Goal: Information Seeking & Learning: Learn about a topic

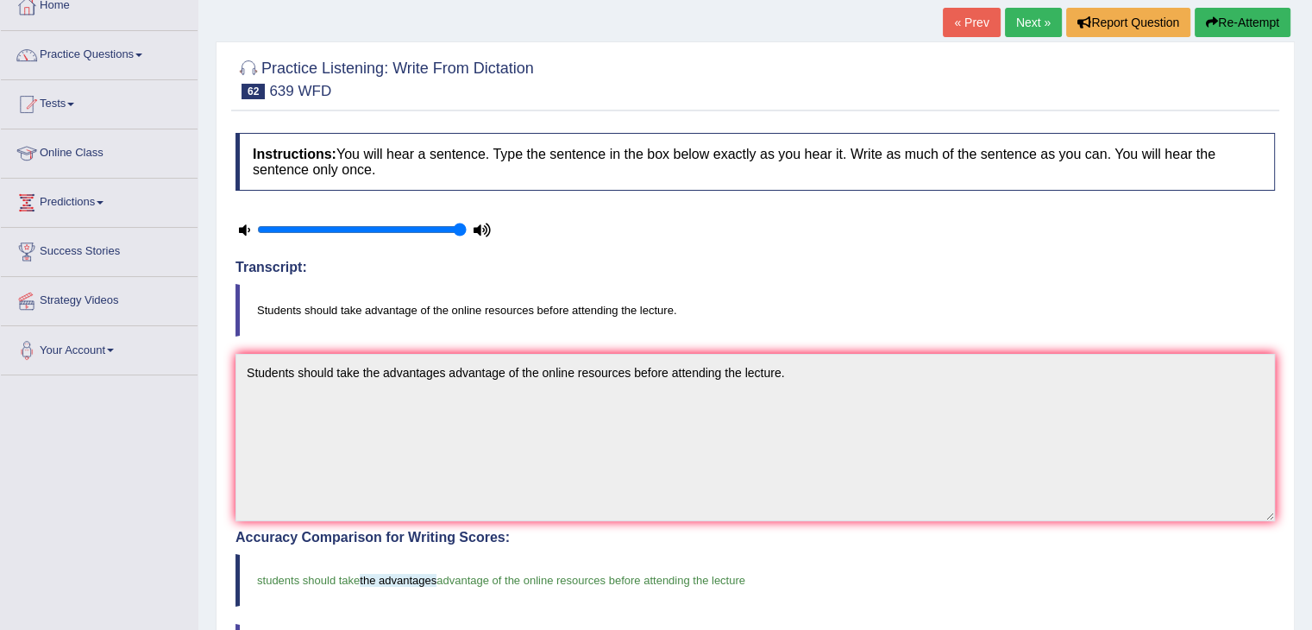
click at [984, 324] on blockquote "Students should take advantage of the online resources before attending the lec…" at bounding box center [756, 310] width 1040 height 53
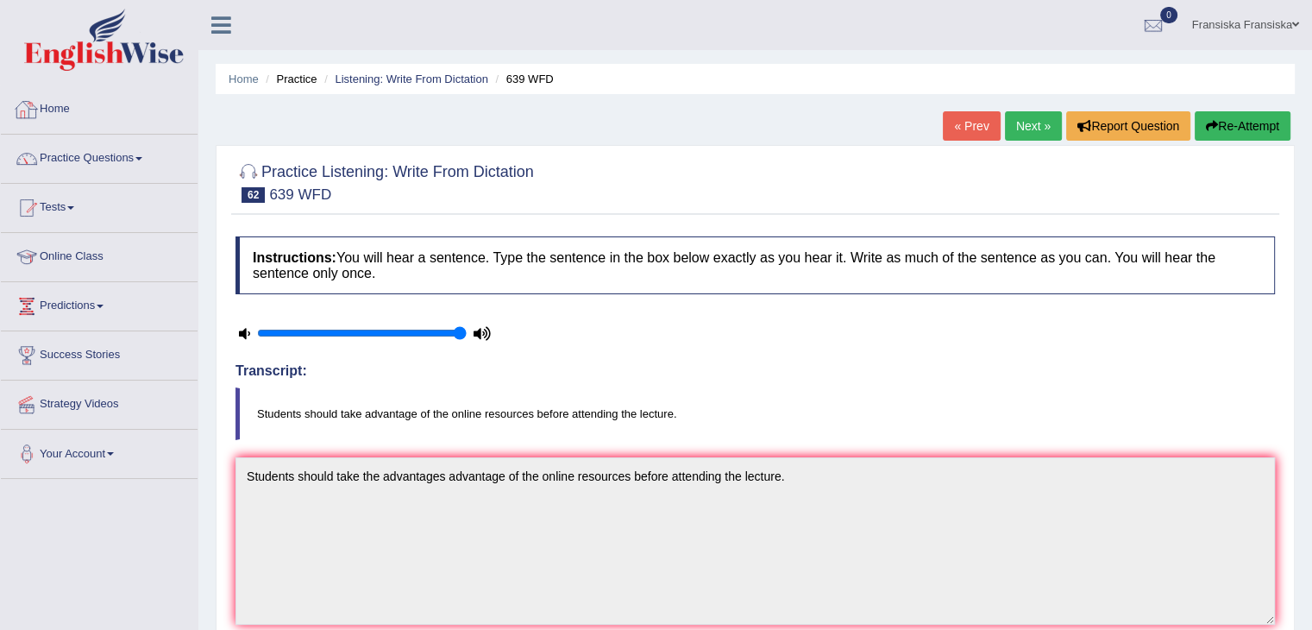
click at [70, 114] on link "Home" at bounding box center [99, 106] width 197 height 43
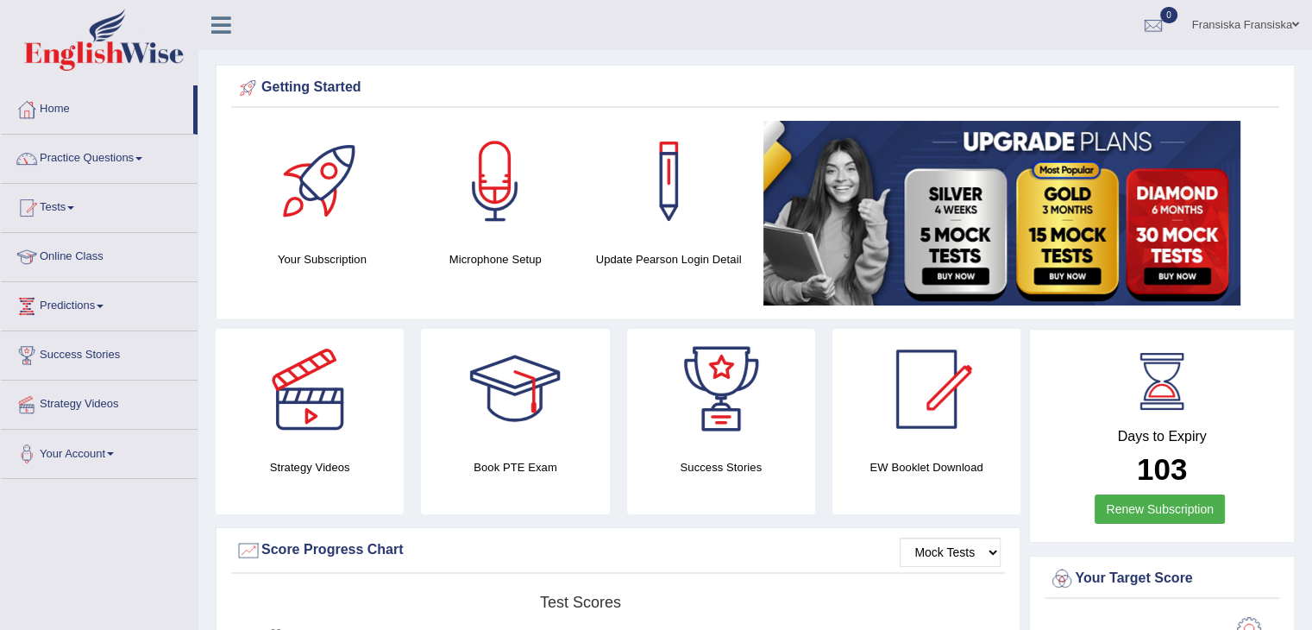
click at [118, 156] on link "Practice Questions" at bounding box center [99, 156] width 197 height 43
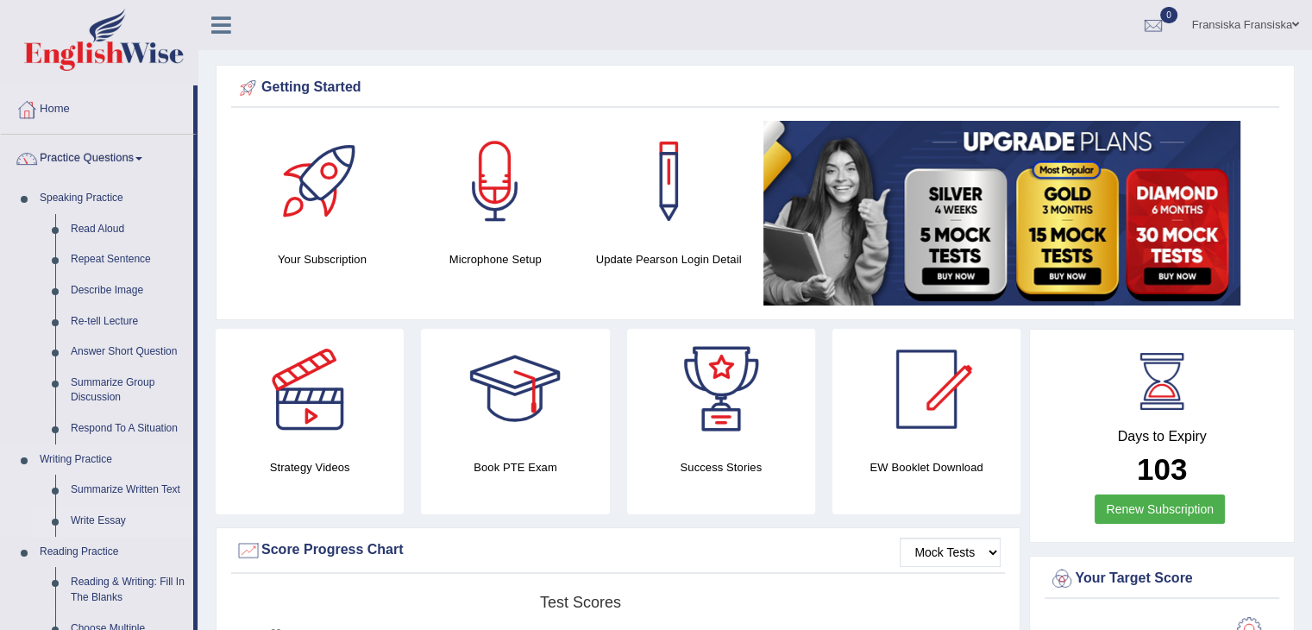
click at [116, 519] on link "Write Essay" at bounding box center [128, 521] width 130 height 31
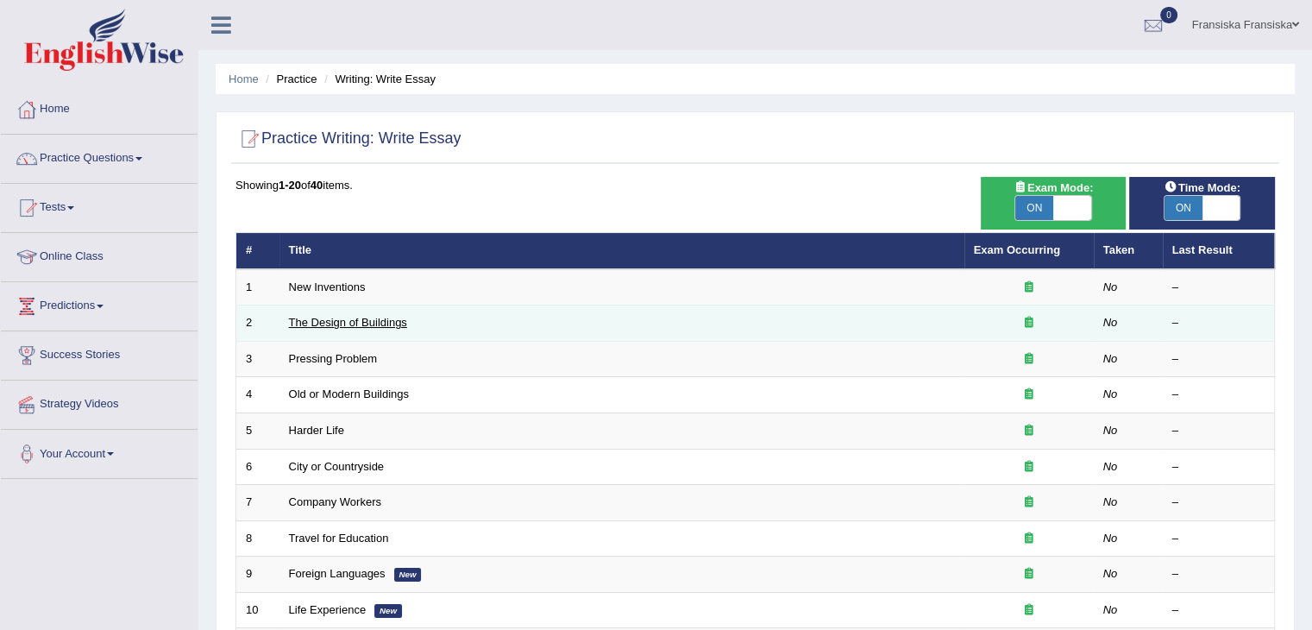
scroll to position [23, 0]
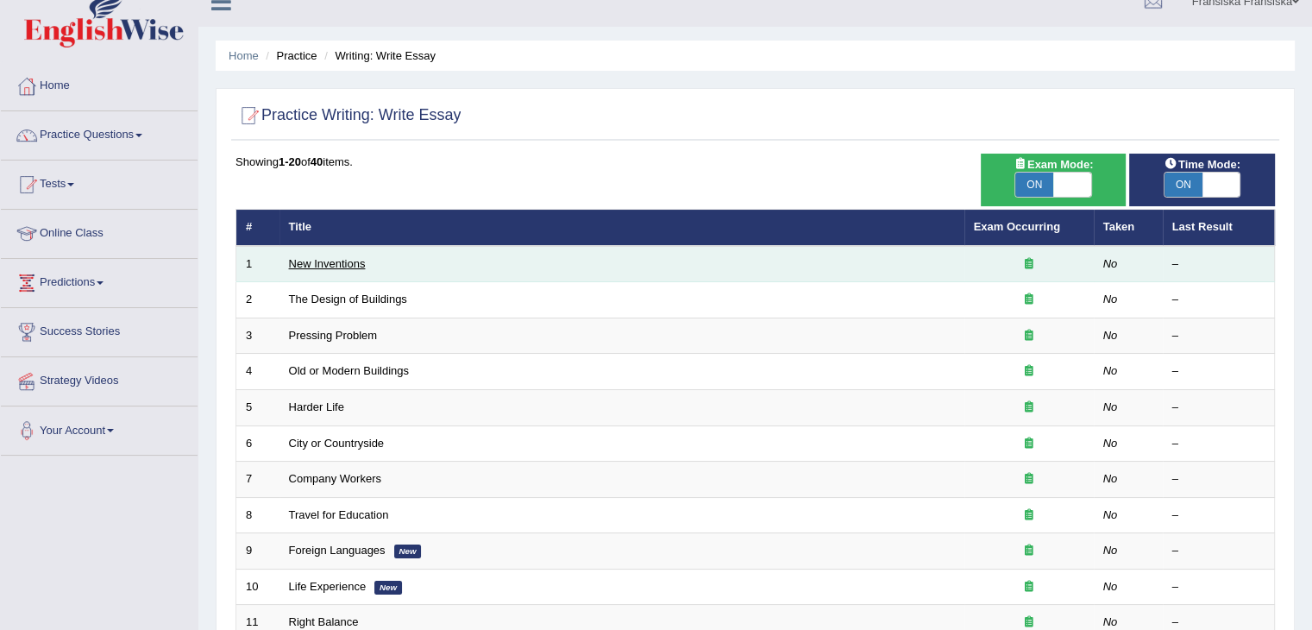
click at [349, 259] on link "New Inventions" at bounding box center [327, 263] width 77 height 13
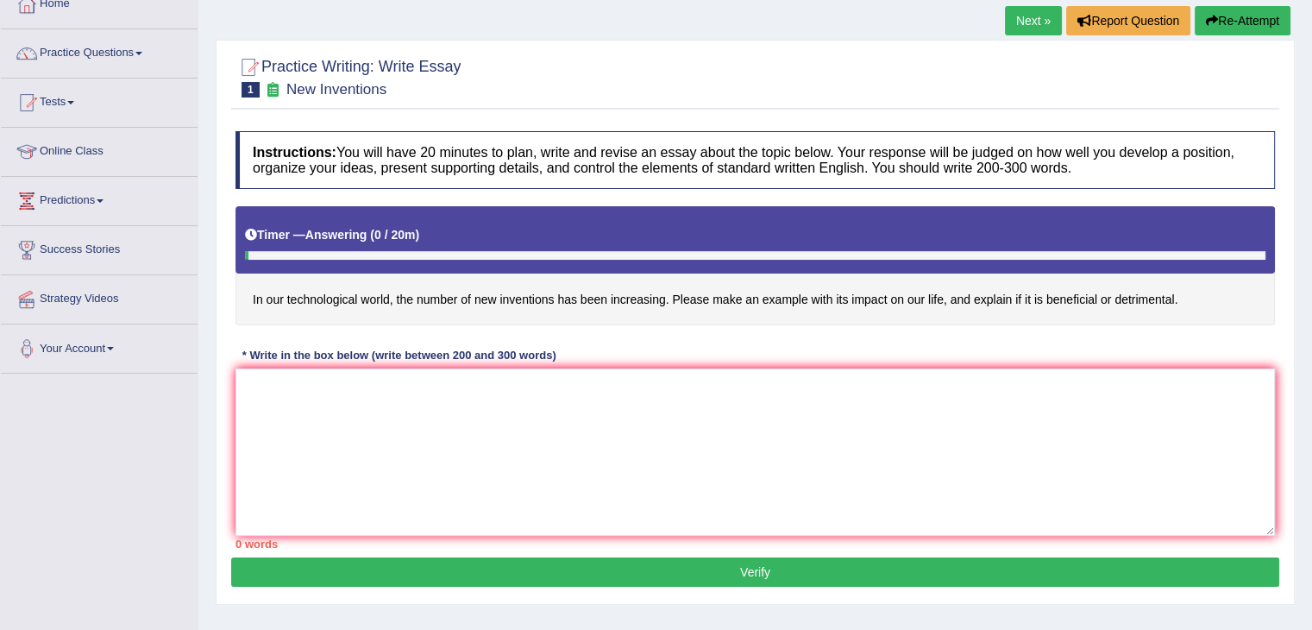
scroll to position [124, 0]
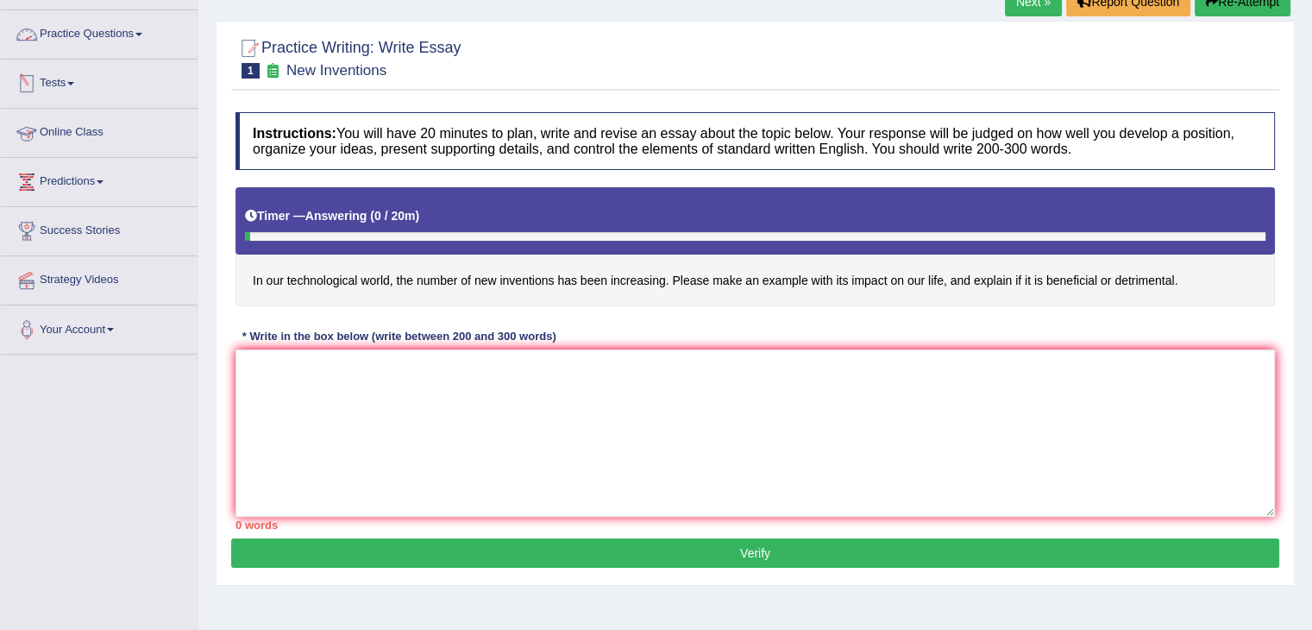
click at [83, 46] on link "Practice Questions" at bounding box center [99, 31] width 197 height 43
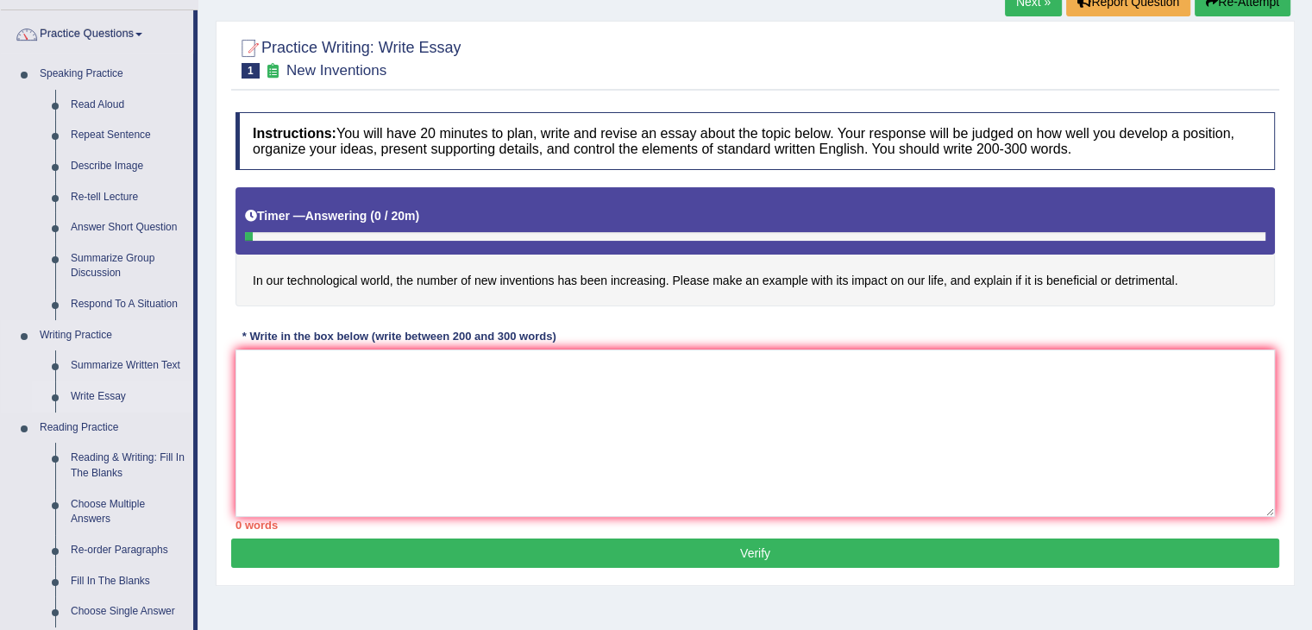
click at [107, 394] on link "Write Essay" at bounding box center [128, 396] width 130 height 31
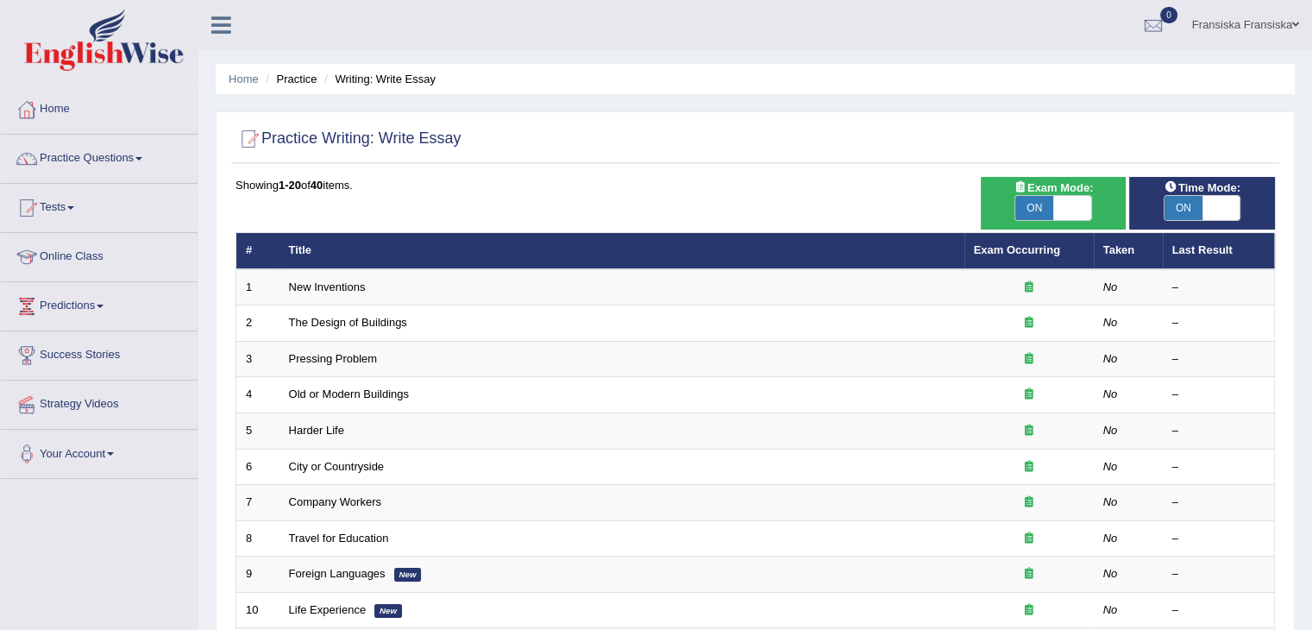
click at [1068, 202] on span at bounding box center [1073, 208] width 38 height 24
checkbox input "false"
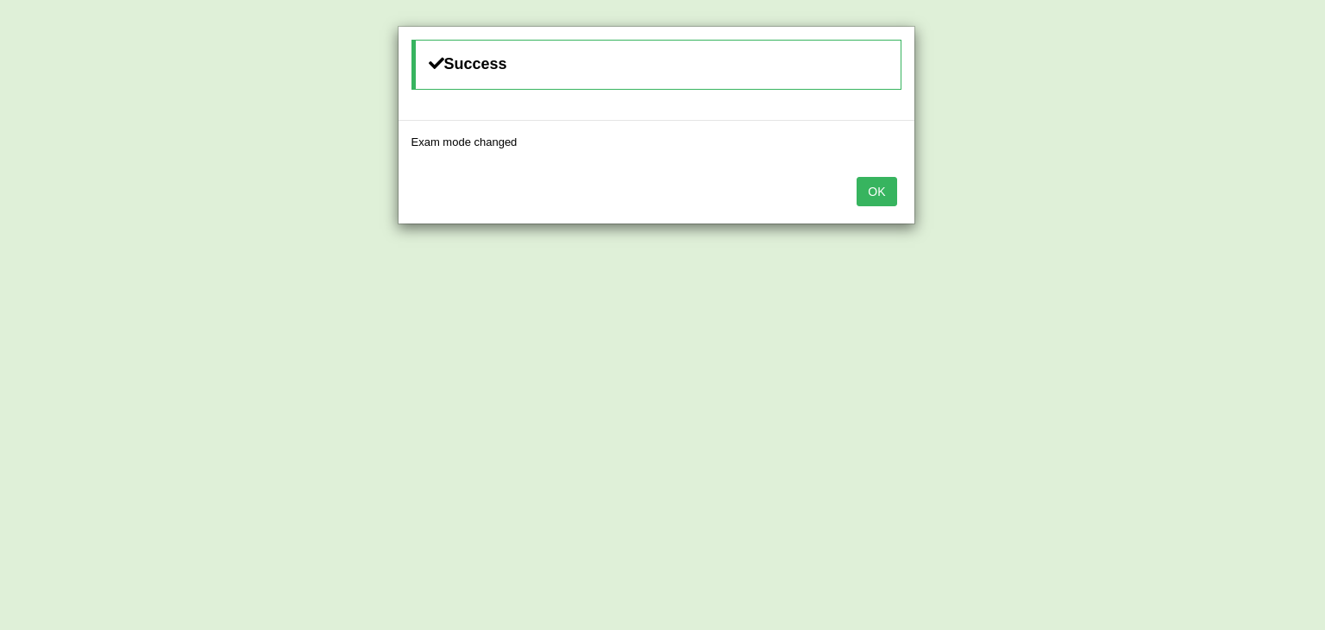
click at [884, 180] on button "OK" at bounding box center [877, 191] width 40 height 29
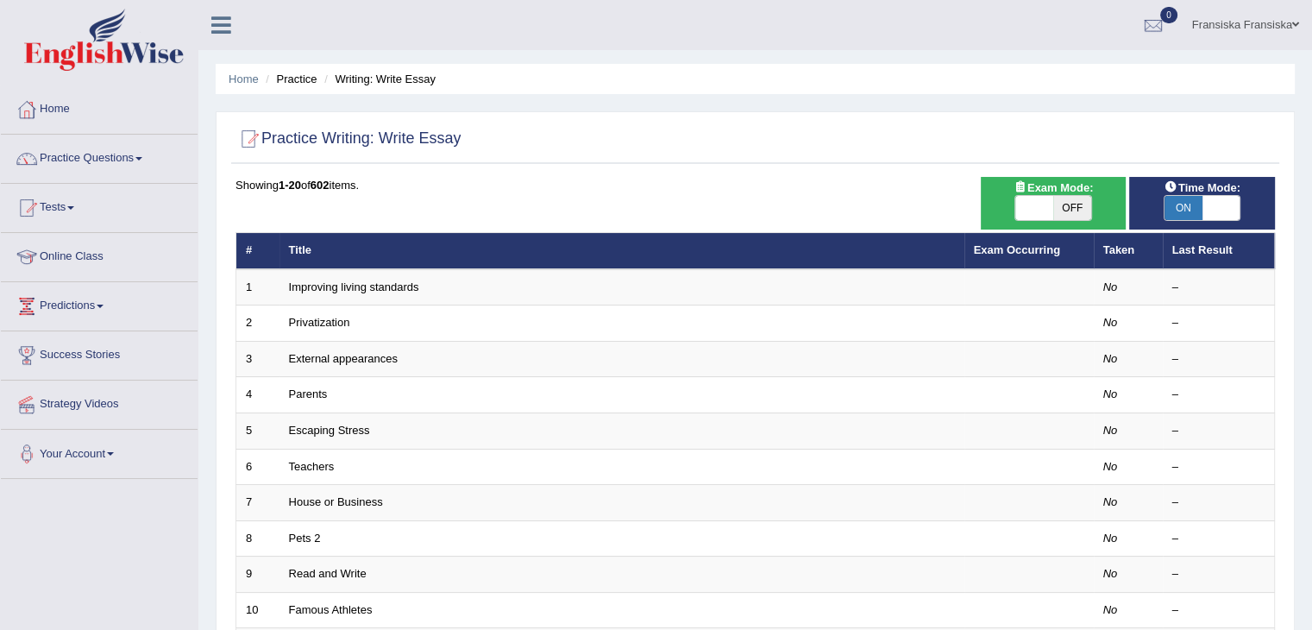
click at [1193, 204] on span "ON" at bounding box center [1184, 208] width 38 height 24
checkbox input "false"
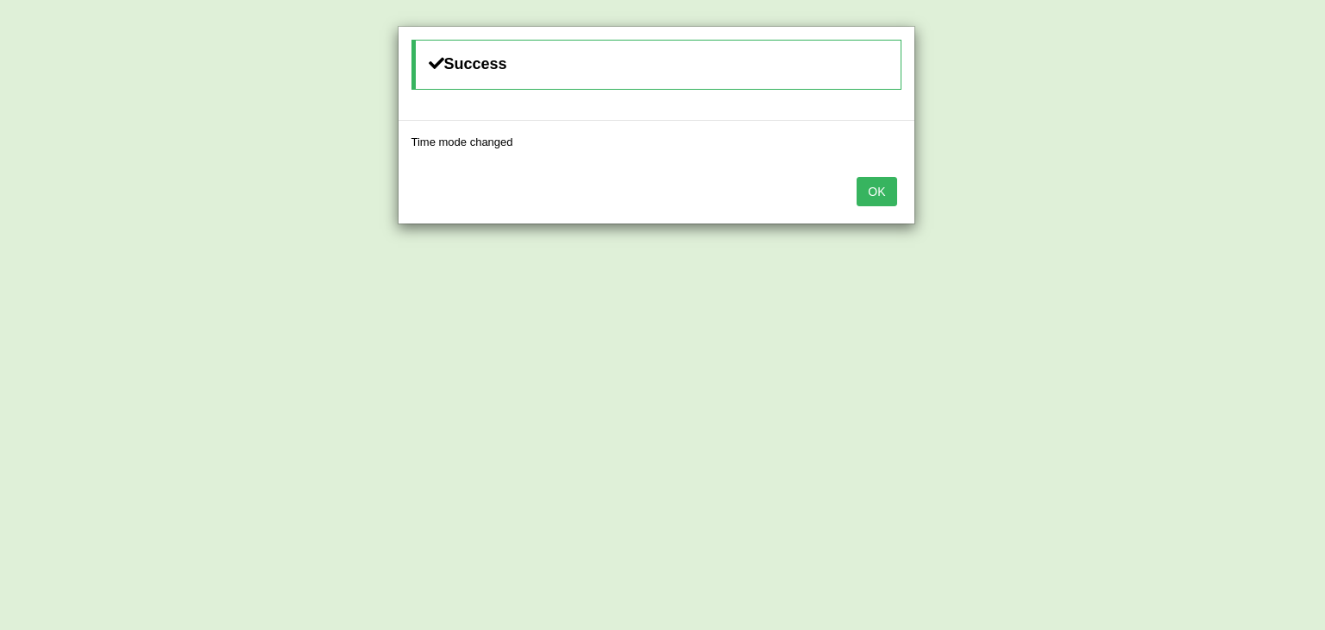
click at [873, 198] on button "OK" at bounding box center [877, 191] width 40 height 29
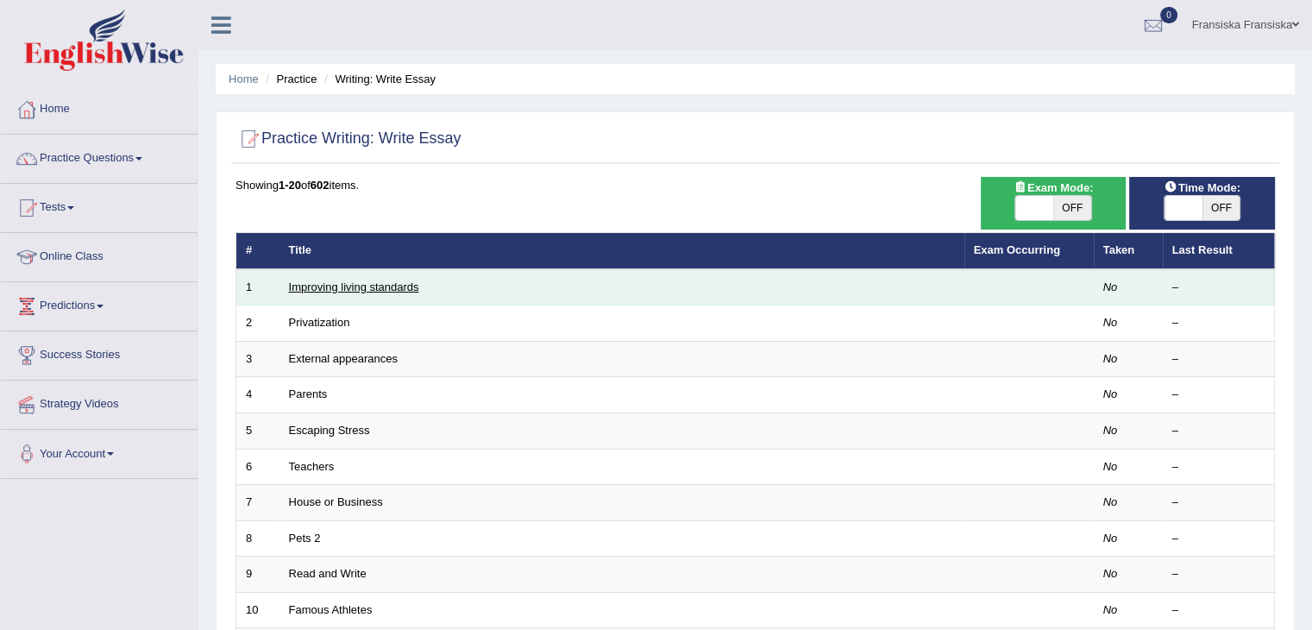
click at [402, 288] on link "Improving living standards" at bounding box center [354, 286] width 130 height 13
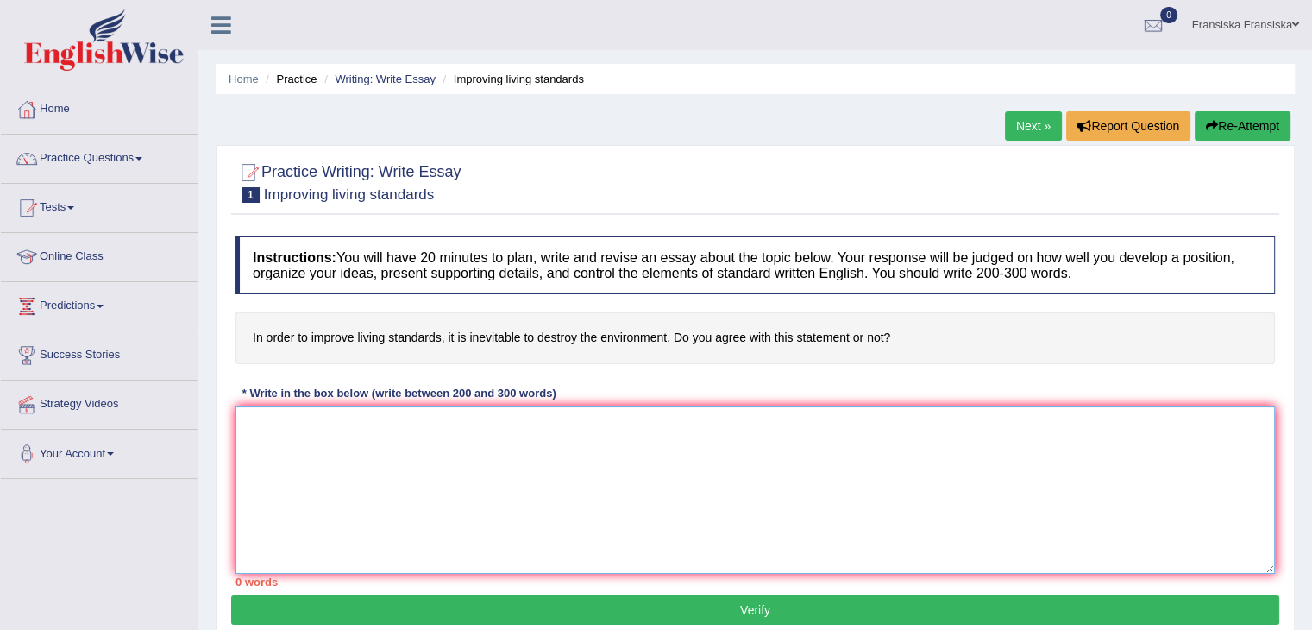
click at [434, 428] on textarea at bounding box center [756, 489] width 1040 height 167
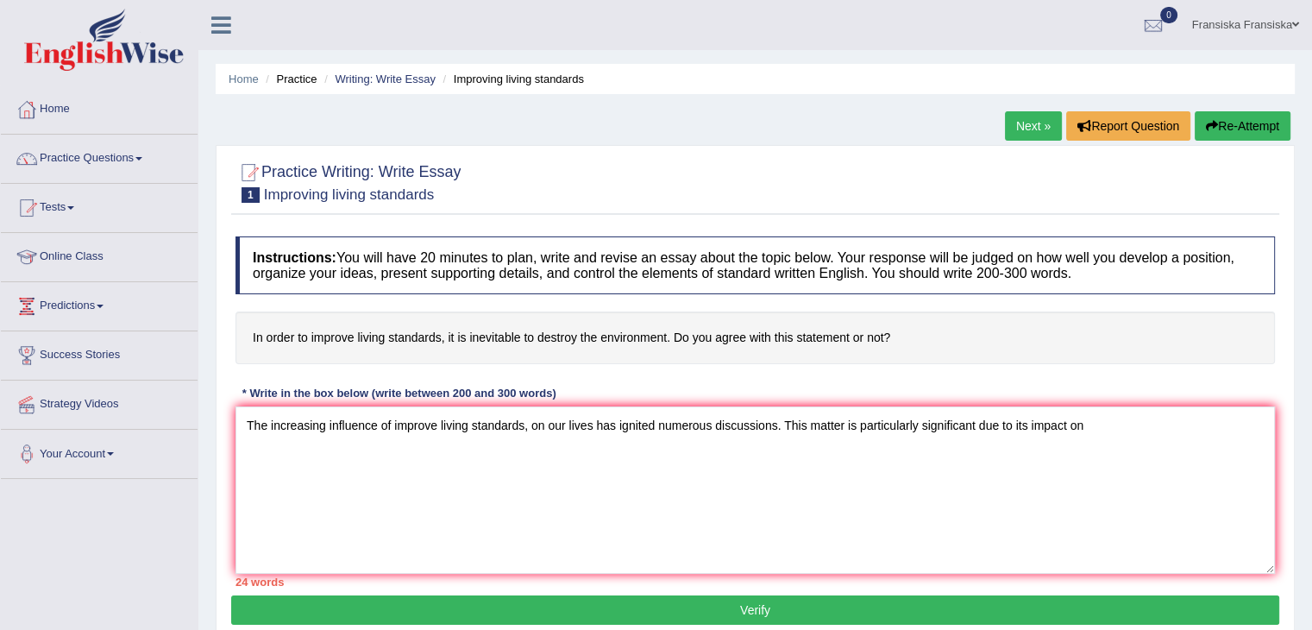
drag, startPoint x: 249, startPoint y: 330, endPoint x: 330, endPoint y: 344, distance: 82.4
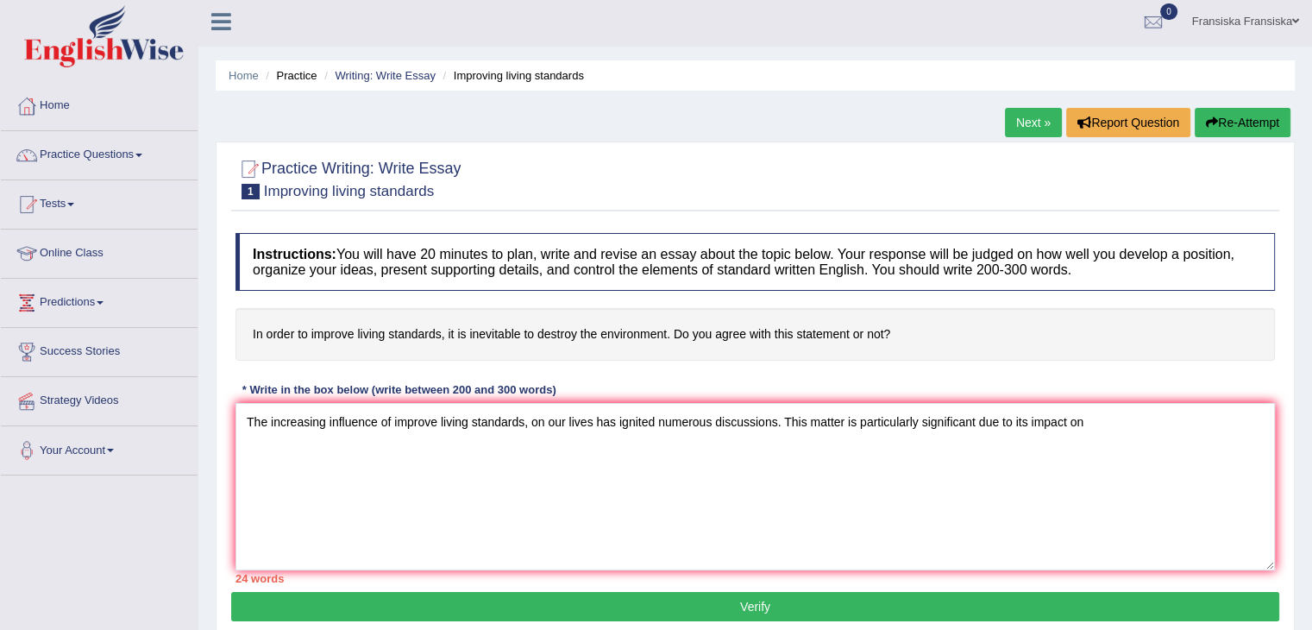
drag, startPoint x: 251, startPoint y: 328, endPoint x: 321, endPoint y: 352, distance: 73.9
drag, startPoint x: 274, startPoint y: 330, endPoint x: 324, endPoint y: 341, distance: 51.1
click at [1165, 444] on textarea "The increasing influence of improve living standards, on our lives has ignited …" at bounding box center [756, 486] width 1040 height 167
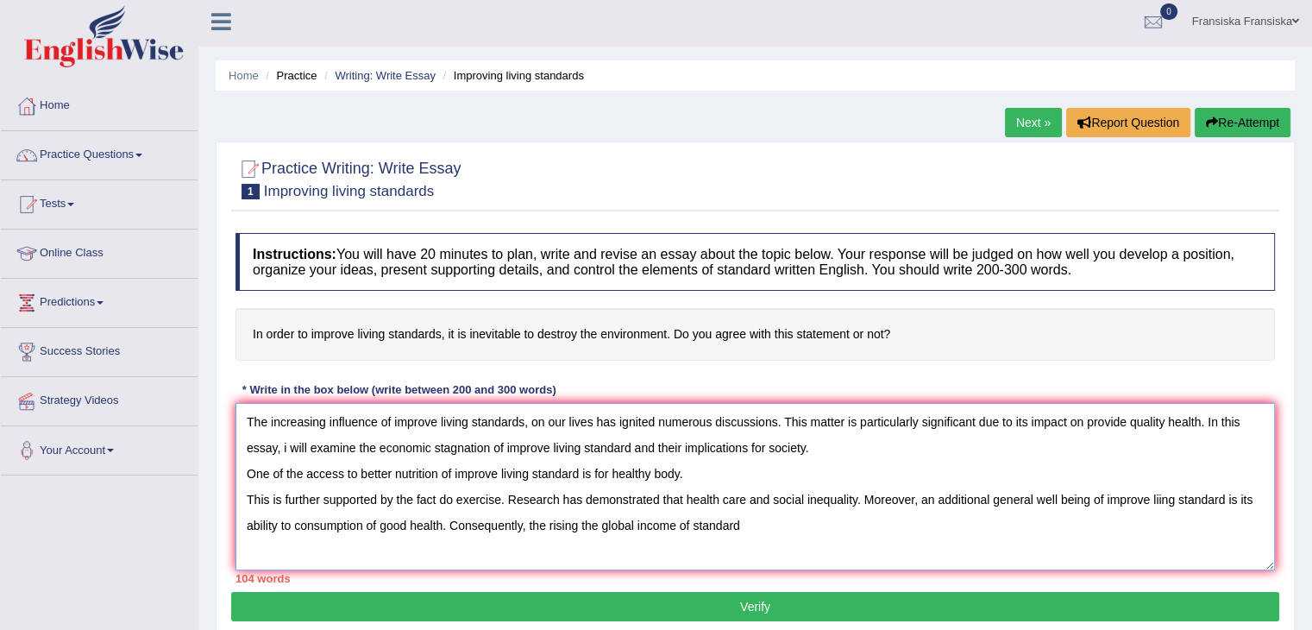
click at [695, 532] on textarea "The increasing influence of improve living standards, on our lives has ignited …" at bounding box center [756, 486] width 1040 height 167
click at [688, 522] on textarea "The increasing influence of improve living standards, on our lives has ignited …" at bounding box center [756, 486] width 1040 height 167
click at [833, 538] on textarea "The increasing influence of improve living standards, on our lives has ignited …" at bounding box center [756, 486] width 1040 height 167
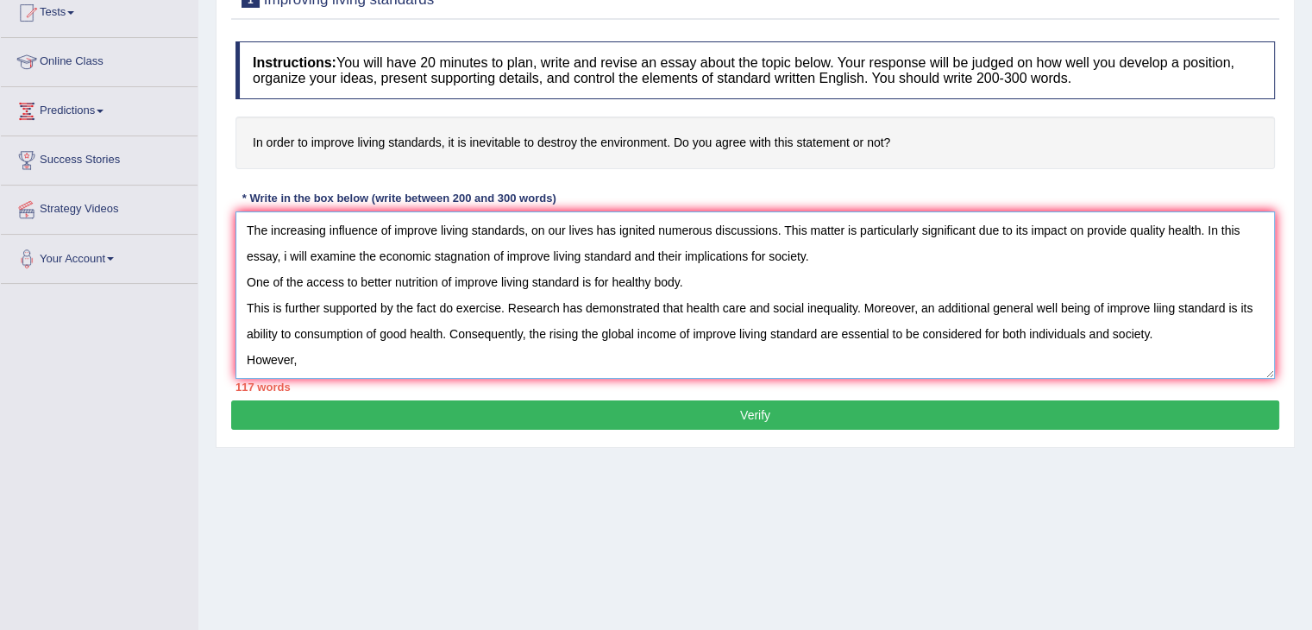
scroll to position [193, 0]
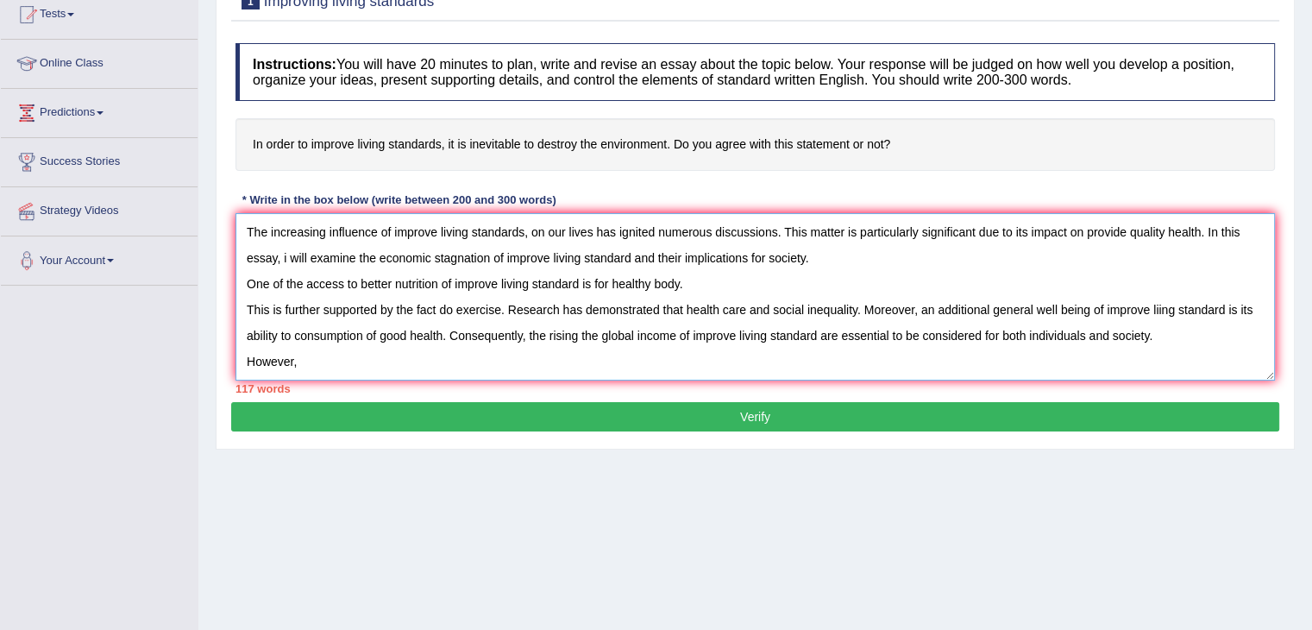
click at [584, 360] on textarea "The increasing influence of improve living standards, on our lives has ignited …" at bounding box center [756, 296] width 1040 height 167
paste textarea "increasing overall well-being, economic opportunity, and productivity. Benefits…"
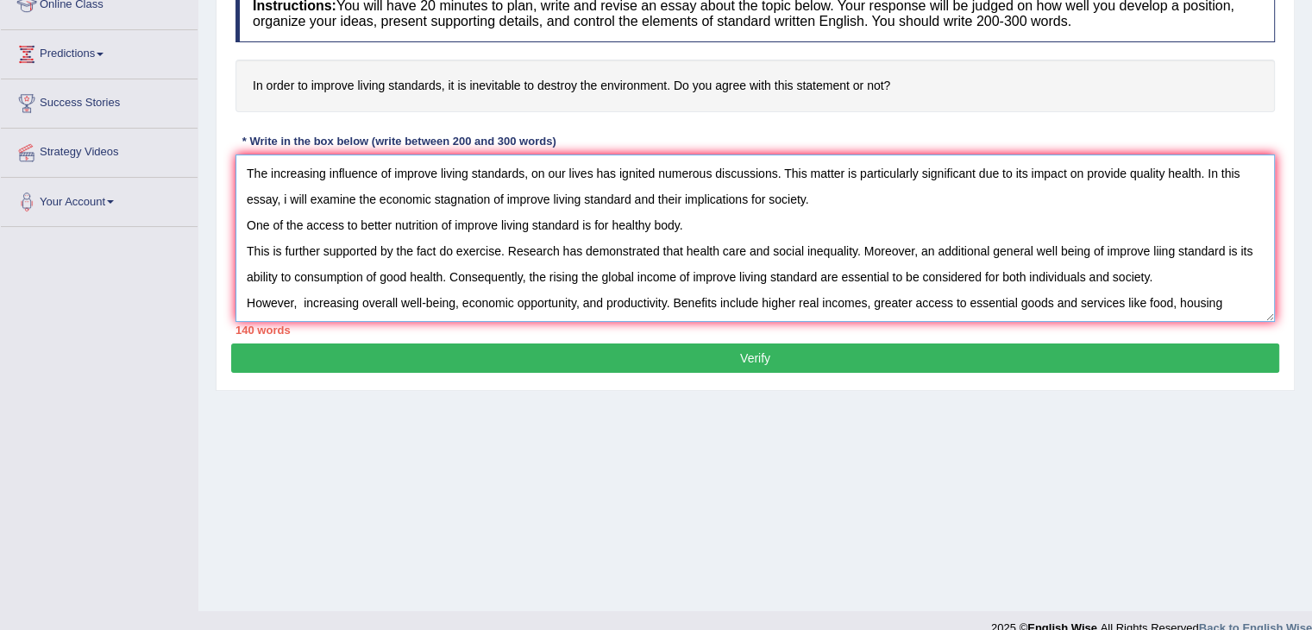
scroll to position [259, 0]
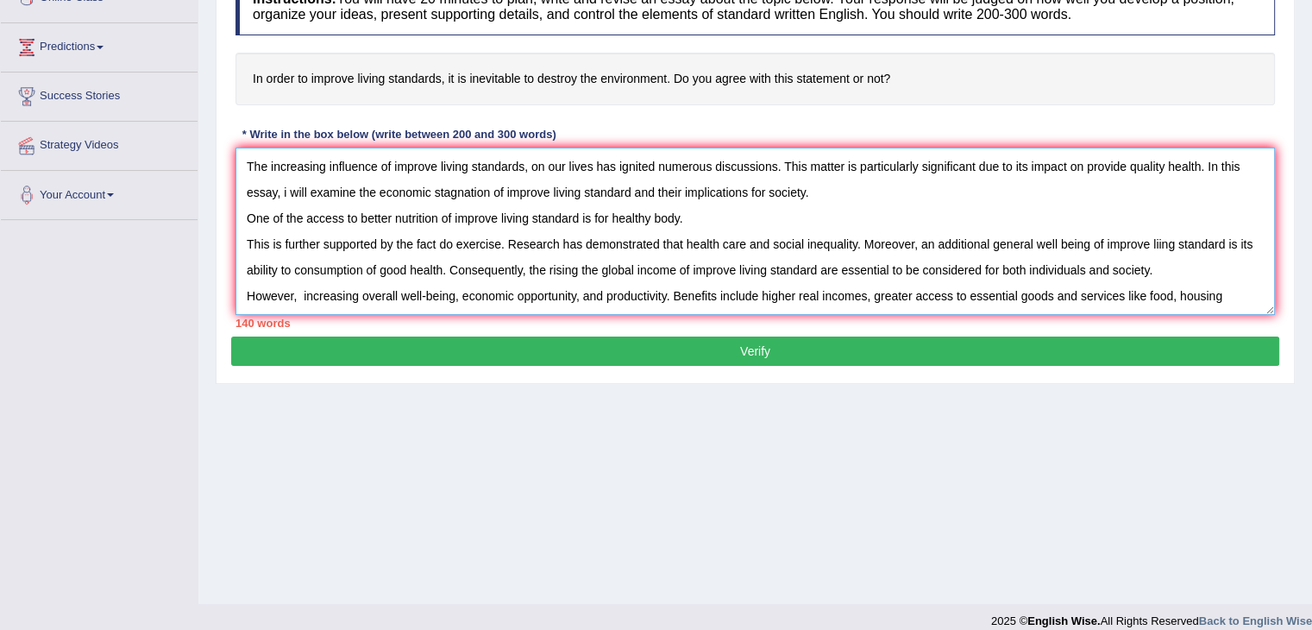
click at [681, 291] on textarea "The increasing influence of improve living standards, on our lives has ignited …" at bounding box center [756, 231] width 1040 height 167
click at [606, 295] on textarea "The increasing influence of improve living standards, on our lives has ignited …" at bounding box center [756, 231] width 1040 height 167
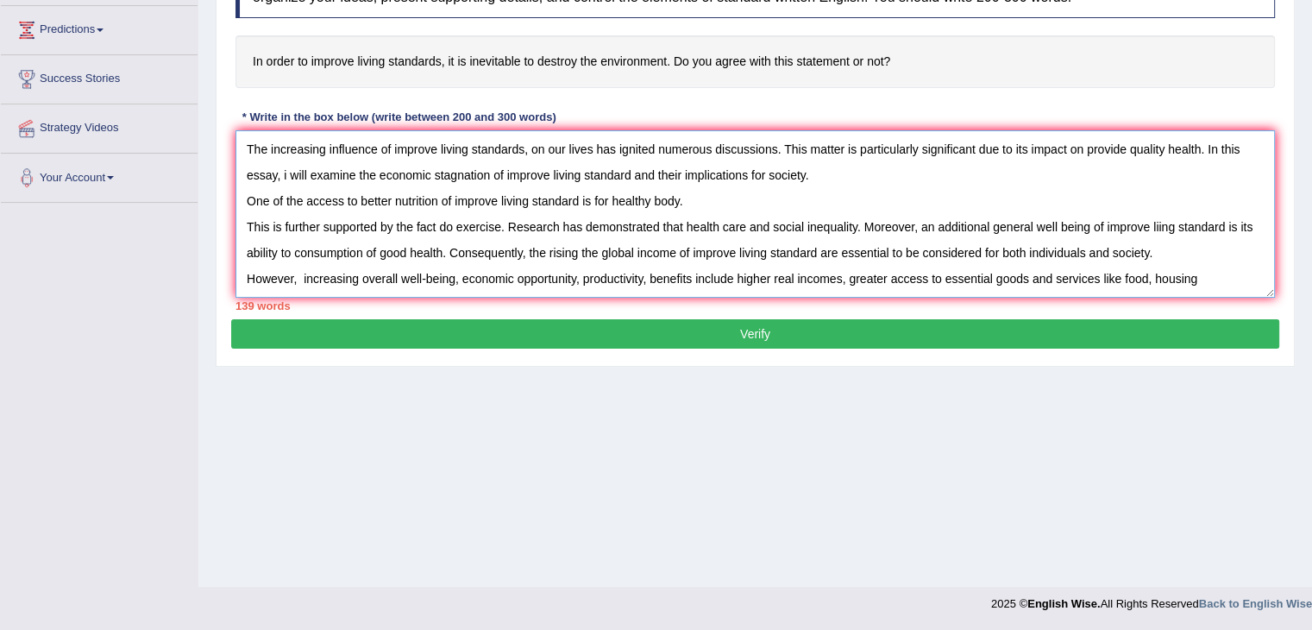
scroll to position [276, 0]
click at [1198, 278] on textarea "The increasing influence of improve living standards, on our lives has ignited …" at bounding box center [756, 213] width 1040 height 167
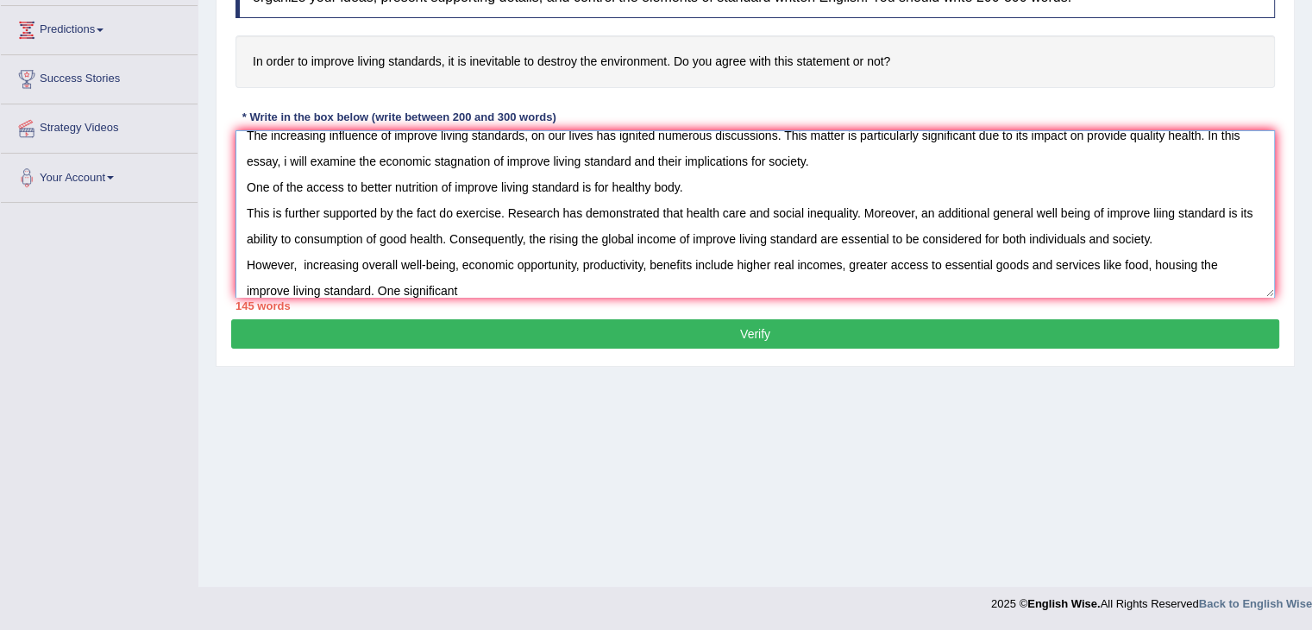
click at [531, 282] on textarea "The increasing influence of improve living standards, on our lives has ignited …" at bounding box center [756, 213] width 1040 height 167
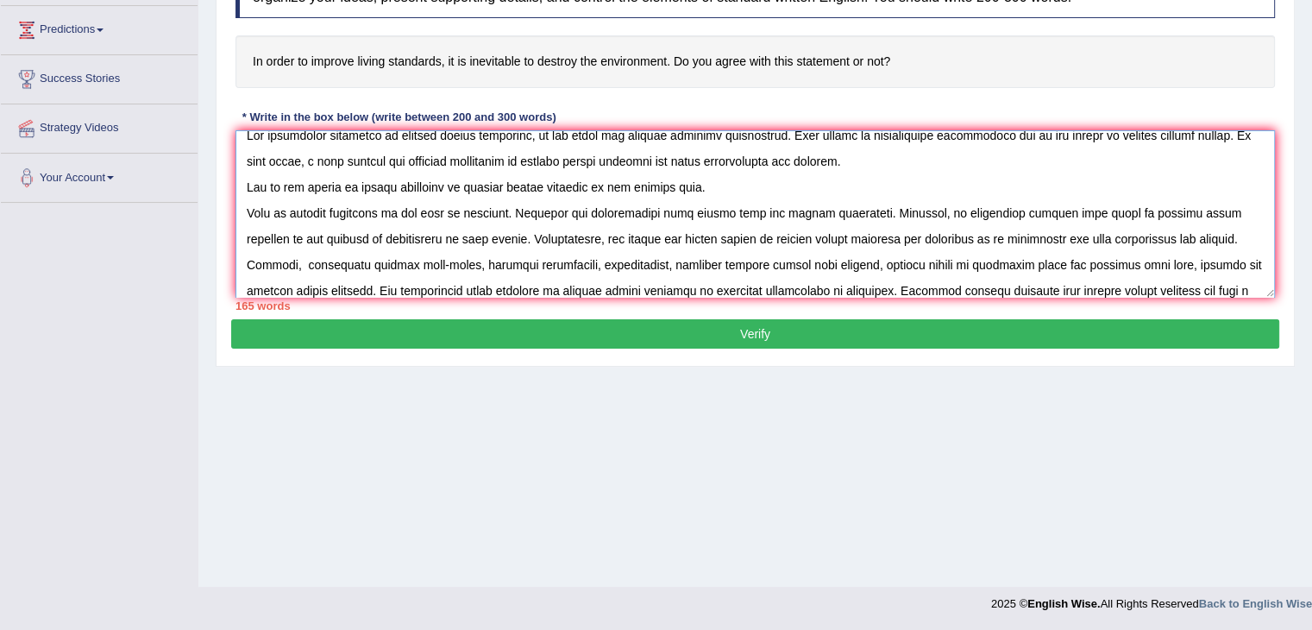
scroll to position [40, 0]
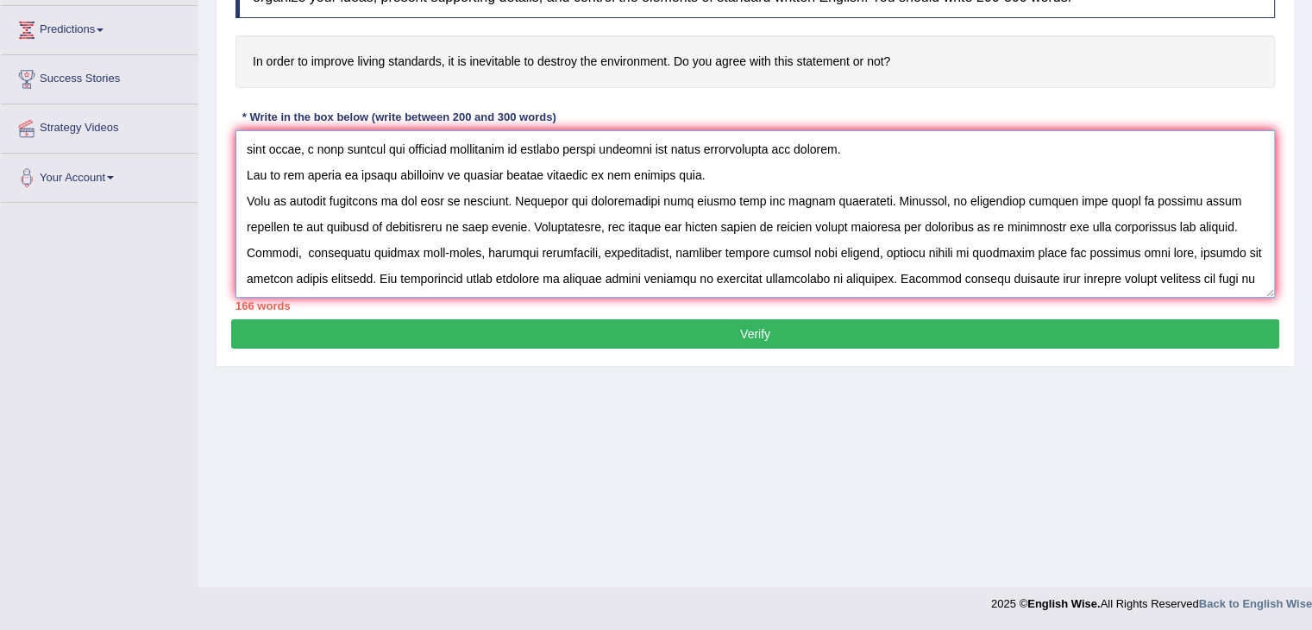
click at [511, 279] on textarea at bounding box center [756, 213] width 1040 height 167
paste textarea "their access to the necessities of life such as a living wage, decent housing, …"
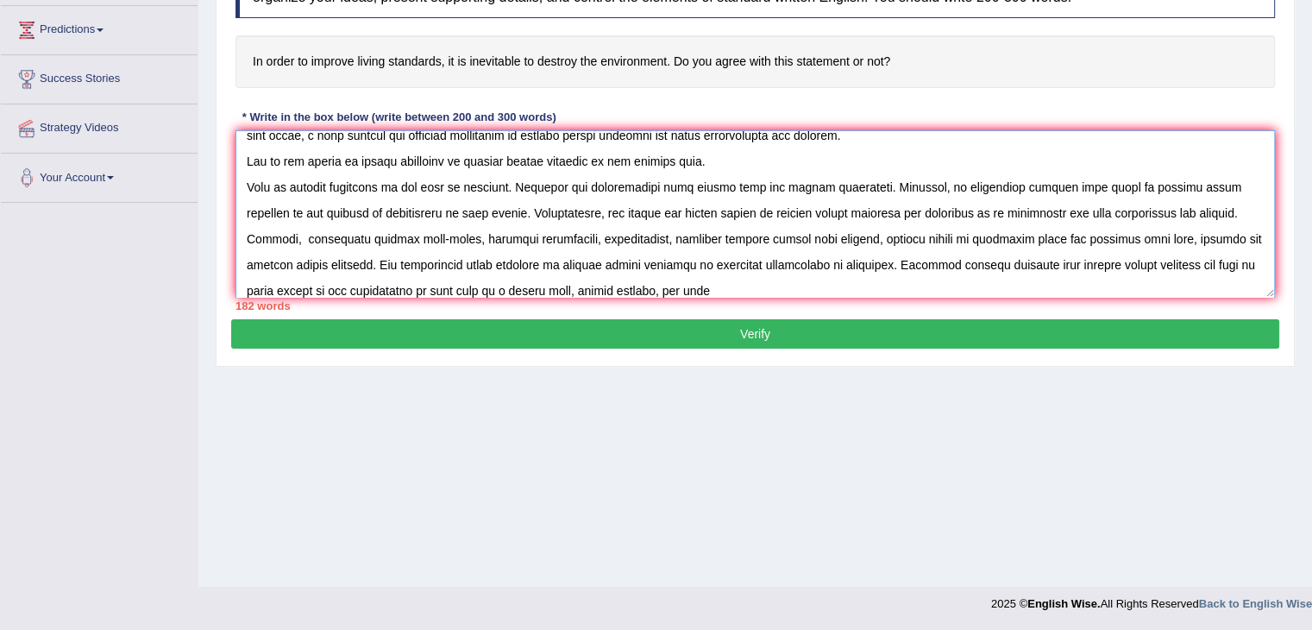
click at [261, 287] on textarea at bounding box center [756, 213] width 1040 height 167
click at [743, 278] on textarea at bounding box center [756, 213] width 1040 height 167
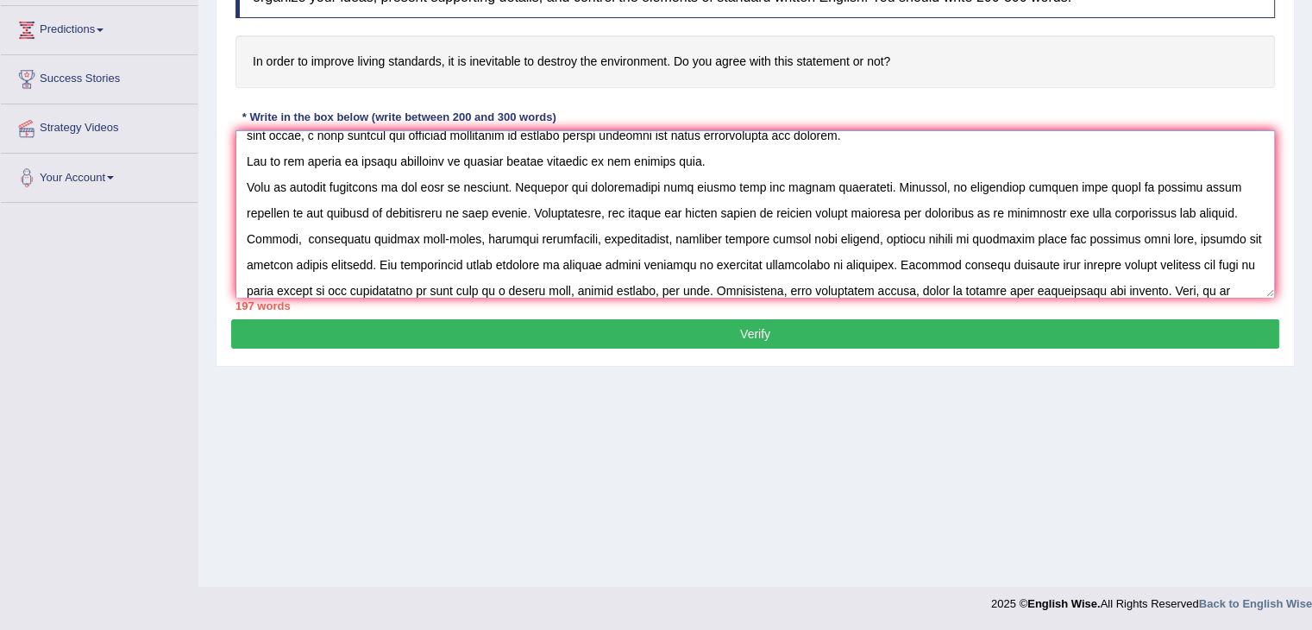
scroll to position [66, 0]
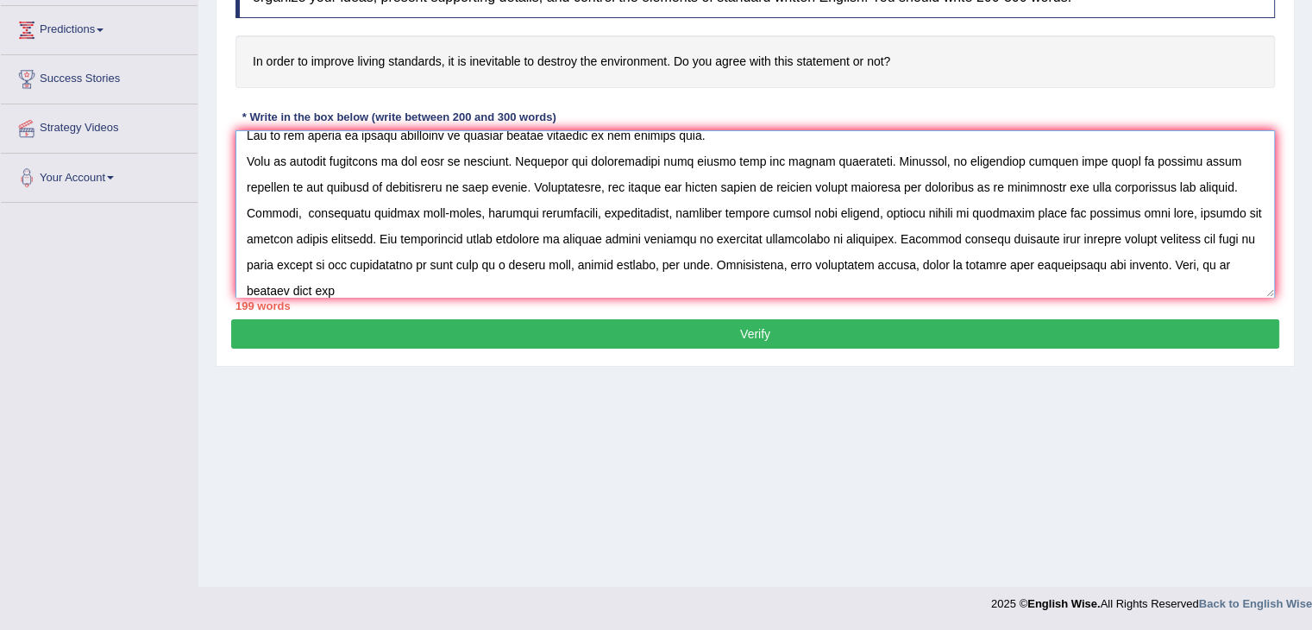
paste textarea "improving income supports, promoting social inclusion"
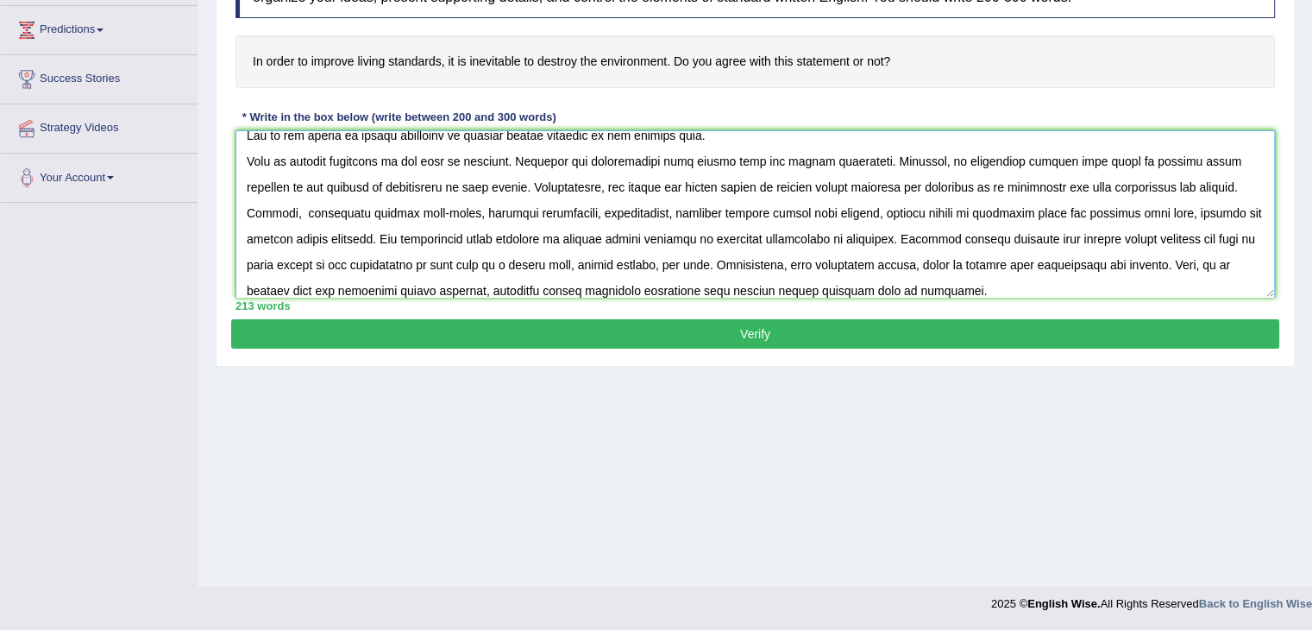
scroll to position [91, 0]
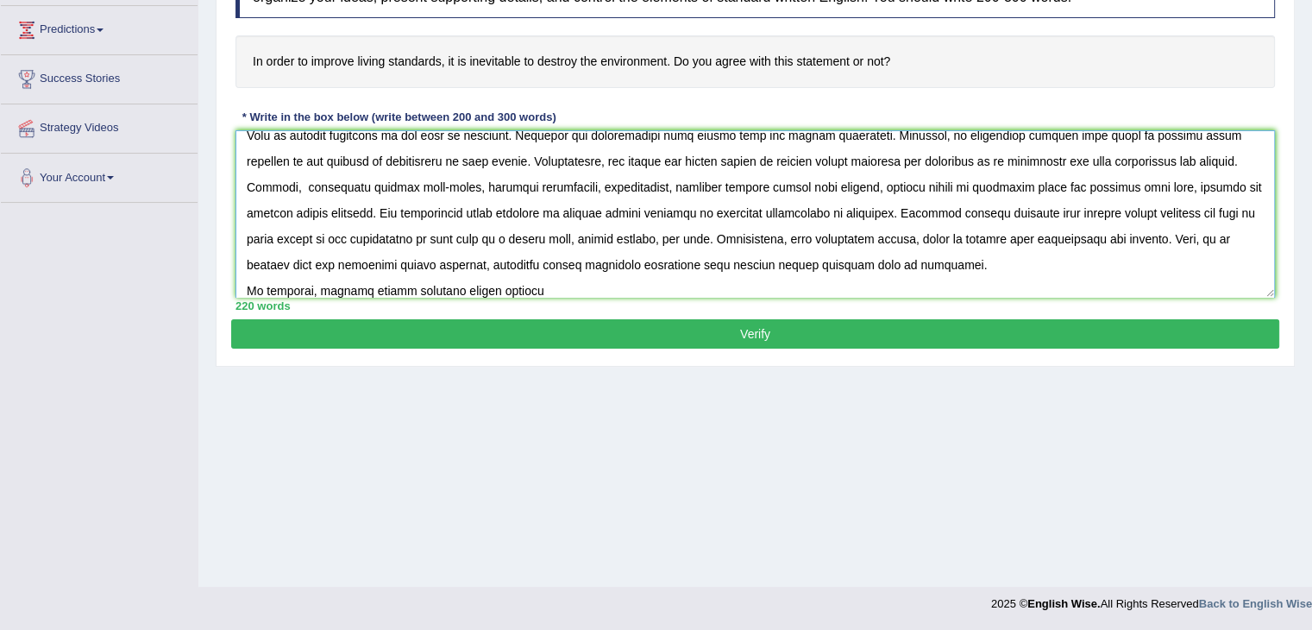
paste textarea "better mental health, and reduced rates of physical illnes"
click at [521, 284] on textarea at bounding box center [756, 213] width 1040 height 167
click at [931, 267] on textarea at bounding box center [756, 213] width 1040 height 167
click at [924, 284] on textarea at bounding box center [756, 213] width 1040 height 167
paste textarea "igher living standards can lead to a greater sense of community, increased part…"
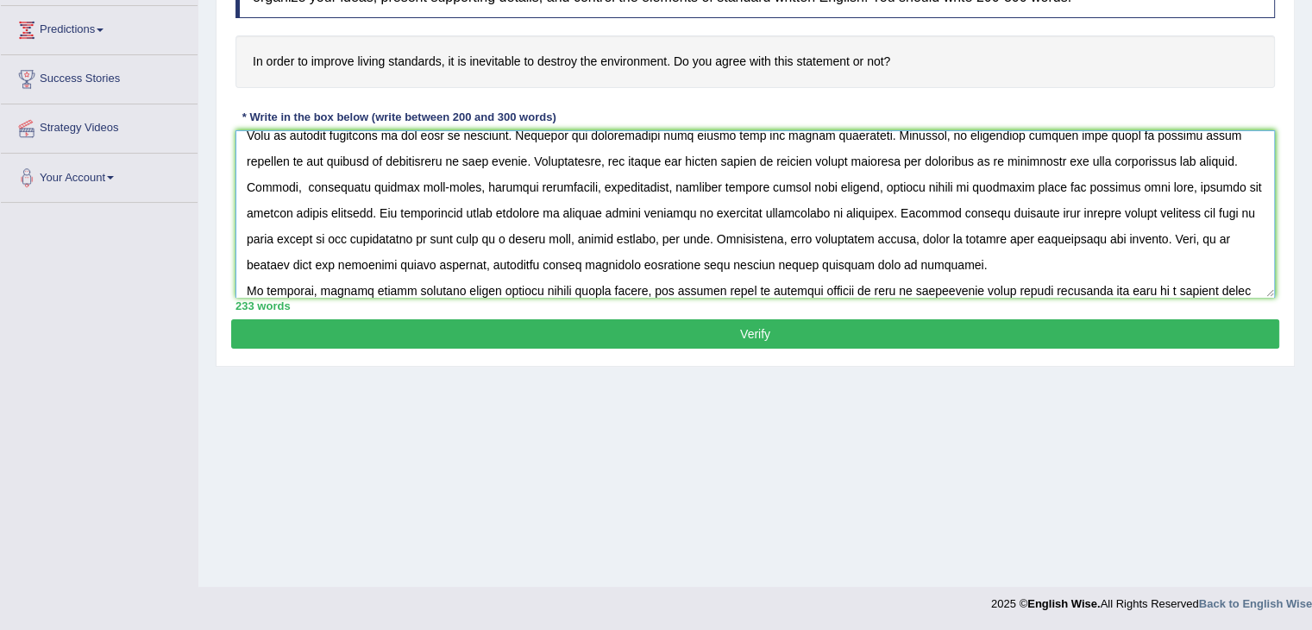
scroll to position [117, 0]
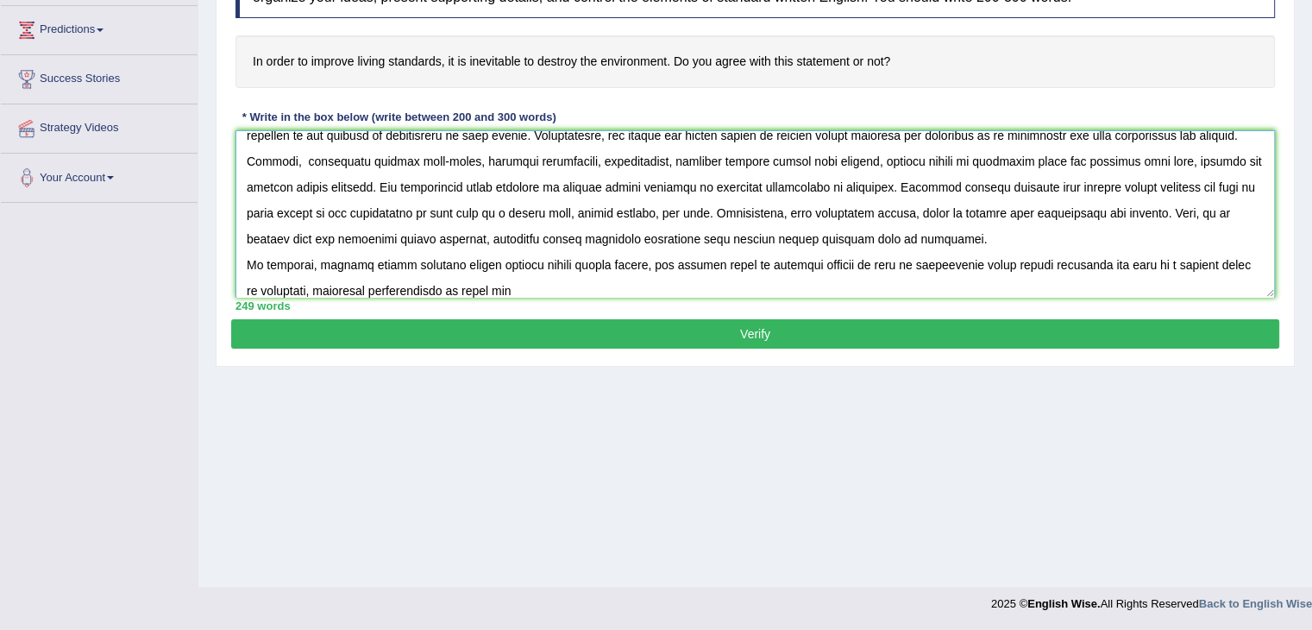
click at [946, 268] on textarea at bounding box center [756, 213] width 1040 height 167
click at [875, 280] on textarea at bounding box center [756, 213] width 1040 height 167
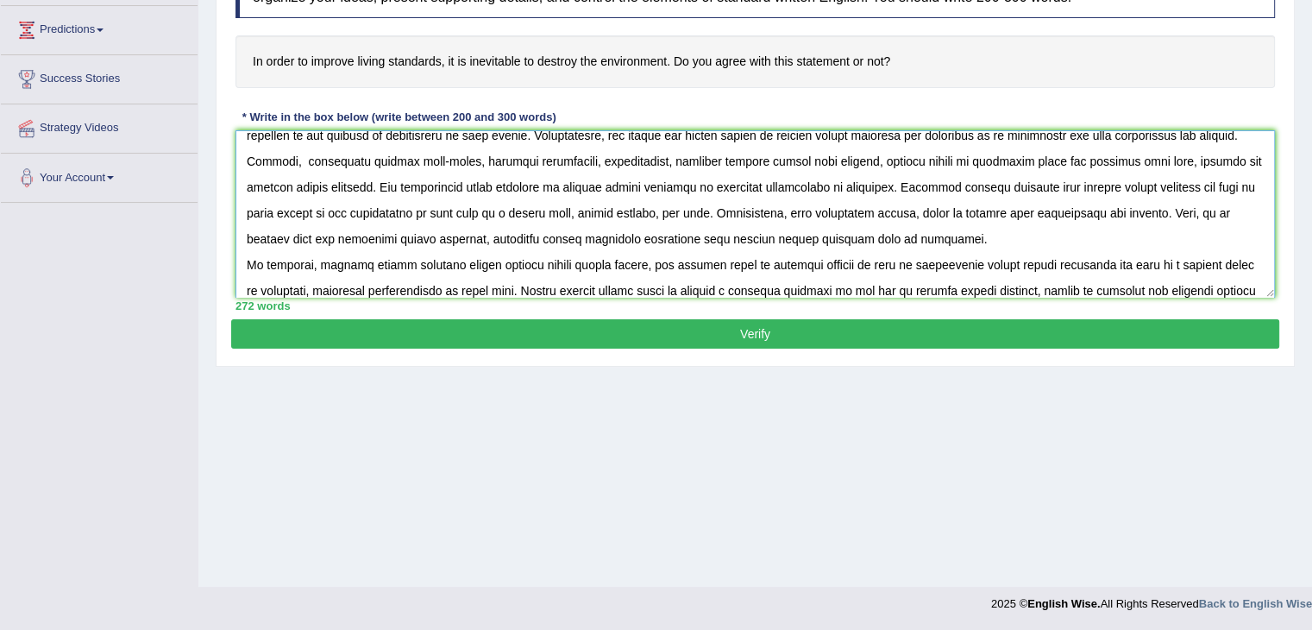
scroll to position [143, 0]
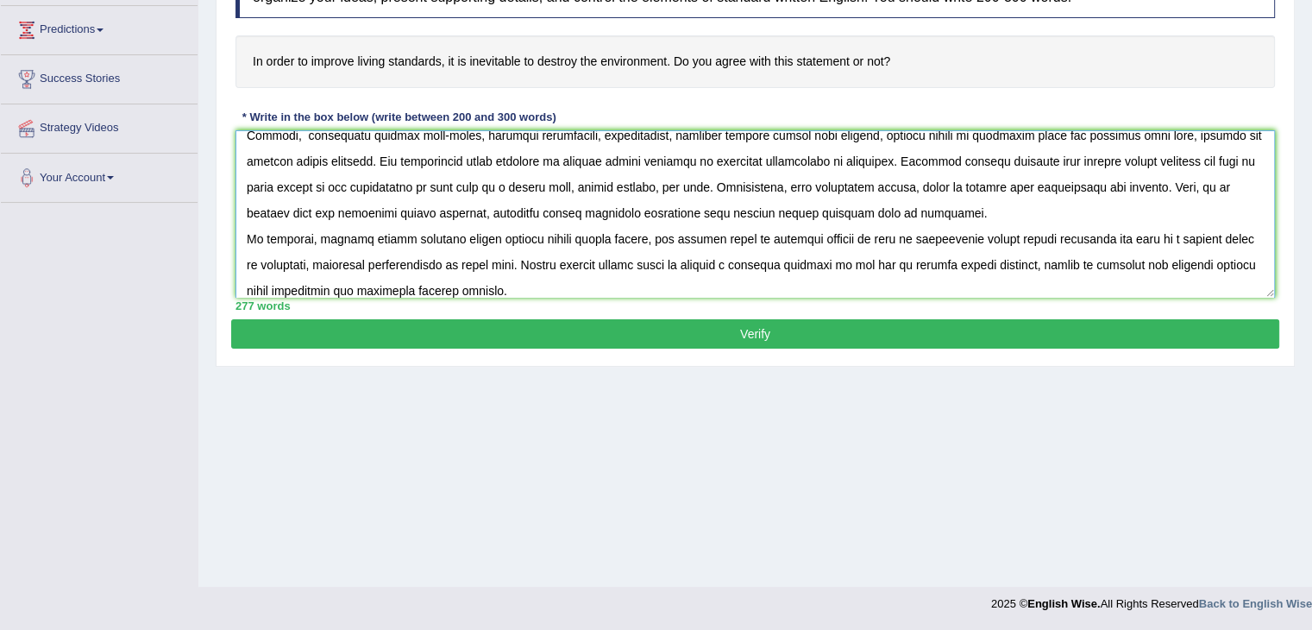
type textarea "The increasing influence of improve living standards, on our lives has ignited …"
click at [903, 325] on button "Verify" at bounding box center [755, 333] width 1048 height 29
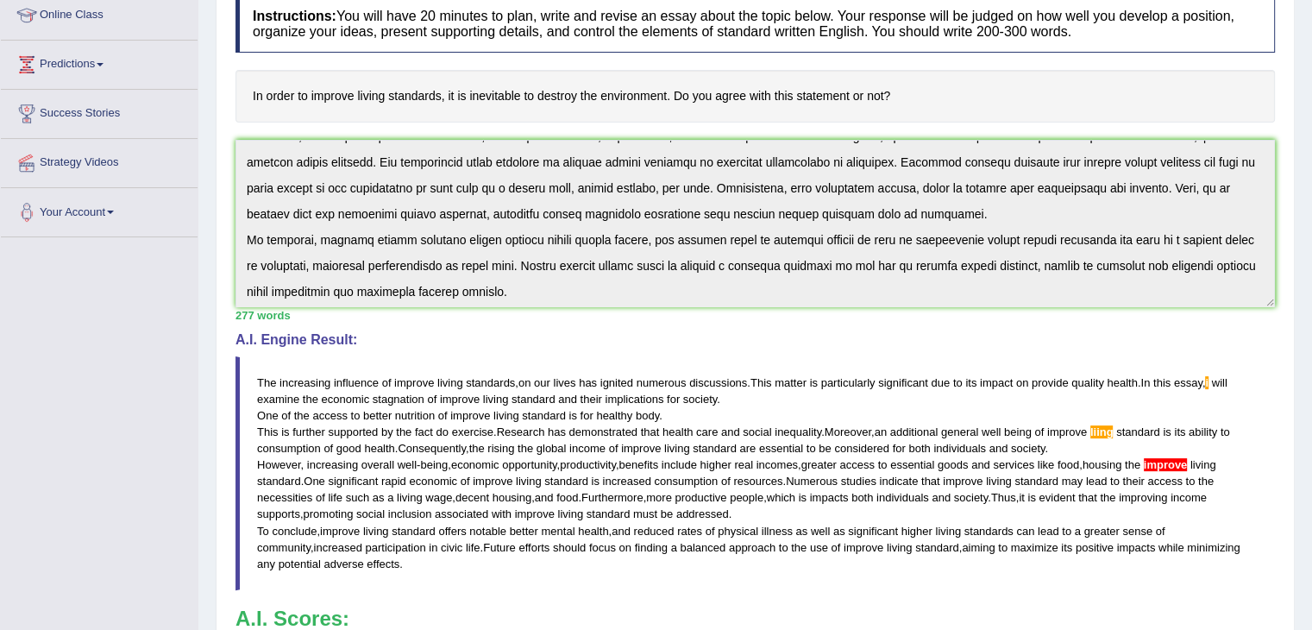
scroll to position [0, 0]
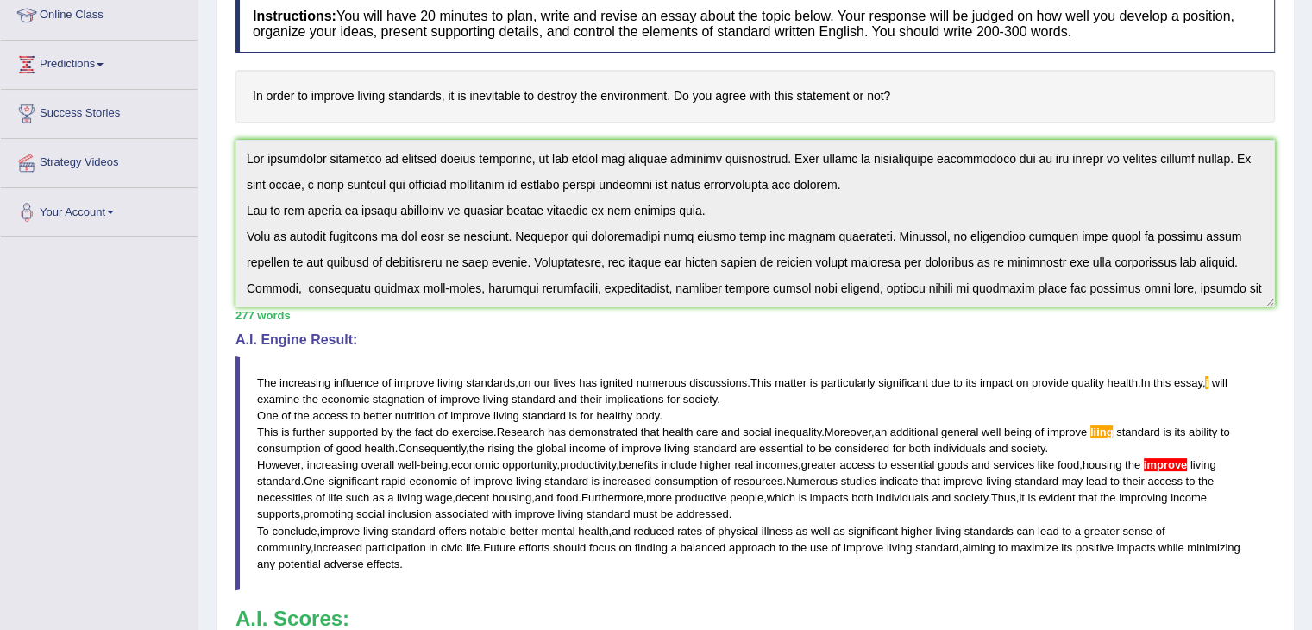
click at [224, 63] on div "Practice Writing: Write Essay 1 Improving living standards Instructions: You wi…" at bounding box center [755, 381] width 1079 height 957
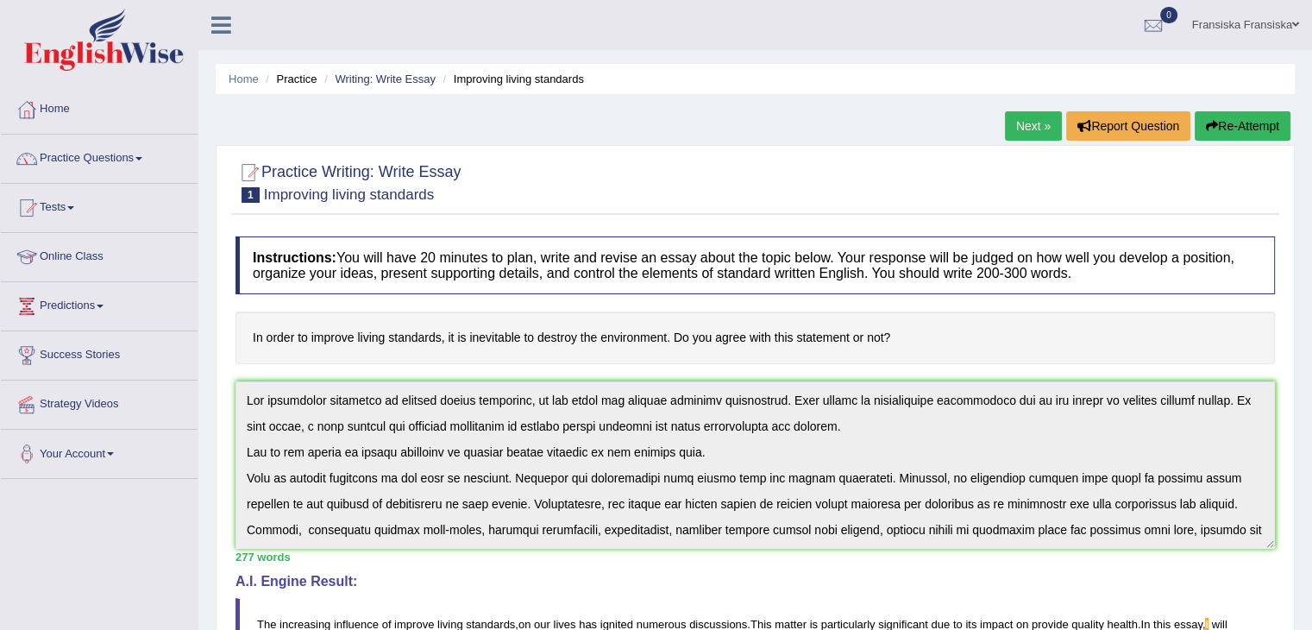
click at [1246, 122] on button "Re-Attempt" at bounding box center [1243, 125] width 96 height 29
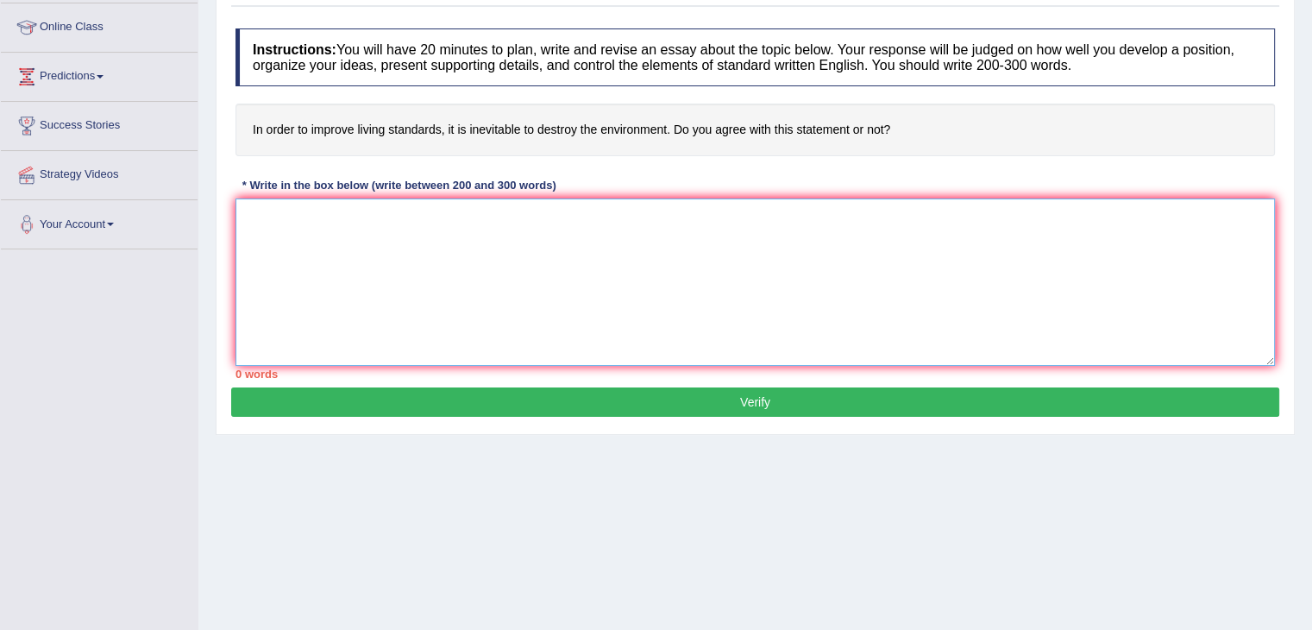
drag, startPoint x: 0, startPoint y: 0, endPoint x: 643, endPoint y: 231, distance: 683.1
click at [643, 231] on textarea at bounding box center [756, 281] width 1040 height 167
paste textarea "The increasing influence of improve living standards, on our lives has ignited …"
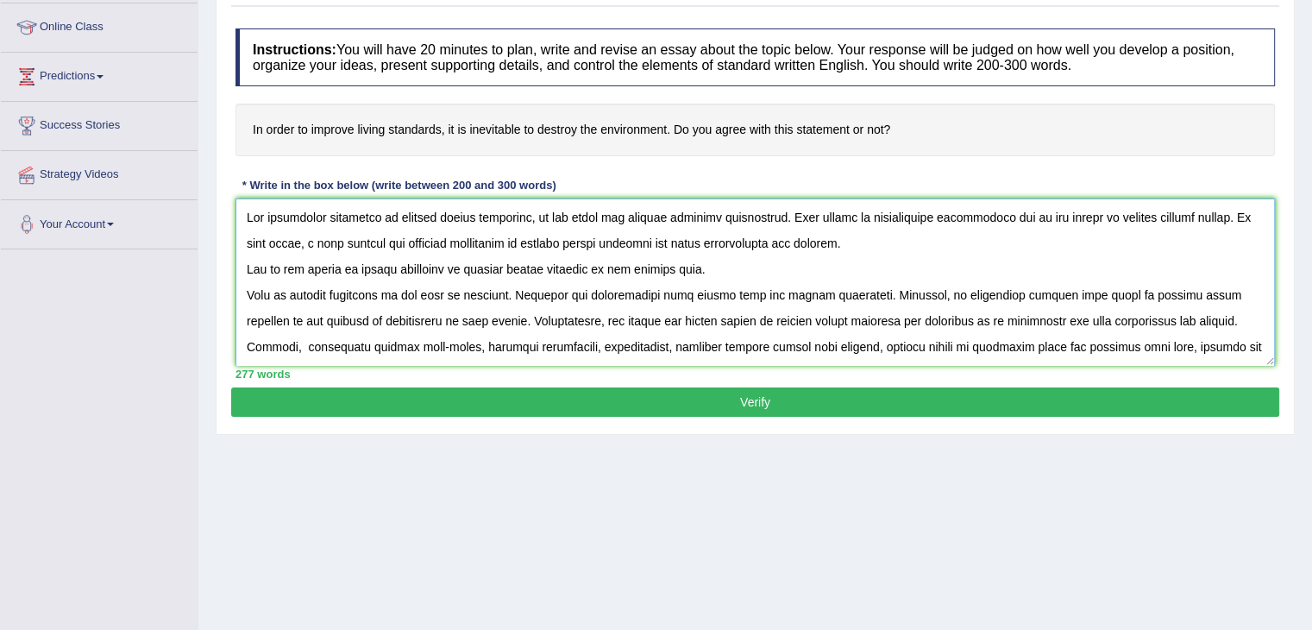
click at [1157, 296] on textarea at bounding box center [756, 281] width 1040 height 167
type textarea "The increasing influence of improve living standards, on our lives has ignited …"
click at [1111, 399] on button "Verify" at bounding box center [755, 401] width 1048 height 29
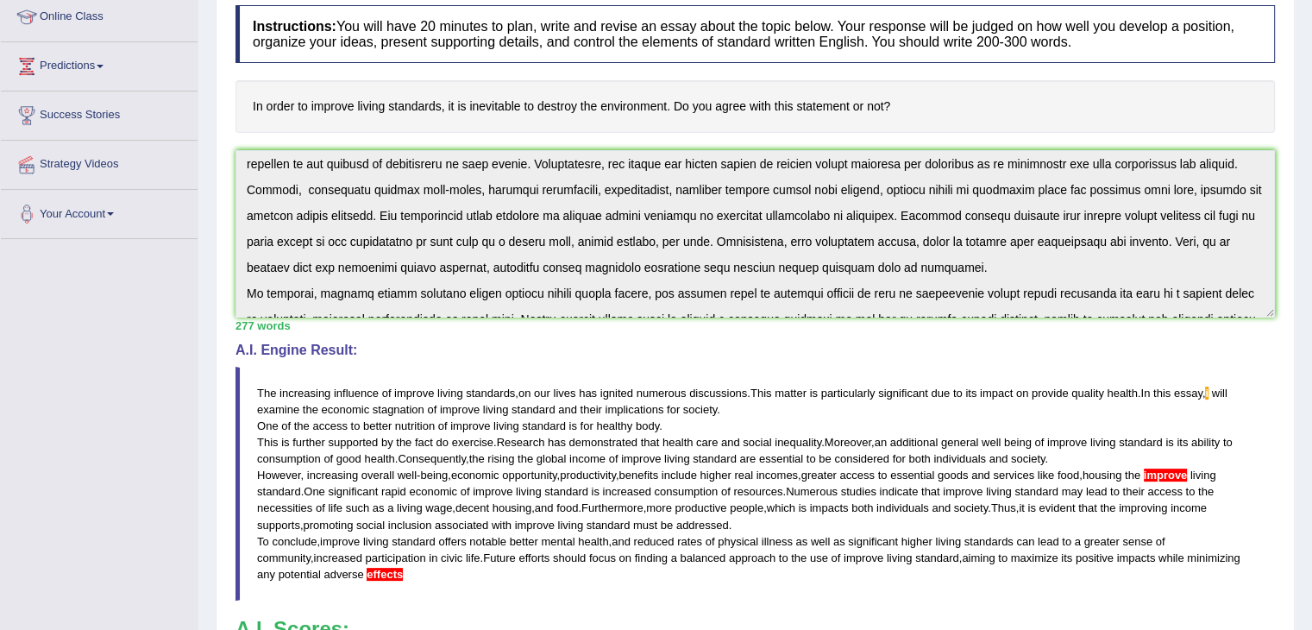
scroll to position [155, 0]
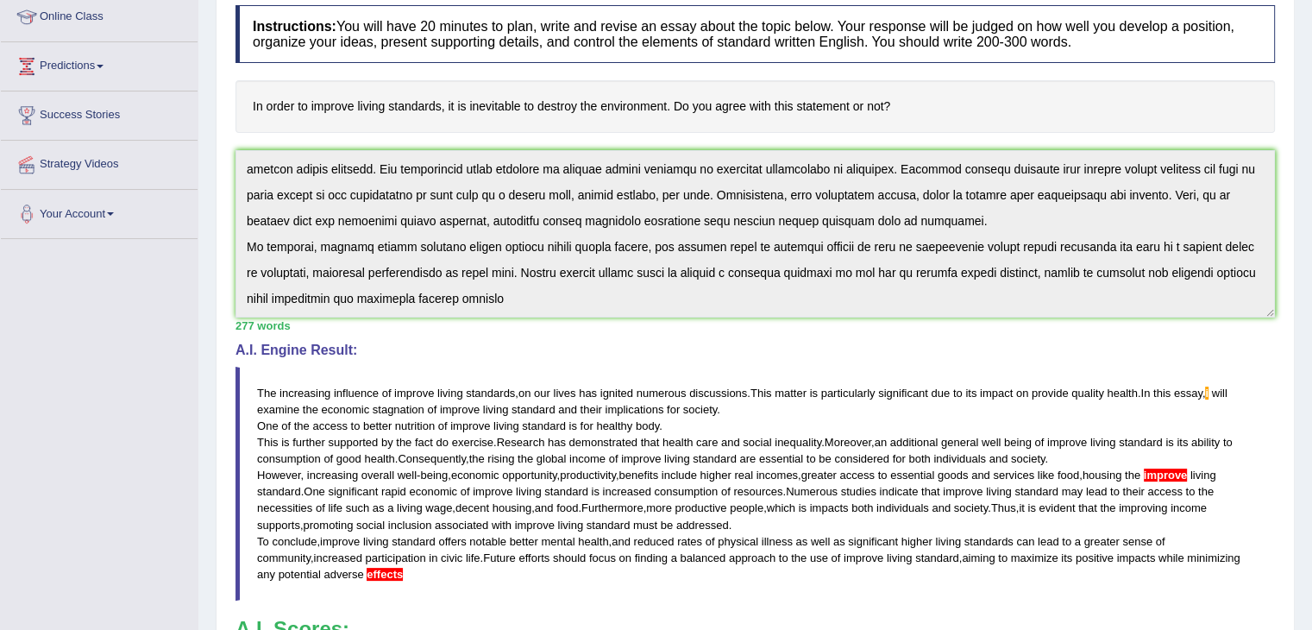
click at [640, 318] on div "Instructions: You will have 20 minutes to plan, write and revise an essay about…" at bounding box center [755, 381] width 1048 height 769
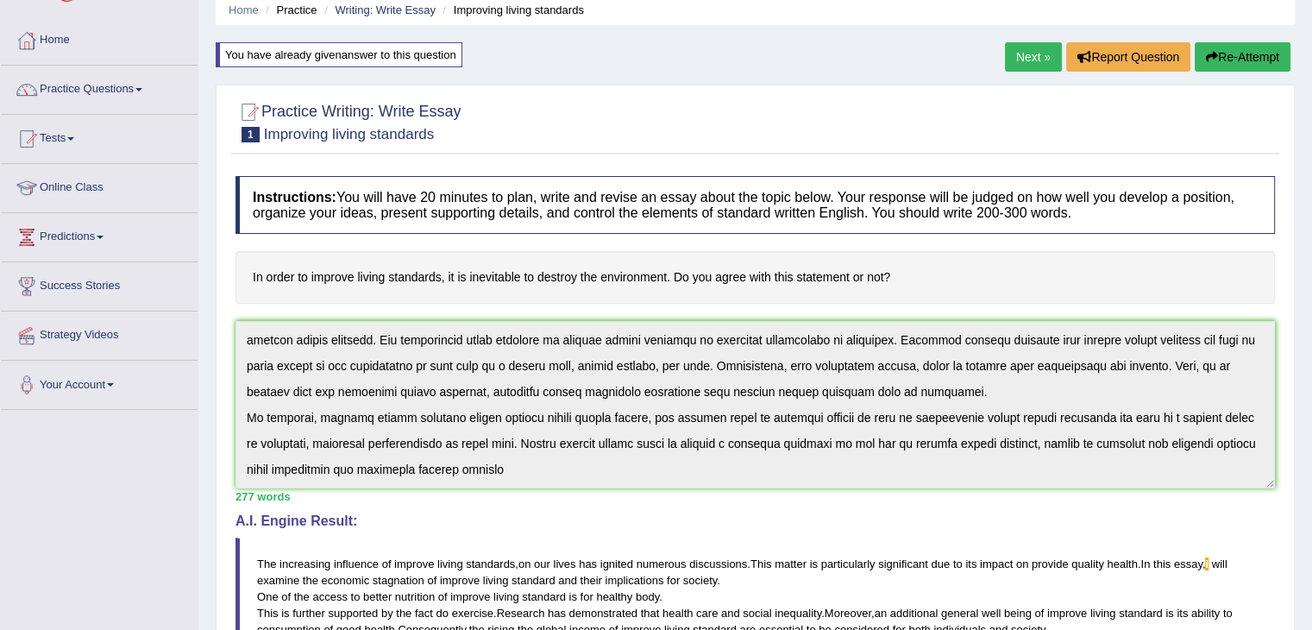
scroll to position [68, 0]
click at [1256, 42] on div "Home Practice Writing: Write Essay Improving living standards You have already …" at bounding box center [755, 494] width 1114 height 1124
click at [1208, 63] on button "Re-Attempt" at bounding box center [1243, 57] width 96 height 29
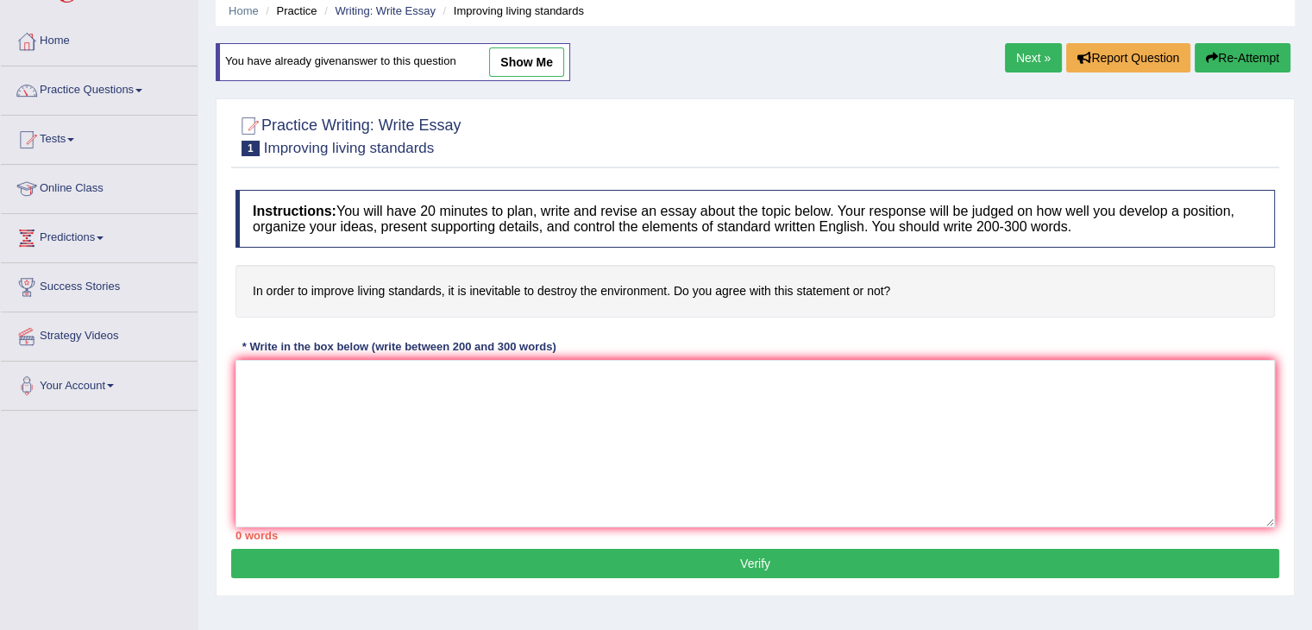
scroll to position [150, 0]
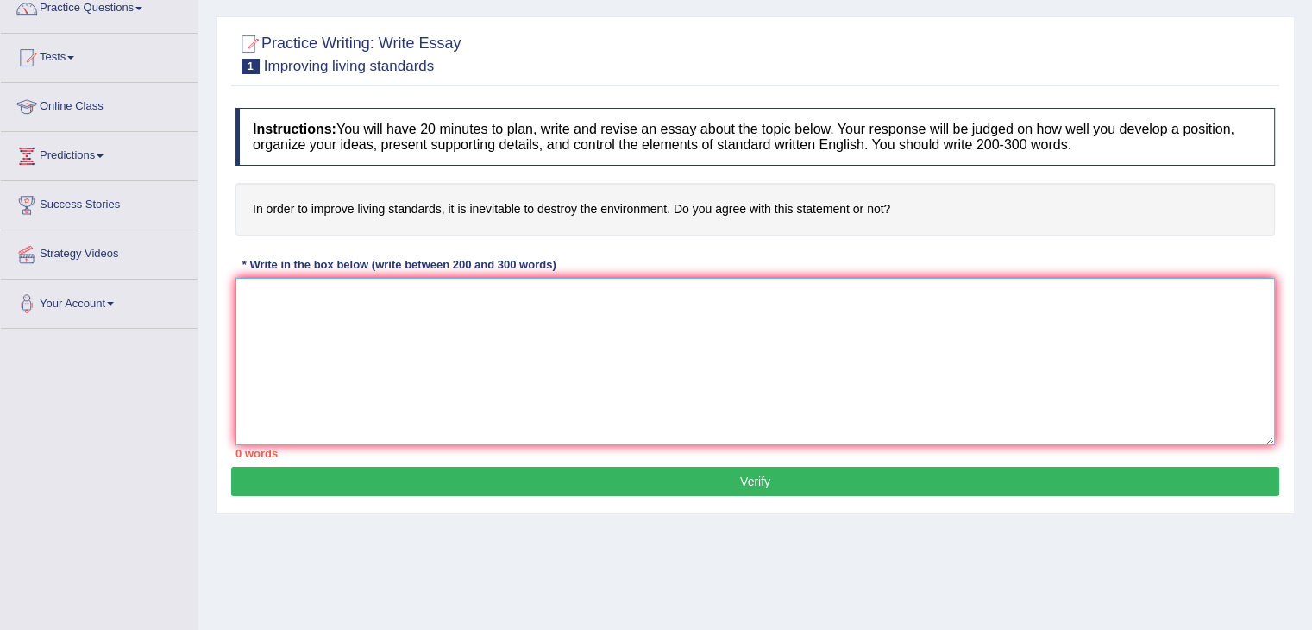
click at [676, 308] on textarea at bounding box center [756, 361] width 1040 height 167
paste textarea "The increasing influence of improve living standards, on our lives has ignited …"
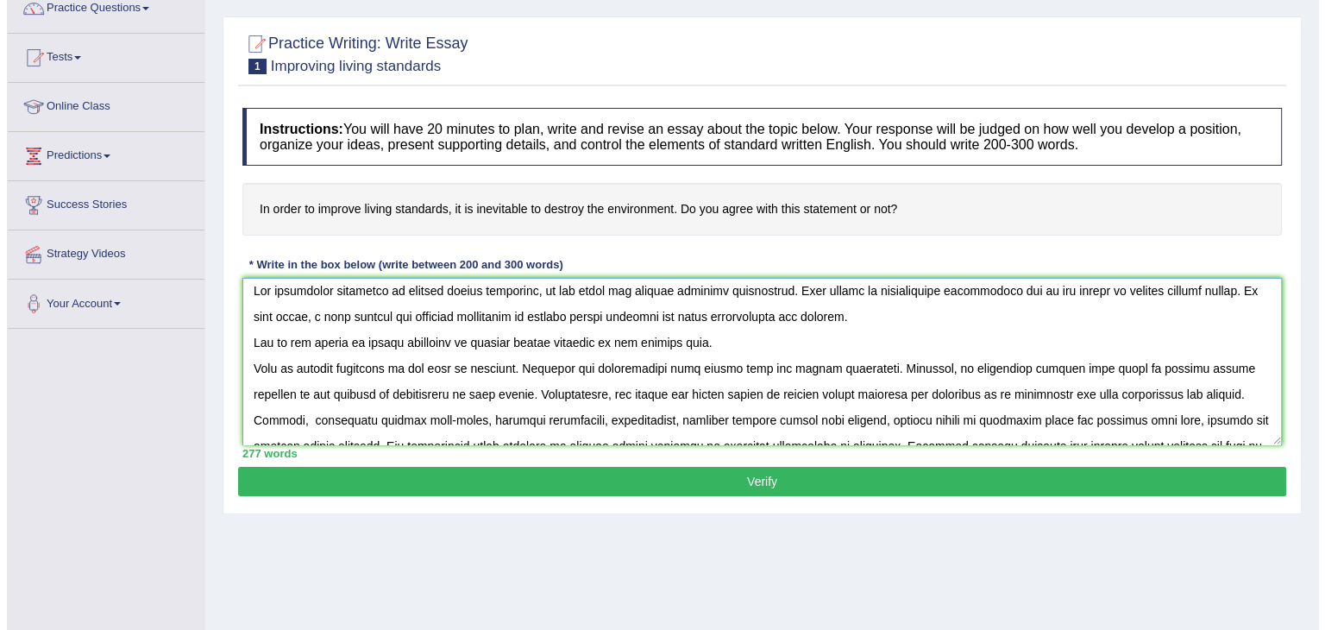
scroll to position [0, 0]
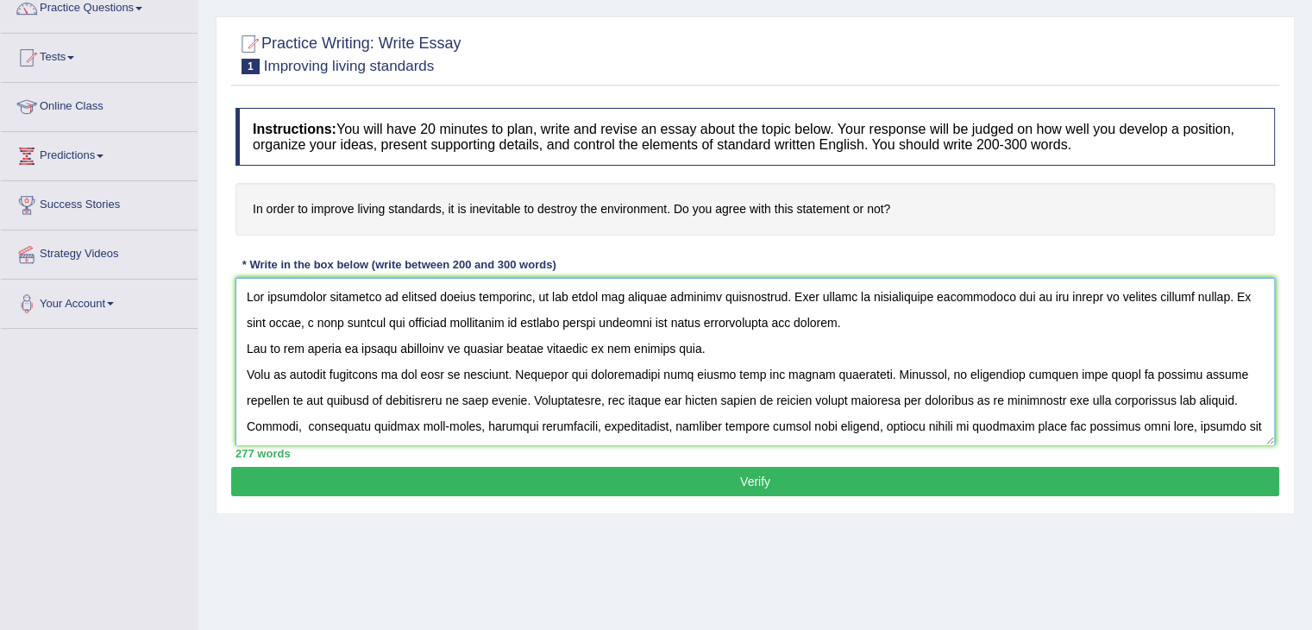
click at [290, 321] on textarea at bounding box center [756, 361] width 1040 height 167
type textarea "The increasing influence of improve living standards, on our lives has ignited …"
click at [538, 486] on button "Verify" at bounding box center [755, 481] width 1048 height 29
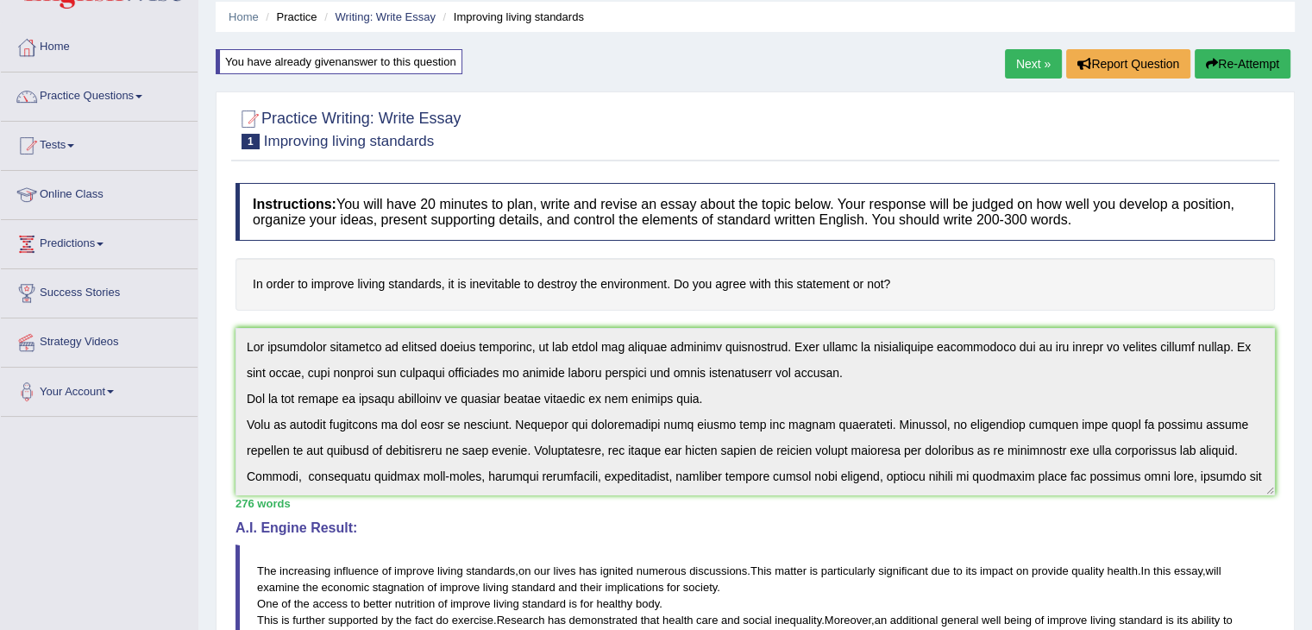
scroll to position [51, 0]
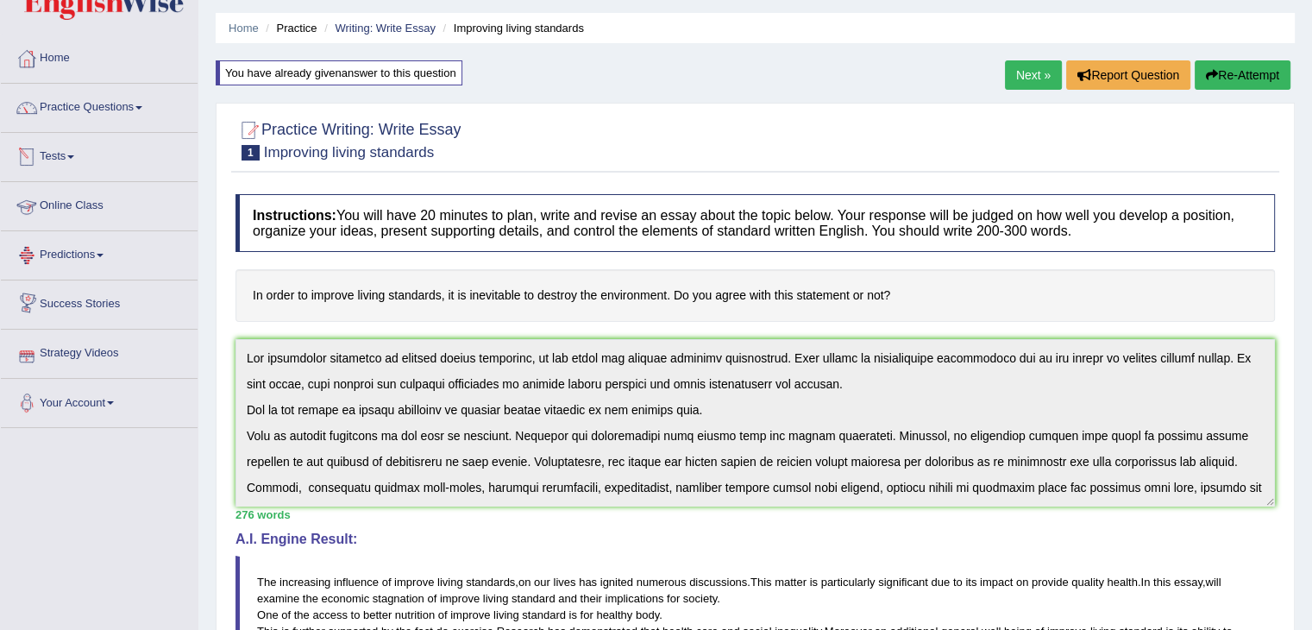
click at [100, 127] on li "Practice Questions Speaking Practice Read Aloud Repeat Sentence Describe Image …" at bounding box center [99, 108] width 197 height 49
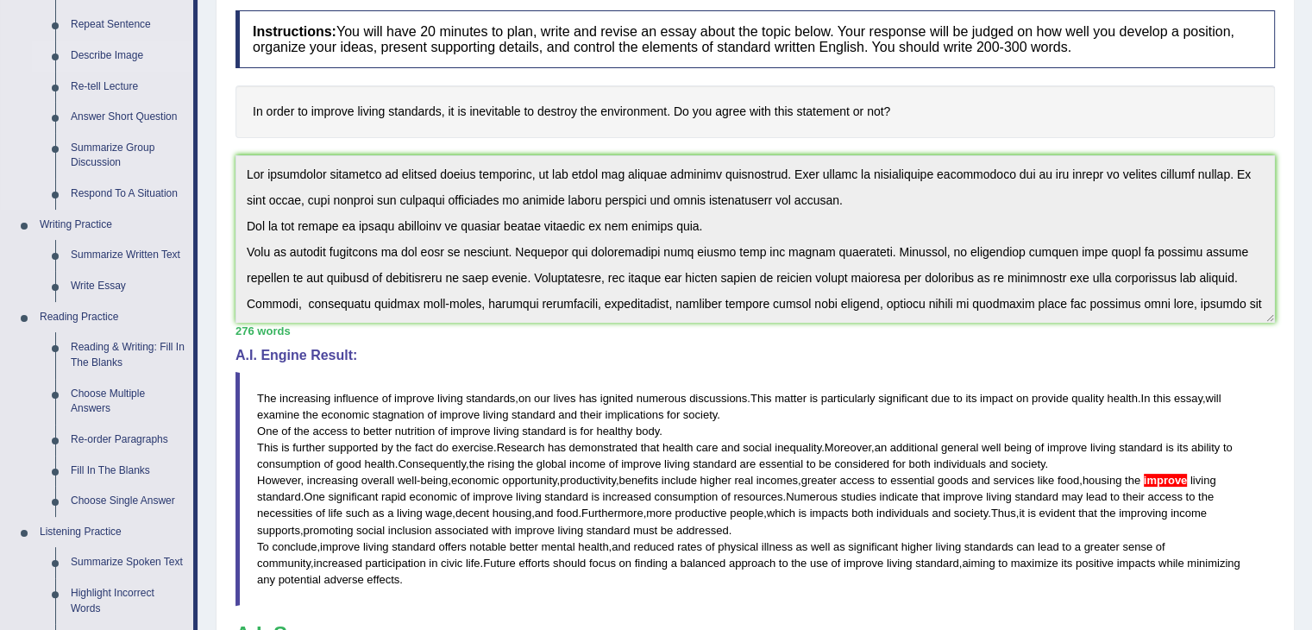
scroll to position [311, 0]
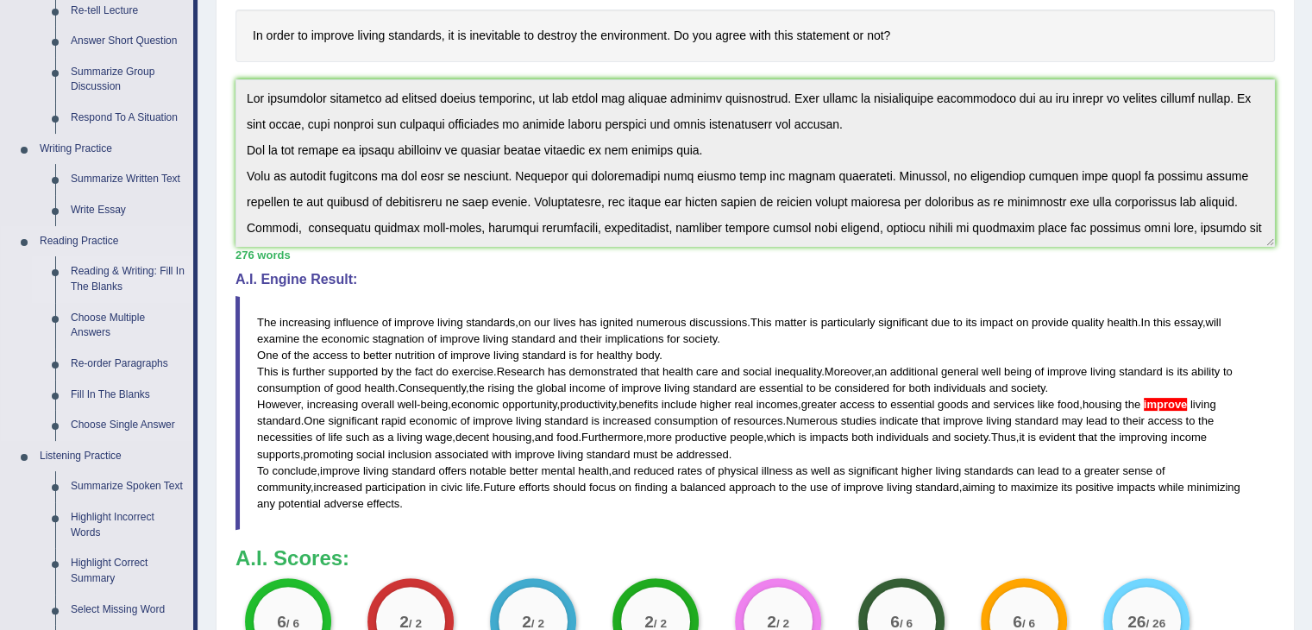
click at [121, 275] on link "Reading & Writing: Fill In The Blanks" at bounding box center [128, 279] width 130 height 46
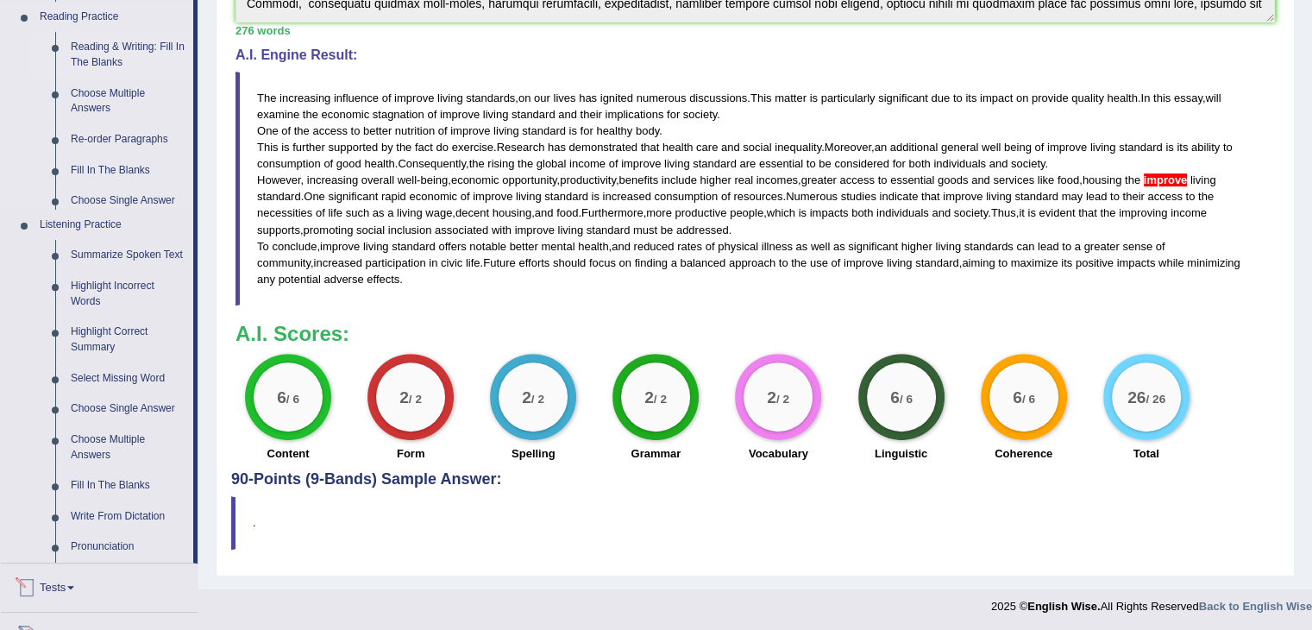
scroll to position [742, 0]
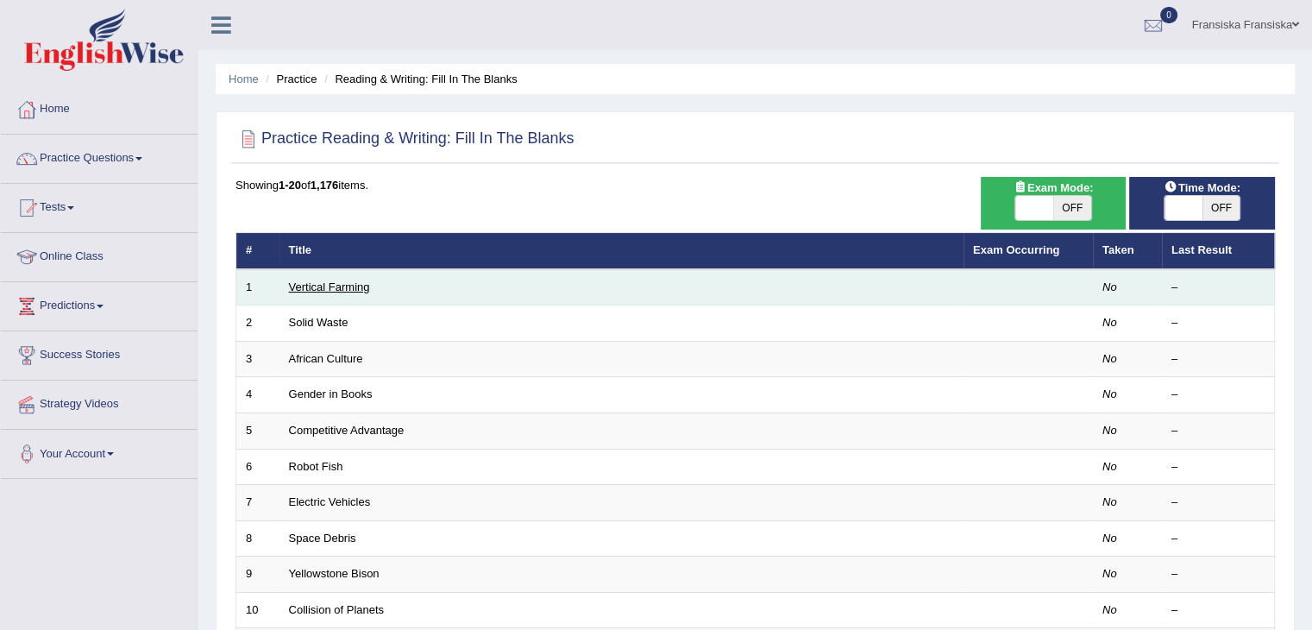
click at [324, 285] on link "Vertical Farming" at bounding box center [329, 286] width 81 height 13
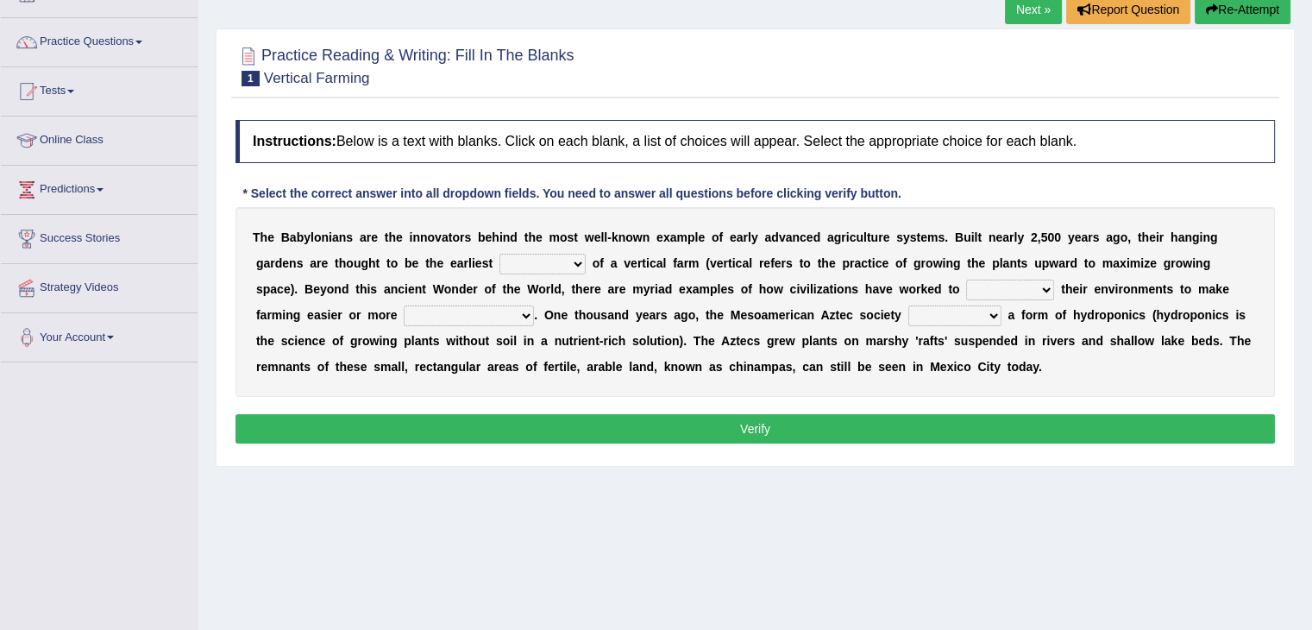
scroll to position [123, 0]
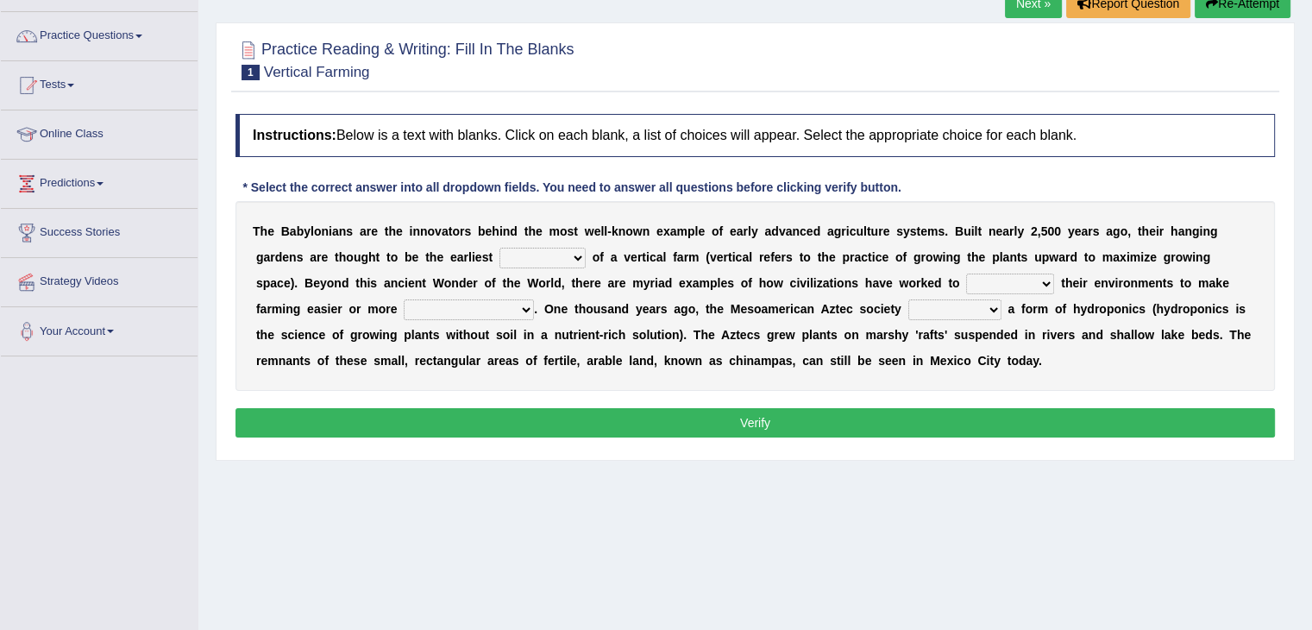
click at [551, 256] on select "prototype failure discredit protocol" at bounding box center [543, 258] width 86 height 21
select select "protocol"
click at [500, 248] on select "prototype failure discredit protocol" at bounding box center [543, 258] width 86 height 21
click at [984, 276] on select "manipulate escape respect disarrange" at bounding box center [1010, 284] width 88 height 21
select select "respect"
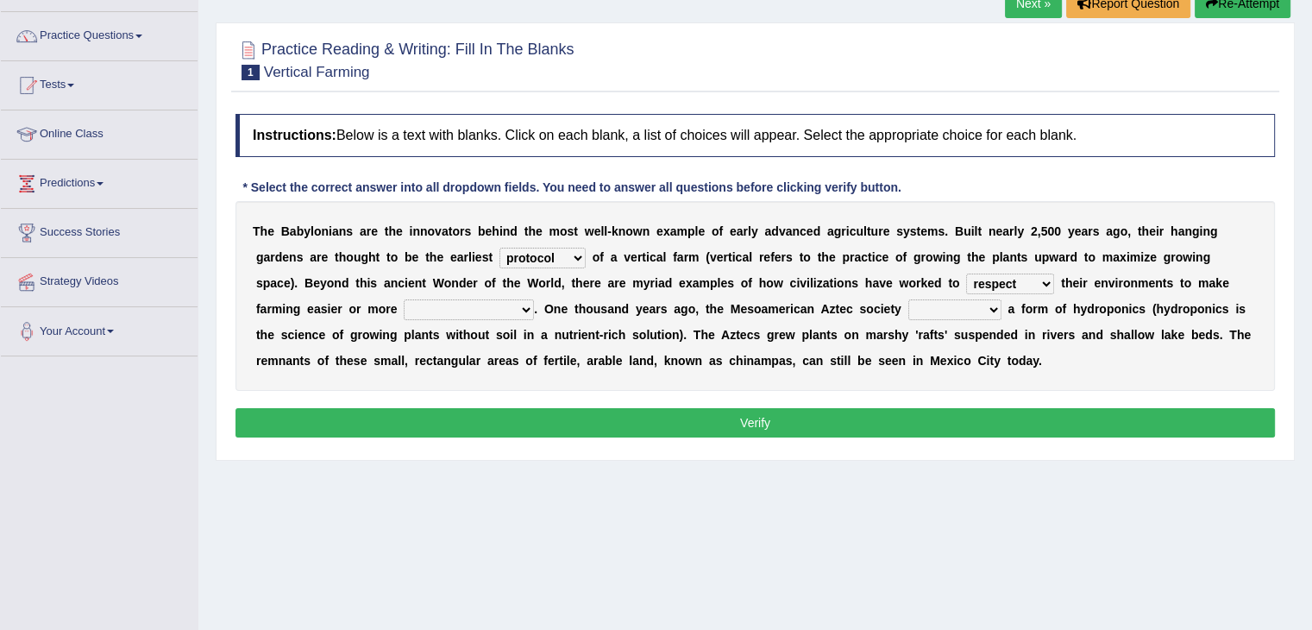
click at [966, 274] on select "manipulate escape respect disarrange" at bounding box center [1010, 284] width 88 height 21
click at [524, 301] on select "productive constructive connective counterproductive" at bounding box center [469, 309] width 130 height 21
select select "productive"
click at [404, 299] on select "productive constructive connective counterproductive" at bounding box center [469, 309] width 130 height 21
click at [941, 305] on select "domineered volunteered pioneered engineered" at bounding box center [955, 309] width 93 height 21
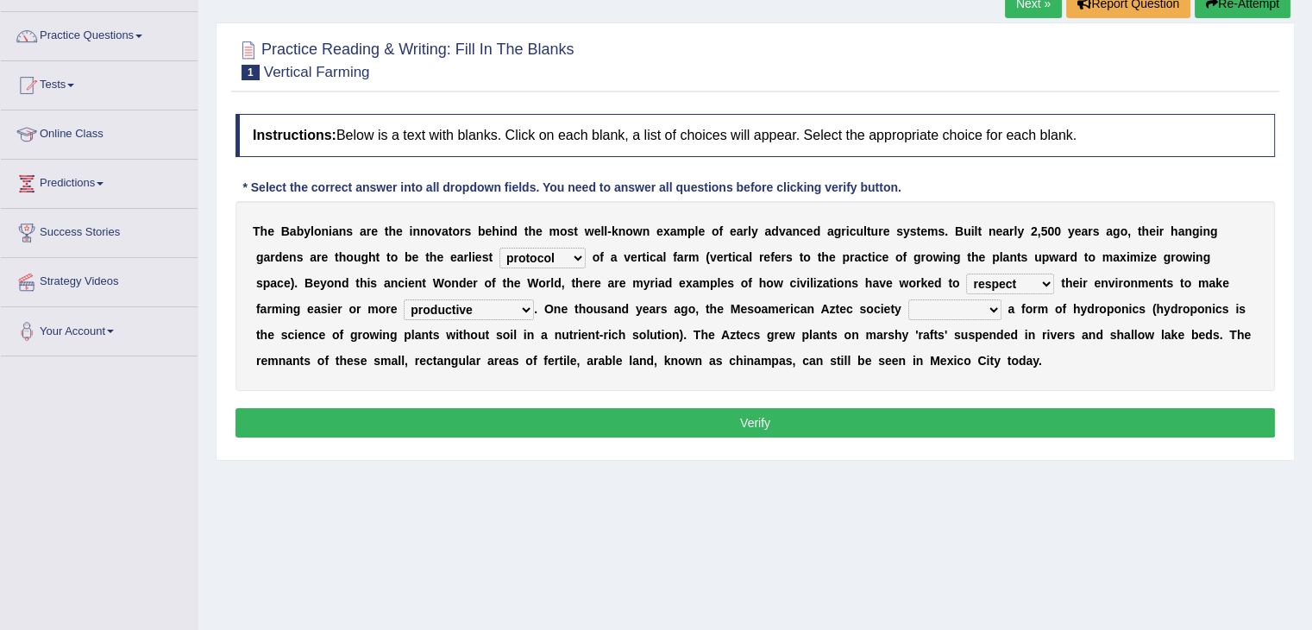
click at [949, 425] on button "Verify" at bounding box center [756, 422] width 1040 height 29
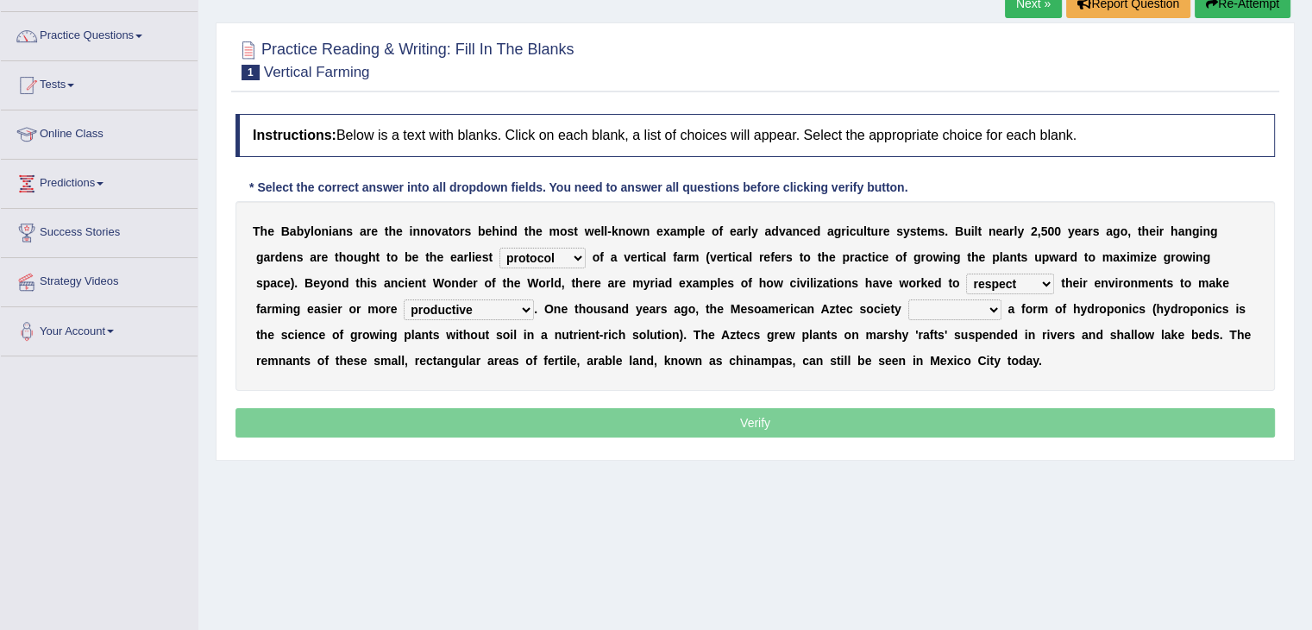
click at [949, 425] on p "Verify" at bounding box center [756, 422] width 1040 height 29
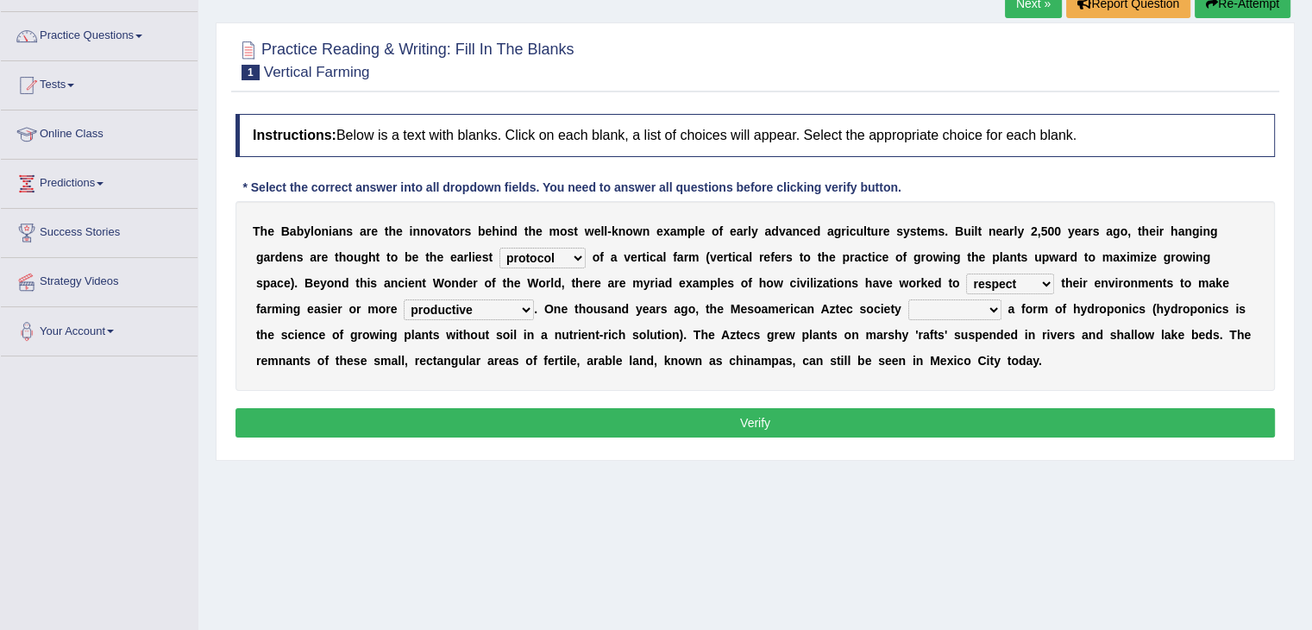
click at [947, 311] on select "domineered volunteered pioneered engineered" at bounding box center [955, 309] width 93 height 21
select select "engineered"
click at [909, 299] on select "domineered volunteered pioneered engineered" at bounding box center [955, 309] width 93 height 21
click at [948, 417] on button "Verify" at bounding box center [756, 422] width 1040 height 29
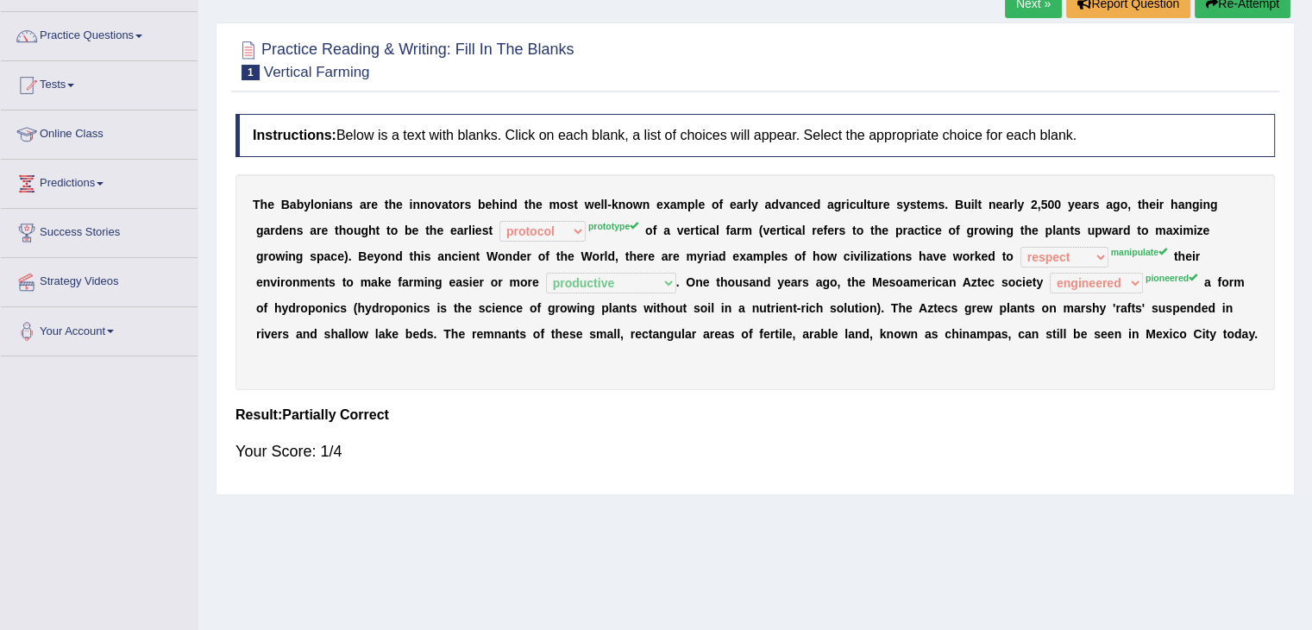
click at [1046, 7] on link "Next »" at bounding box center [1033, 3] width 57 height 29
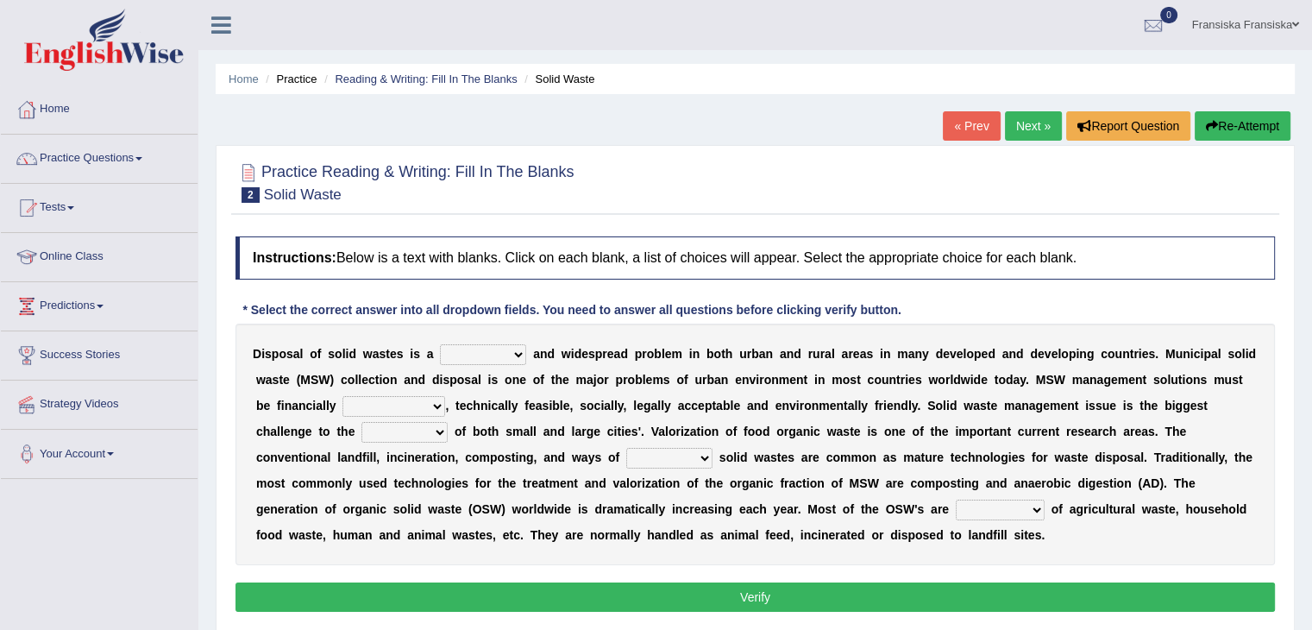
click at [486, 345] on select "slanting stinging stalling shafting" at bounding box center [483, 354] width 86 height 21
select select "stalling"
click at [440, 344] on select "slanting stinging stalling shafting" at bounding box center [483, 354] width 86 height 21
click at [360, 409] on select "unattainable sustainable objectionable treasonable" at bounding box center [394, 406] width 103 height 21
select select "sustainable"
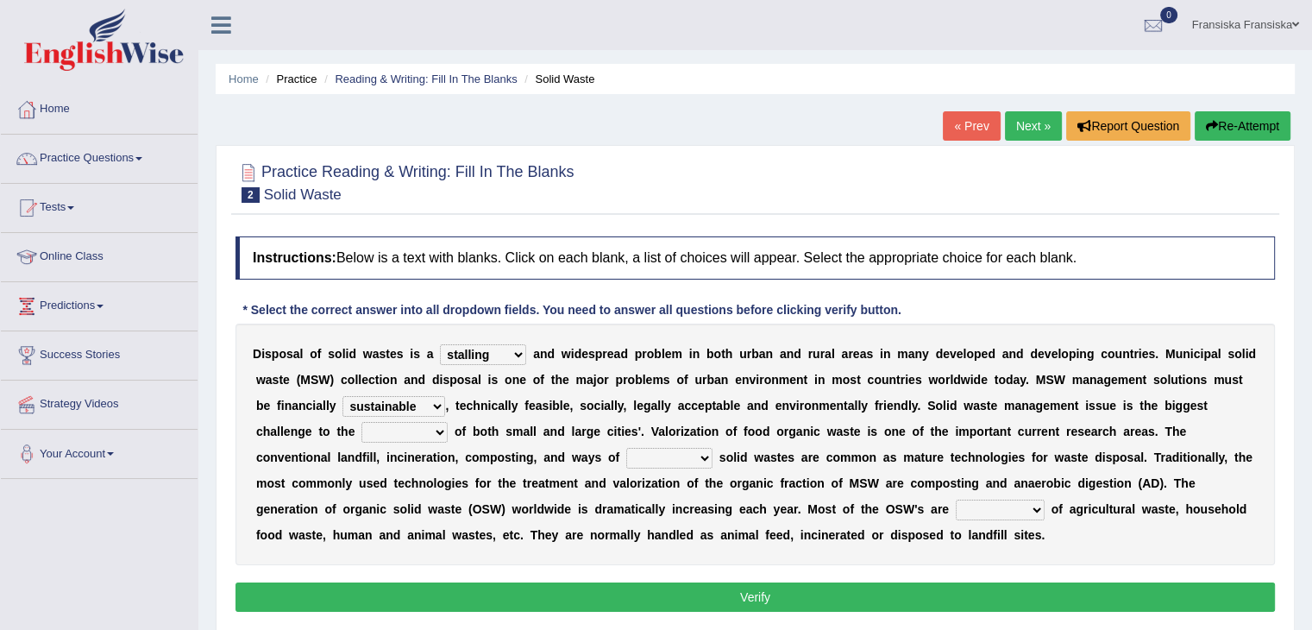
click at [343, 396] on select "unattainable sustainable objectionable treasonable" at bounding box center [394, 406] width 103 height 21
click at [402, 429] on select "plants culture authorities history" at bounding box center [405, 432] width 86 height 21
click at [362, 422] on select "plants culture authorities history" at bounding box center [405, 432] width 86 height 21
click at [406, 426] on select "plants culture authorities history" at bounding box center [405, 432] width 86 height 21
select select "culture"
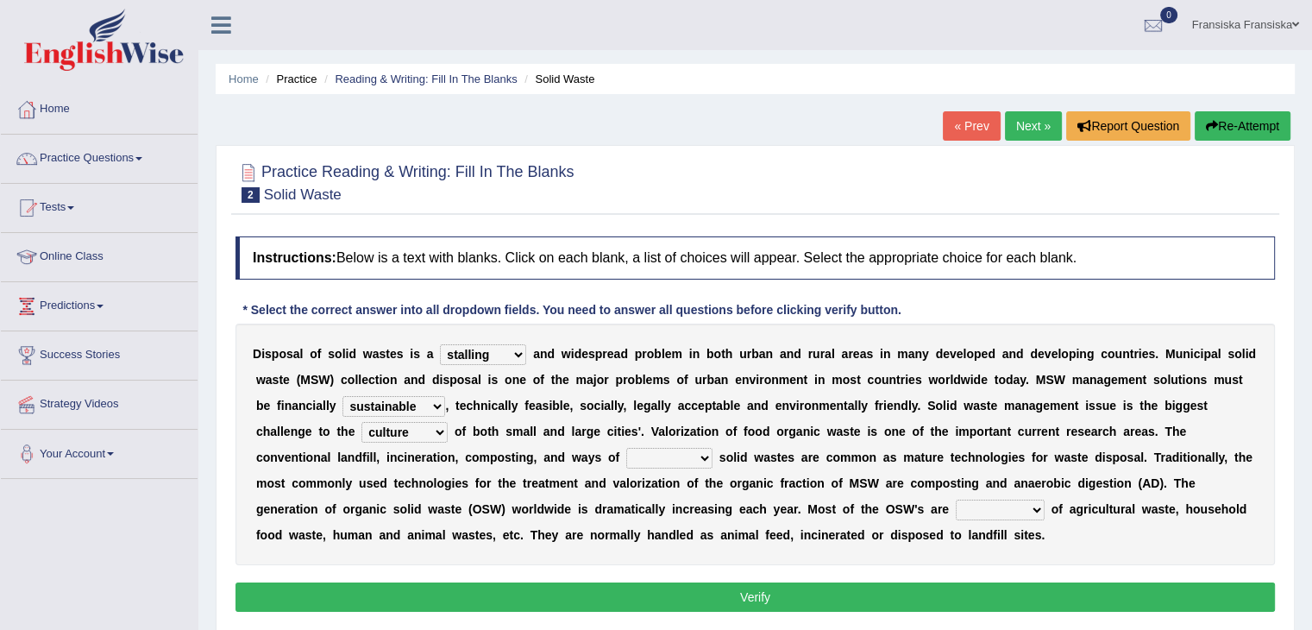
click at [362, 422] on select "plants culture authorities history" at bounding box center [405, 432] width 86 height 21
click at [667, 456] on select "reserving preserving deserving handling" at bounding box center [669, 458] width 86 height 21
select select "handling"
click at [626, 448] on select "reserving preserving deserving handling" at bounding box center [669, 458] width 86 height 21
click at [980, 504] on select "composed disposed composing disposing" at bounding box center [1000, 510] width 89 height 21
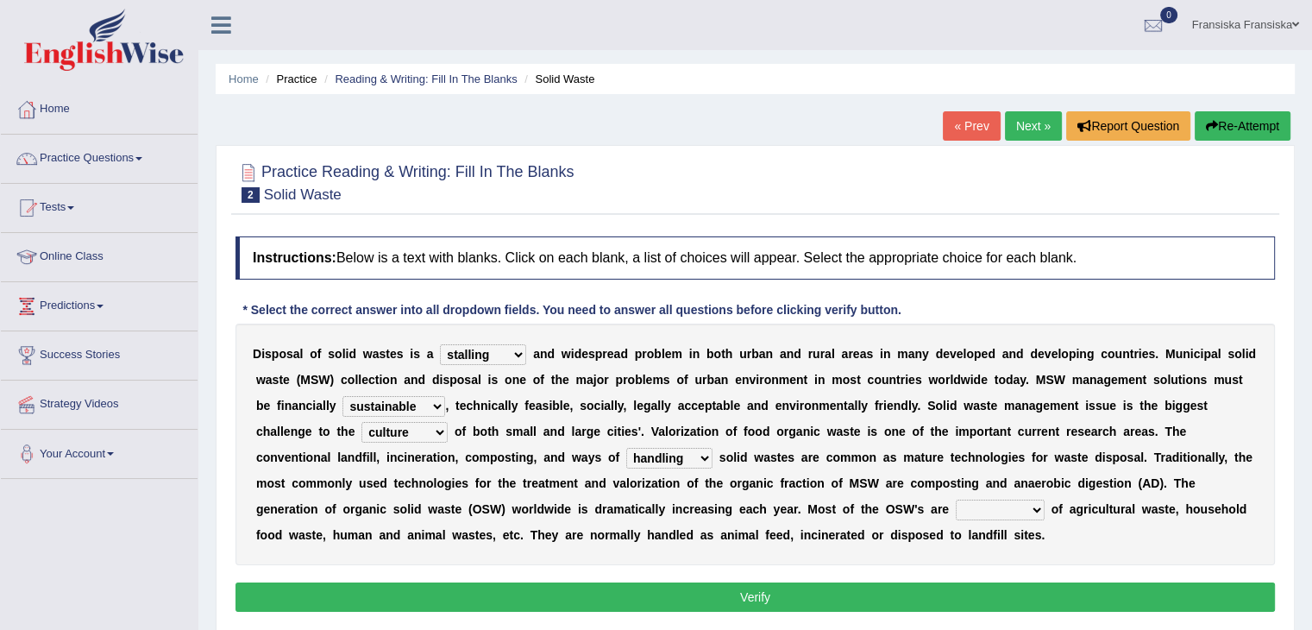
select select "composed"
click at [956, 500] on select "composed disposed composing disposing" at bounding box center [1000, 510] width 89 height 21
click at [966, 605] on button "Verify" at bounding box center [756, 596] width 1040 height 29
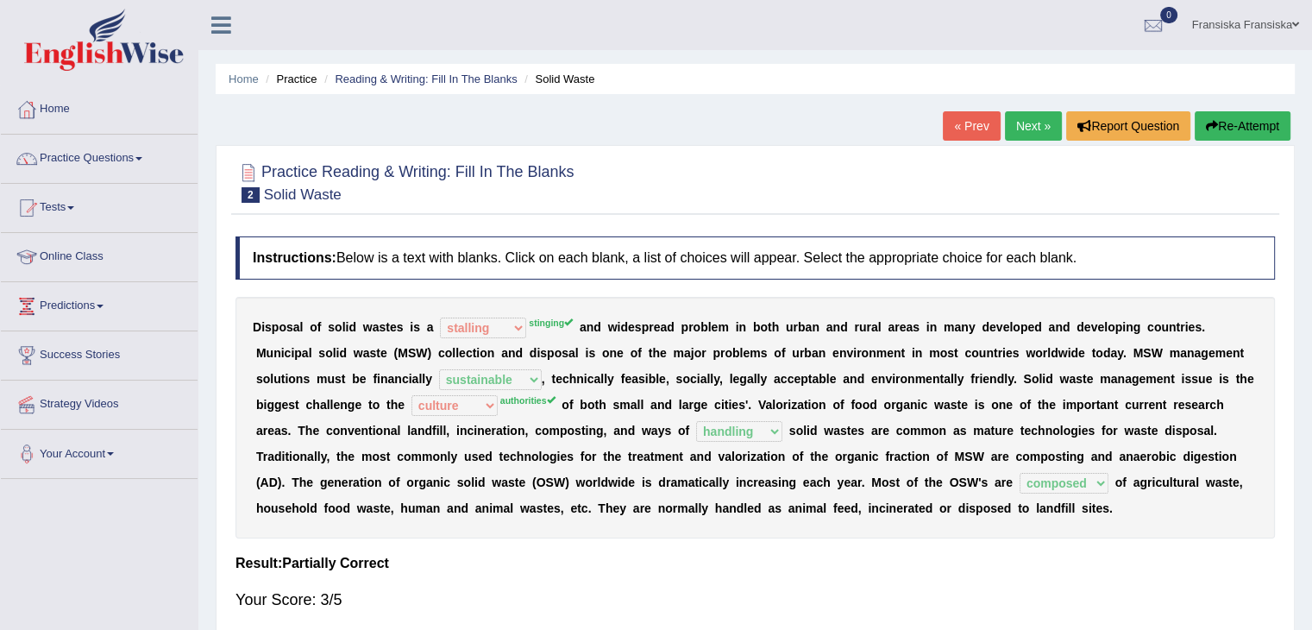
click at [1020, 129] on link "Next »" at bounding box center [1033, 125] width 57 height 29
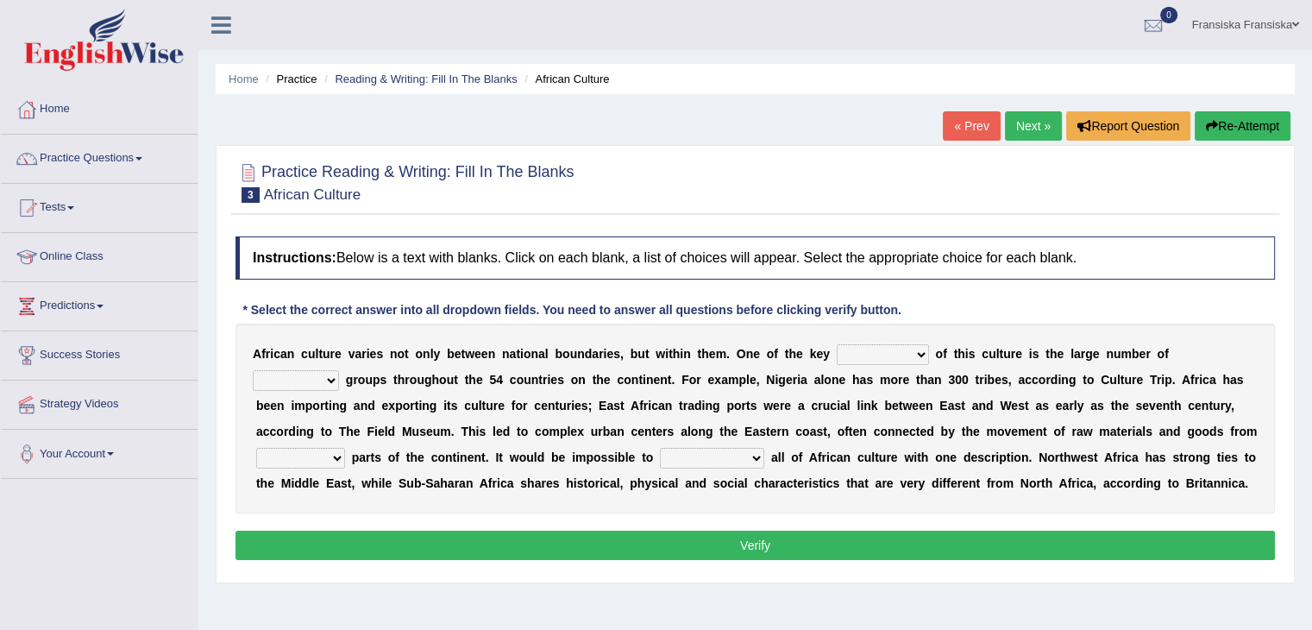
click at [877, 373] on b at bounding box center [876, 380] width 7 height 14
click at [868, 358] on select "conjectures features issues doubts" at bounding box center [883, 354] width 92 height 21
select select "issues"
click at [837, 344] on select "conjectures features issues doubts" at bounding box center [883, 354] width 92 height 21
click at [307, 380] on select "ethic ethnic eugenic epic" at bounding box center [296, 380] width 86 height 21
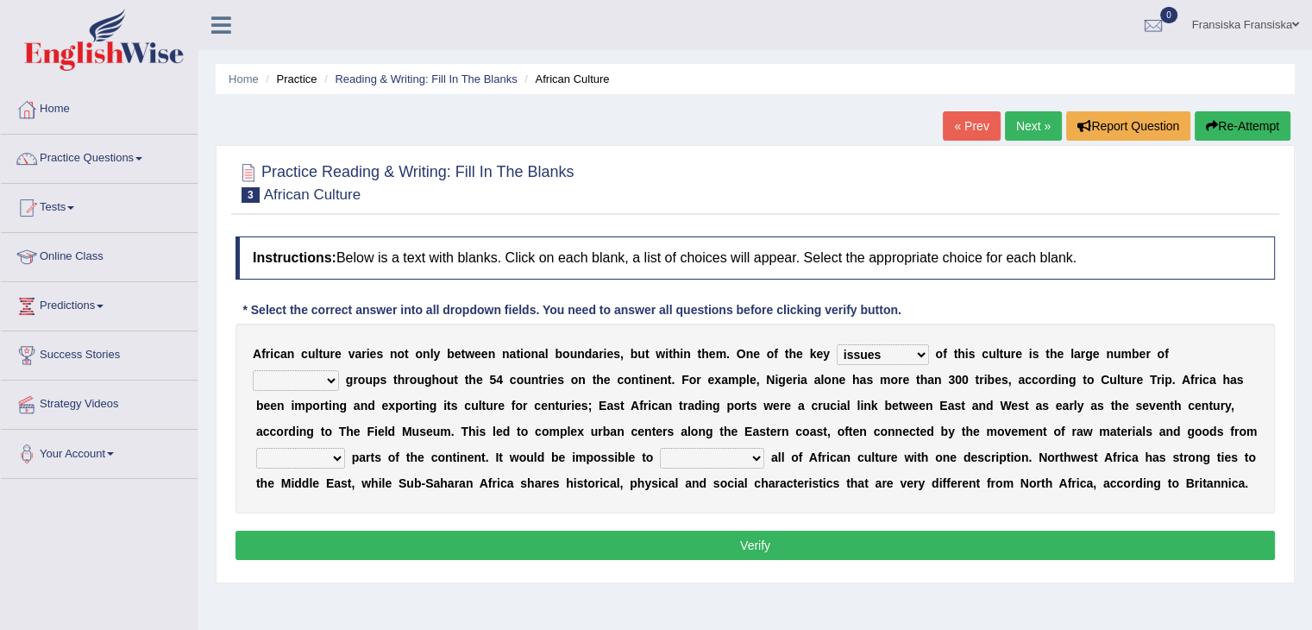
select select "epic"
click at [253, 370] on select "ethic ethnic eugenic epic" at bounding box center [296, 380] width 86 height 21
click at [325, 450] on select "forelocked interlocked unlocked landlocked" at bounding box center [300, 458] width 89 height 21
select select "forelocked"
click at [256, 448] on select "forelocked interlocked unlocked landlocked" at bounding box center [300, 458] width 89 height 21
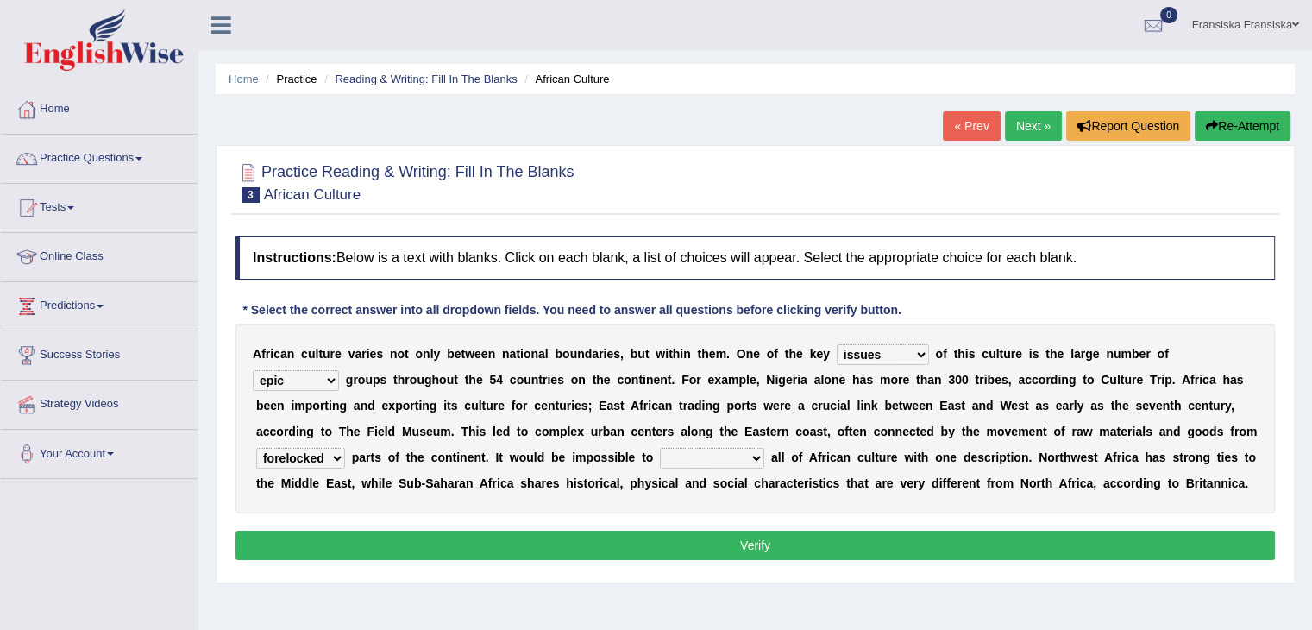
click at [687, 450] on select "characterize conceptualize symbolize synthesize" at bounding box center [712, 458] width 104 height 21
select select "characterize"
click at [660, 448] on select "characterize conceptualize symbolize synthesize" at bounding box center [712, 458] width 104 height 21
click at [701, 552] on button "Verify" at bounding box center [756, 545] width 1040 height 29
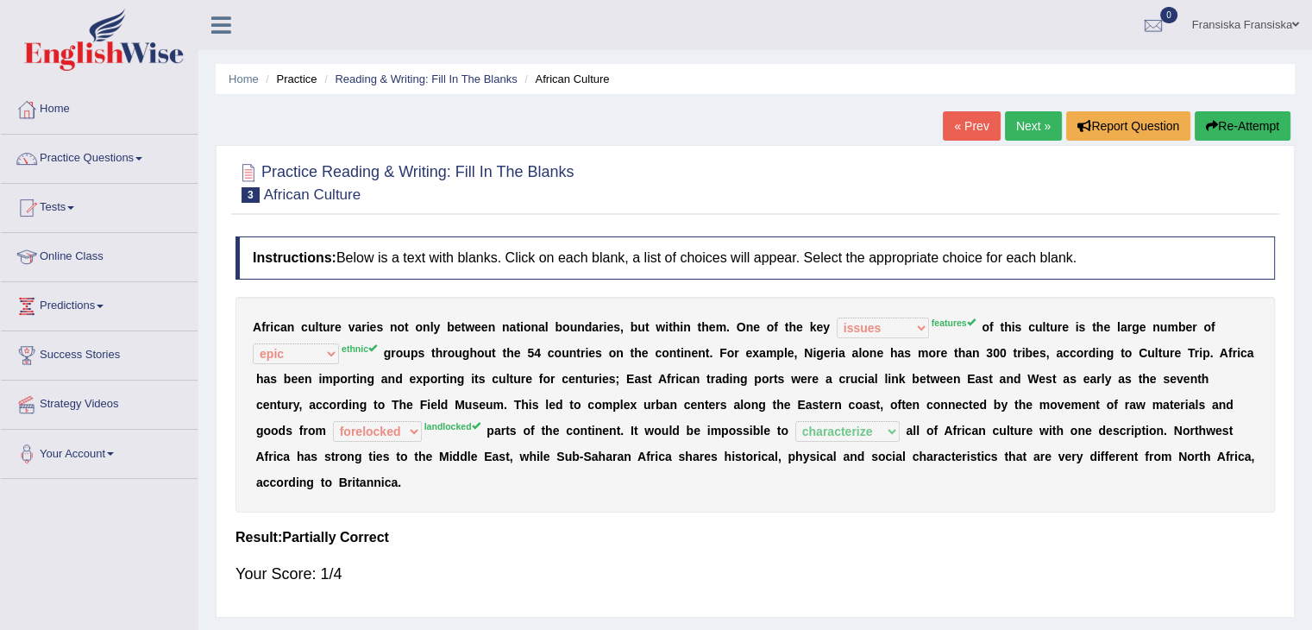
click at [1028, 129] on link "Next »" at bounding box center [1033, 125] width 57 height 29
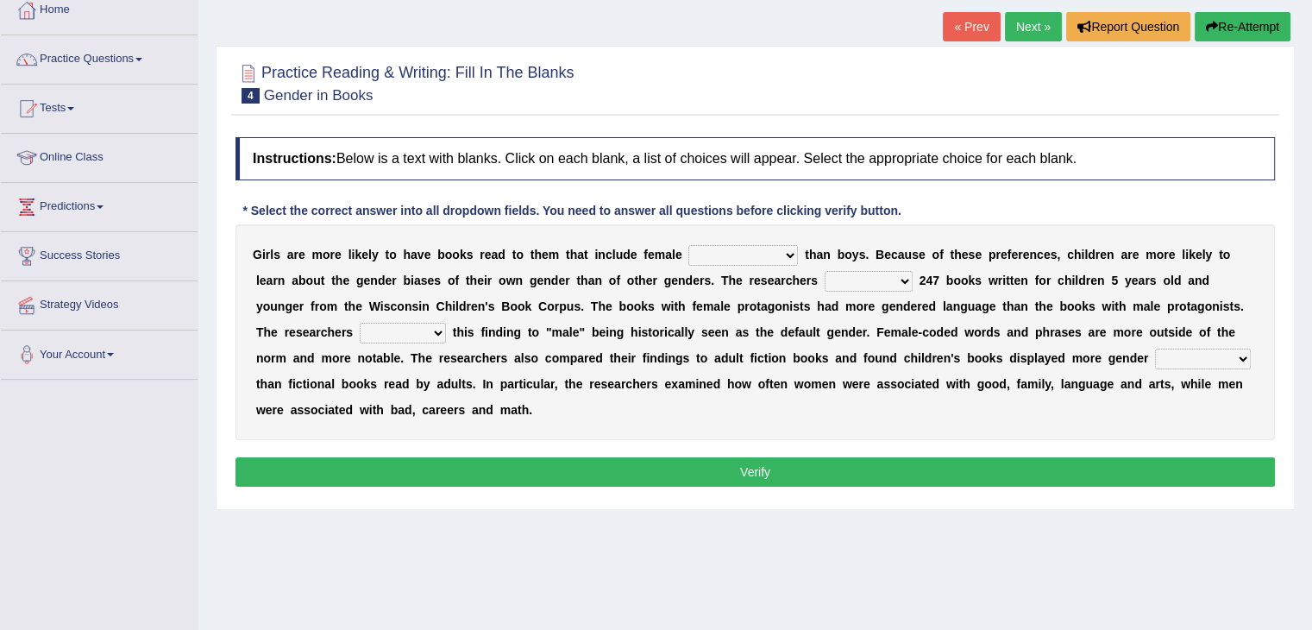
scroll to position [100, 0]
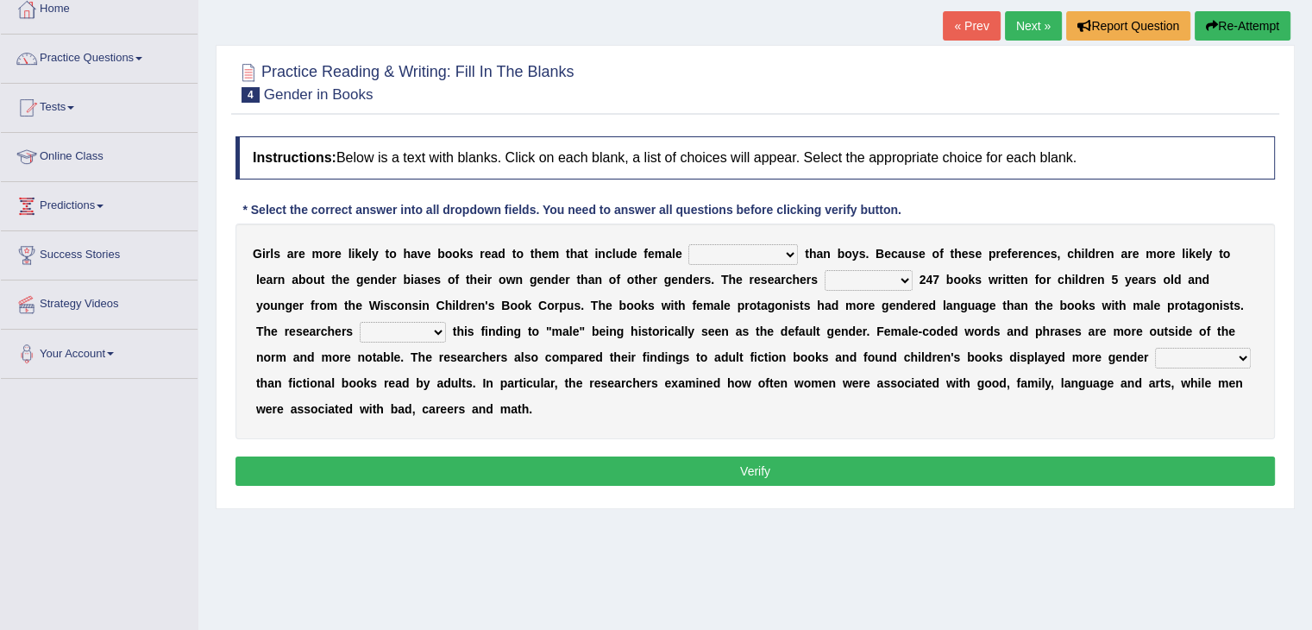
click at [735, 248] on select "protagonists cosmogonists agonists expressionists" at bounding box center [744, 254] width 110 height 21
select select "expressionists"
click at [689, 244] on select "protagonists cosmogonists agonists expressionists" at bounding box center [744, 254] width 110 height 21
click at [858, 270] on select "hydrolyzed paralyzed catalyzed analyzed" at bounding box center [869, 280] width 88 height 21
select select "paralyzed"
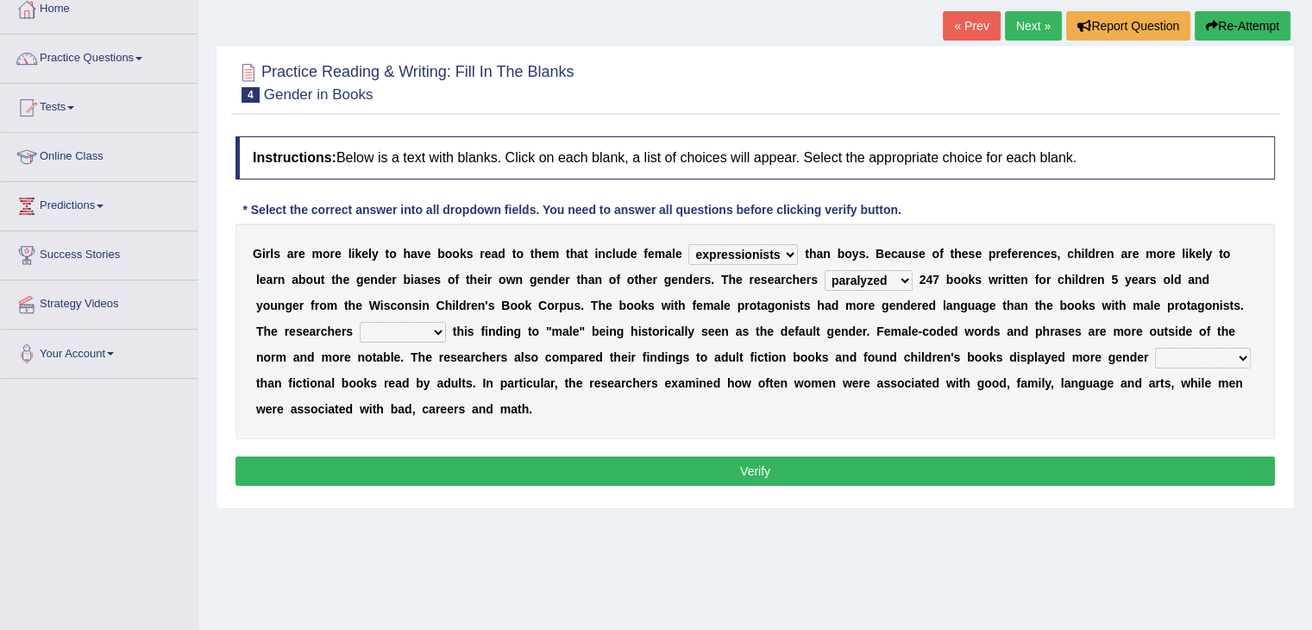
click at [825, 270] on select "hydrolyzed paralyzed catalyzed analyzed" at bounding box center [869, 280] width 88 height 21
click at [416, 333] on select "contribute tribute distribute attribute" at bounding box center [403, 332] width 86 height 21
select select "contribute"
click at [360, 322] on select "contribute tribute distribute attribute" at bounding box center [403, 332] width 86 height 21
click at [1167, 349] on select "stereotypes teletypes prototypes electrotypes" at bounding box center [1203, 358] width 96 height 21
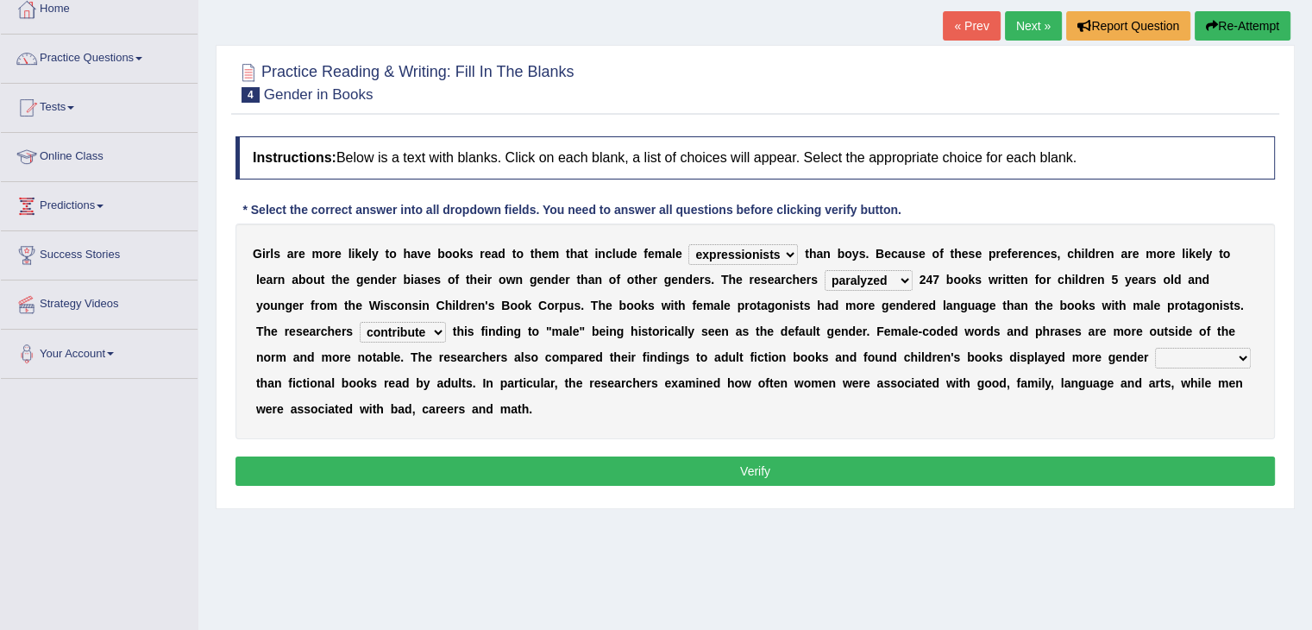
select select "prototypes"
click at [1155, 348] on select "stereotypes teletypes prototypes electrotypes" at bounding box center [1203, 358] width 96 height 21
click at [1178, 480] on button "Verify" at bounding box center [756, 470] width 1040 height 29
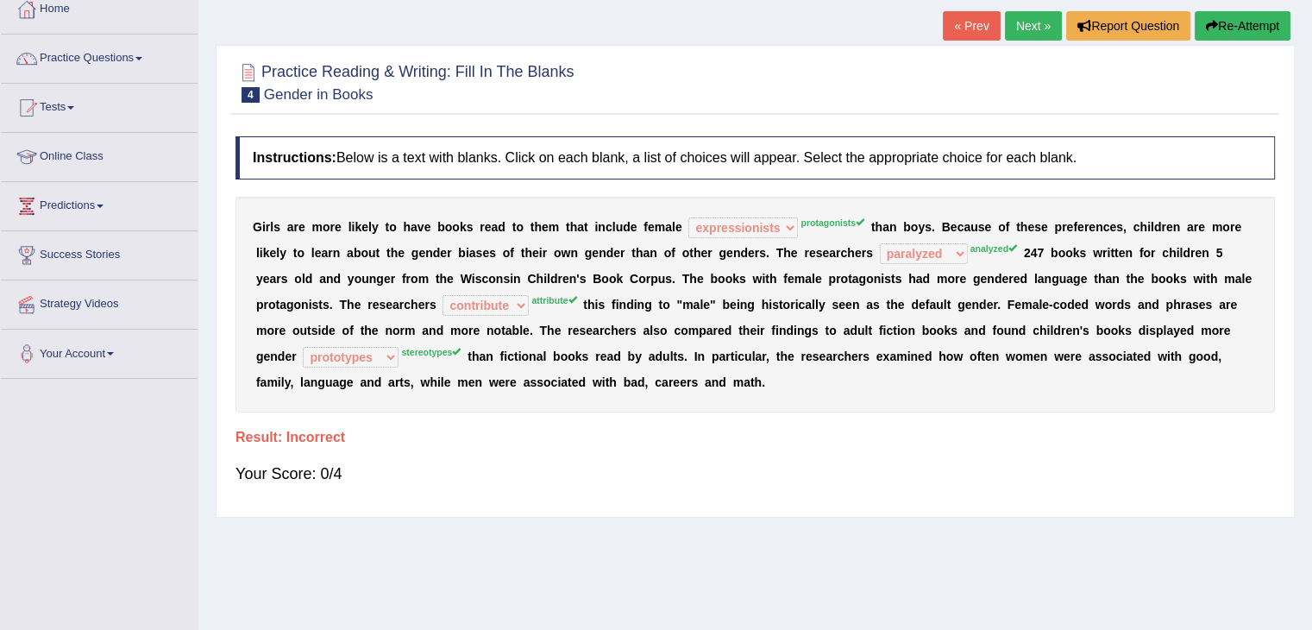
click at [1229, 15] on button "Re-Attempt" at bounding box center [1243, 25] width 96 height 29
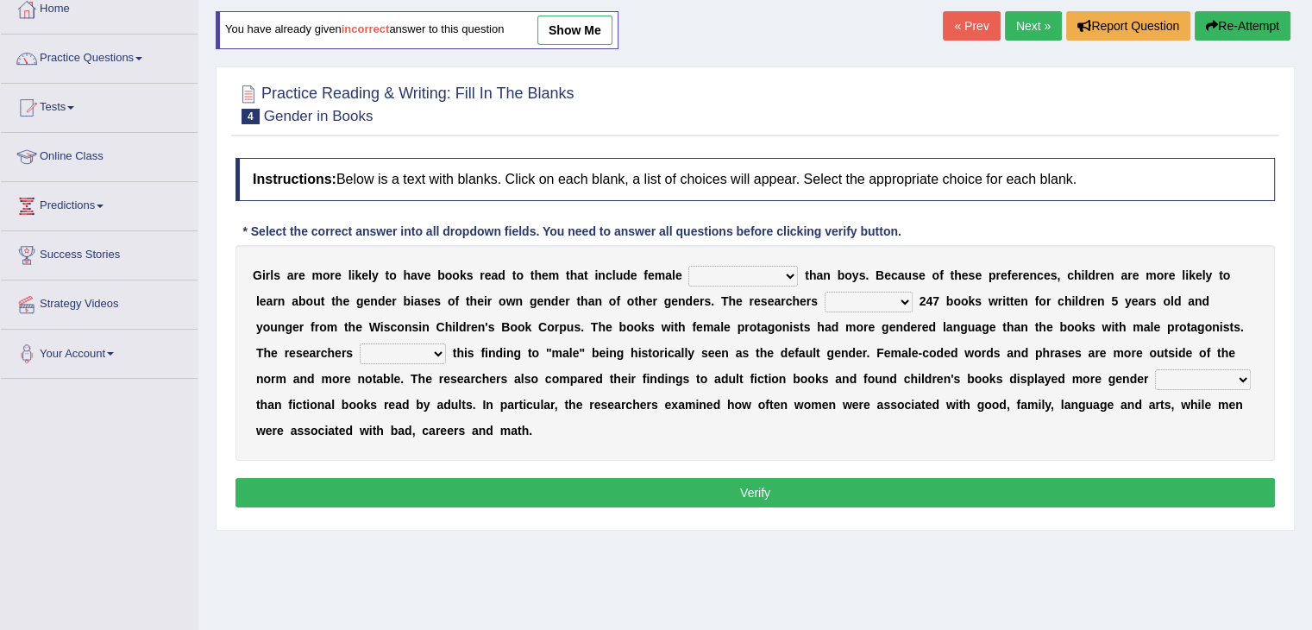
click at [695, 279] on select "protagonists cosmogonists agonists expressionists" at bounding box center [744, 276] width 110 height 21
select select "protagonists"
click at [689, 266] on select "protagonists cosmogonists agonists expressionists" at bounding box center [744, 276] width 110 height 21
click at [849, 301] on select "hydrolyzed paralyzed catalyzed analyzed" at bounding box center [869, 302] width 88 height 21
select select "analyzed"
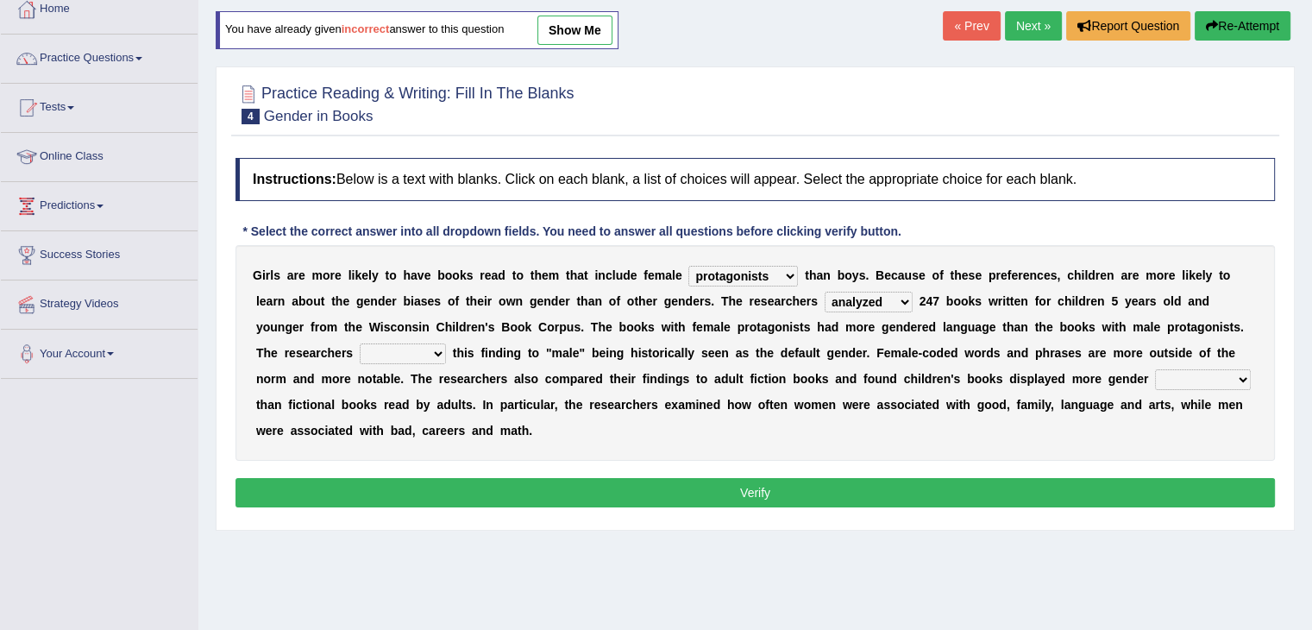
click at [825, 292] on select "hydrolyzed paralyzed catalyzed analyzed" at bounding box center [869, 302] width 88 height 21
click at [406, 354] on select "contribute tribute distribute attribute" at bounding box center [403, 353] width 86 height 21
select select "attribute"
click at [360, 343] on select "contribute tribute distribute attribute" at bounding box center [403, 353] width 86 height 21
click at [1187, 383] on select "stereotypes teletypes prototypes electrotypes" at bounding box center [1203, 379] width 96 height 21
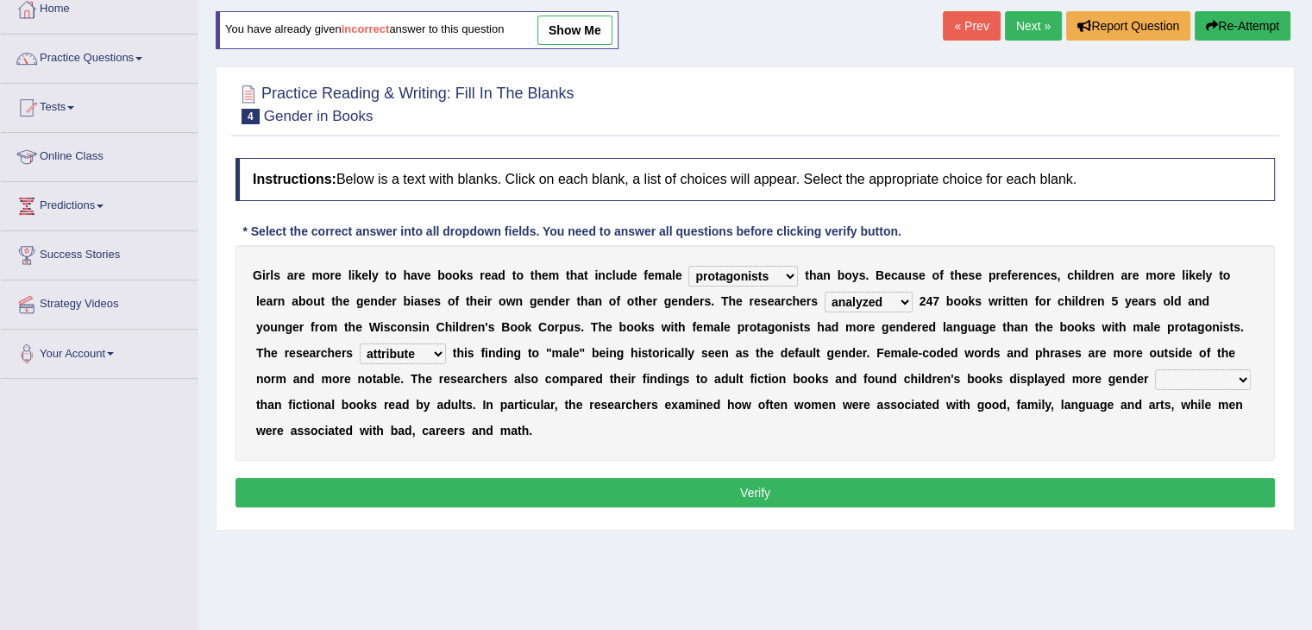
select select "stereotypes"
click at [1155, 369] on select "stereotypes teletypes prototypes electrotypes" at bounding box center [1203, 379] width 96 height 21
click at [1123, 505] on div "Instructions: Below is a text with blanks. Click on each blank, a list of choic…" at bounding box center [755, 335] width 1048 height 372
click at [1112, 483] on button "Verify" at bounding box center [756, 492] width 1040 height 29
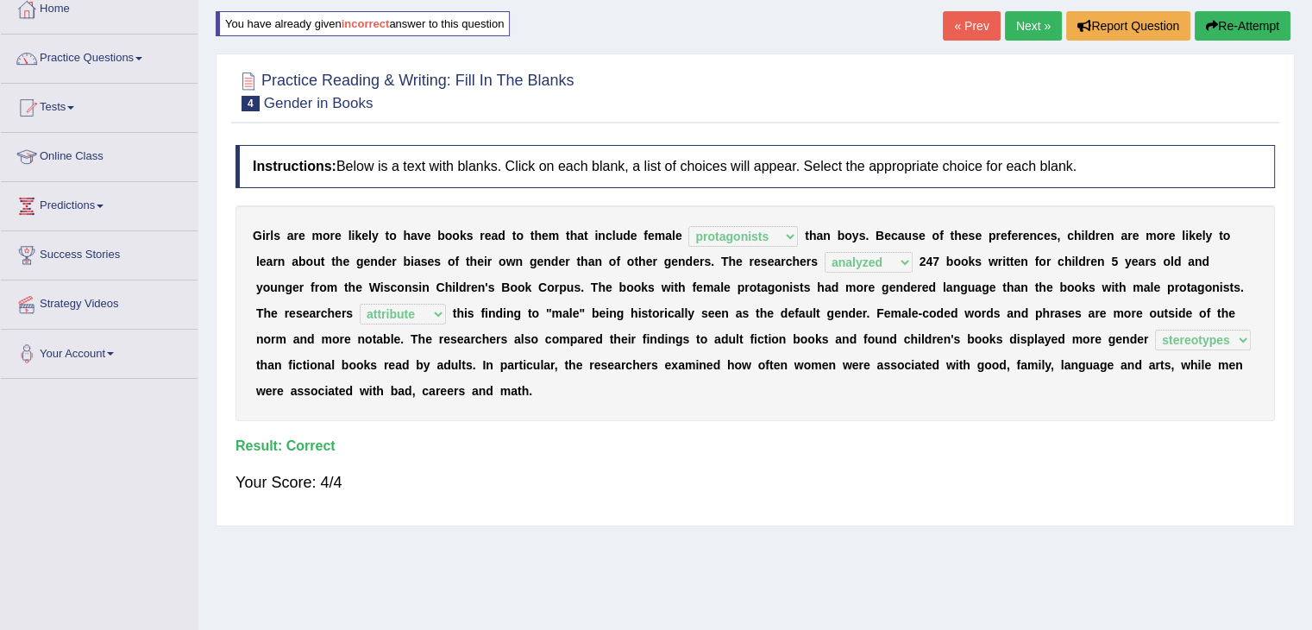
click at [1028, 30] on link "Next »" at bounding box center [1033, 25] width 57 height 29
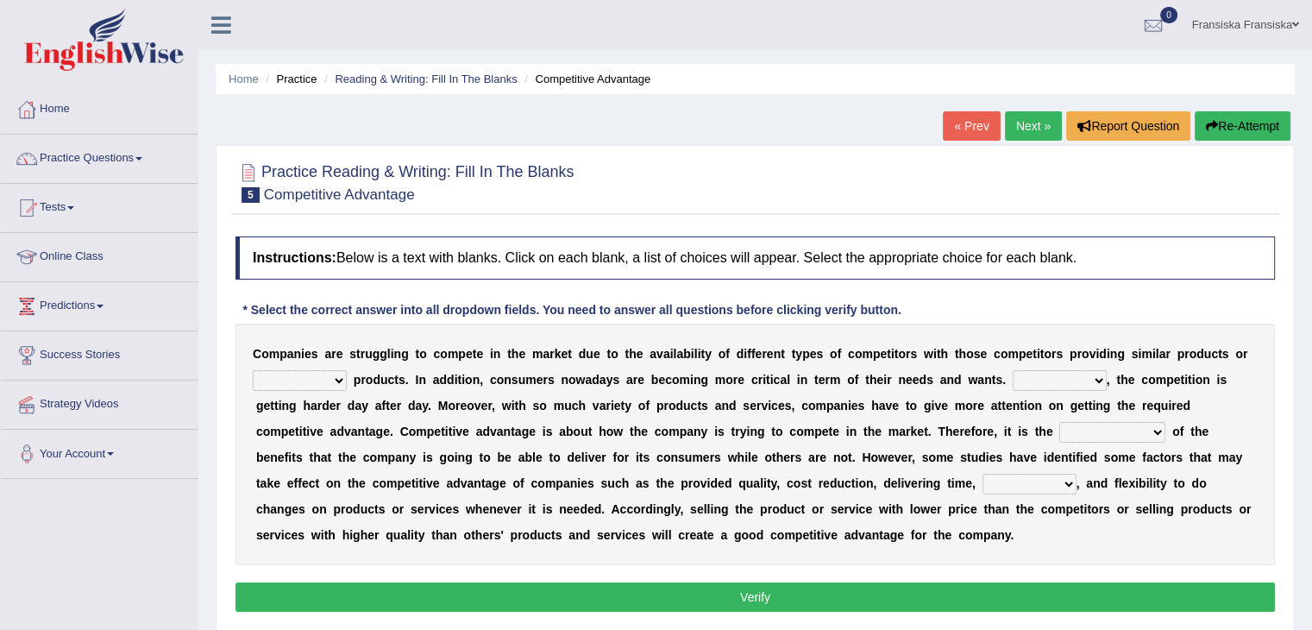
click at [349, 377] on b at bounding box center [350, 380] width 7 height 14
click at [331, 375] on select "constitution restitution substitution institution" at bounding box center [300, 380] width 94 height 21
select select "substitution"
click at [253, 370] on select "constitution restitution substitution institution" at bounding box center [300, 380] width 94 height 21
click at [1047, 387] on select "However Instead Additionally Therefore" at bounding box center [1060, 380] width 94 height 21
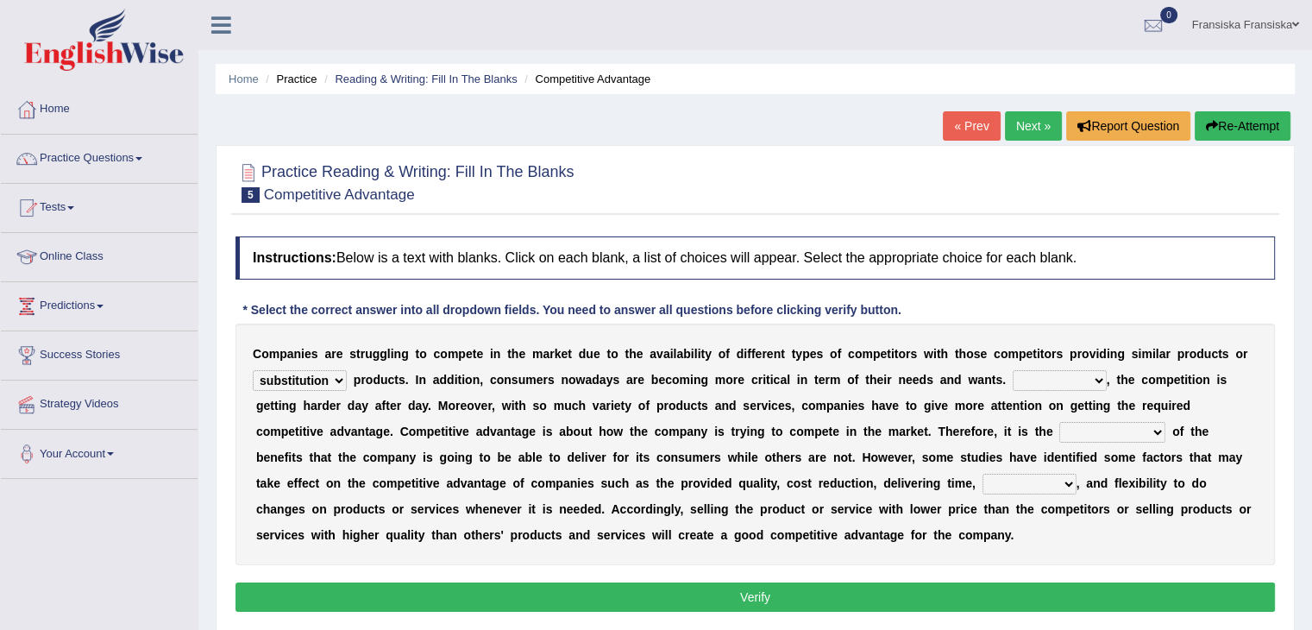
select select "Additionally"
click at [1013, 370] on select "However Instead Additionally Therefore" at bounding box center [1060, 380] width 94 height 21
click at [1060, 425] on select "dissemination ordination determination incarnation" at bounding box center [1113, 432] width 106 height 21
select select "determination"
click at [1060, 422] on select "dissemination ordination determination incarnation" at bounding box center [1113, 432] width 106 height 21
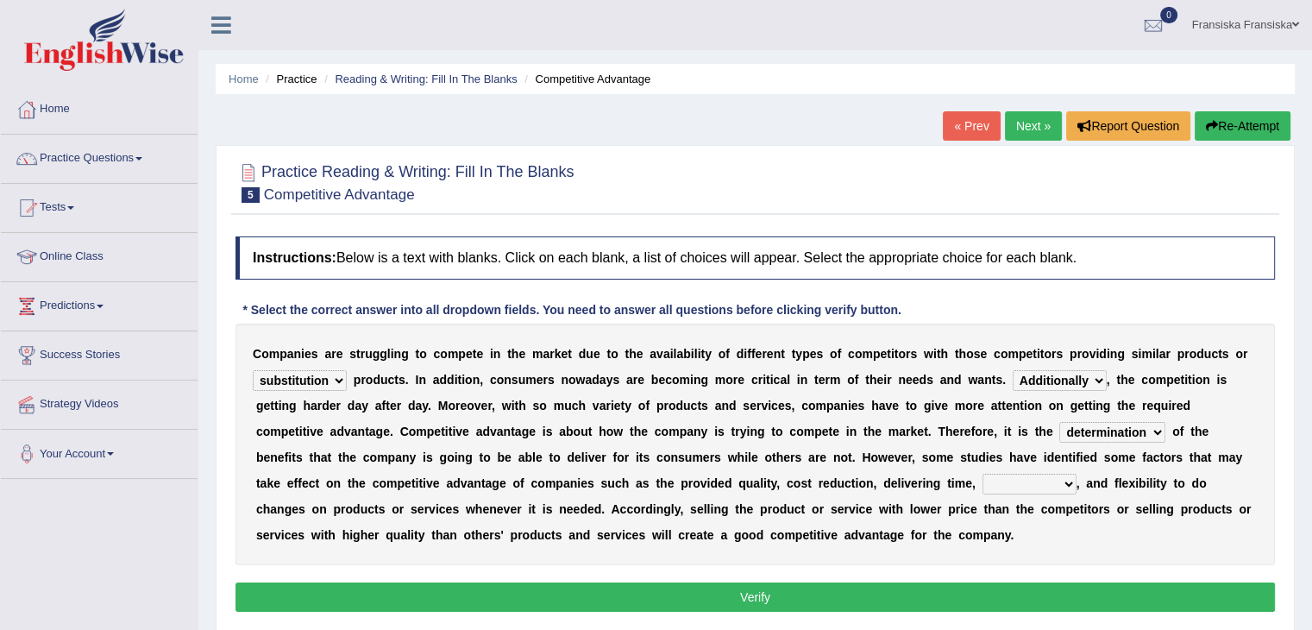
click at [1027, 487] on select "captivation aggregation deprivation innovation" at bounding box center [1030, 484] width 94 height 21
select select "captivation"
click at [983, 474] on select "captivation aggregation deprivation innovation" at bounding box center [1030, 484] width 94 height 21
click at [1020, 514] on div "C o m p a n i e s a r e s t r u g g l i n g t o c o m p e t e i n t h e m a r k…" at bounding box center [756, 445] width 1040 height 242
click at [1021, 601] on button "Verify" at bounding box center [756, 596] width 1040 height 29
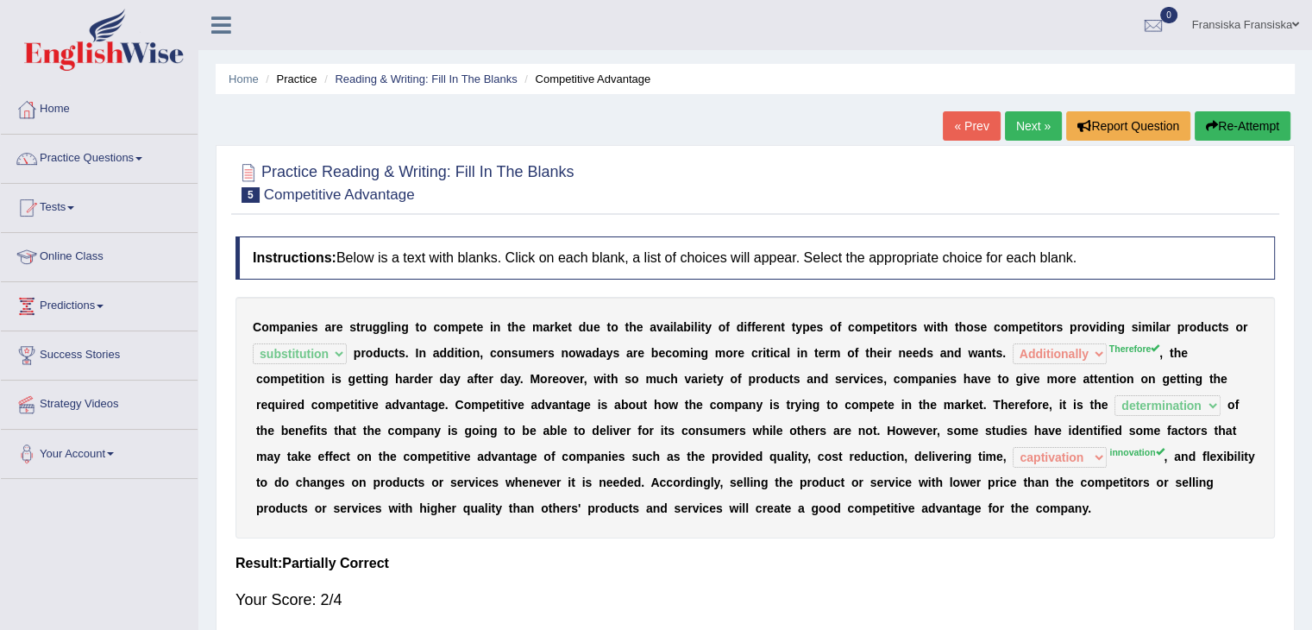
click at [1039, 129] on link "Next »" at bounding box center [1033, 125] width 57 height 29
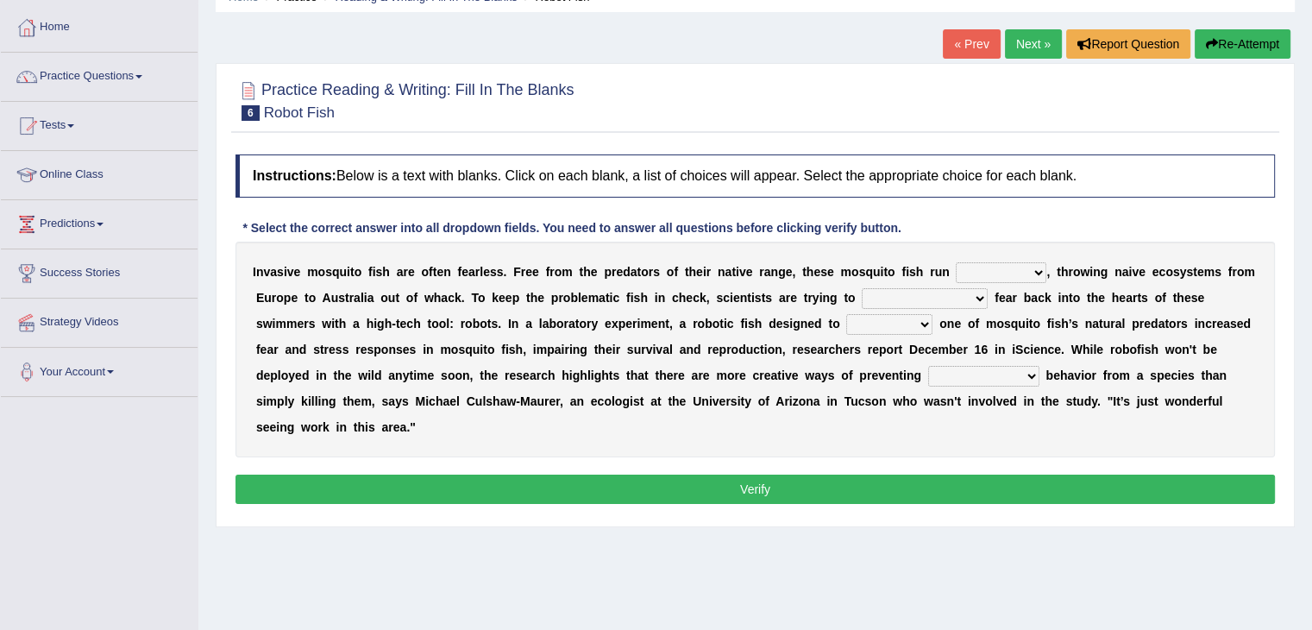
scroll to position [86, 0]
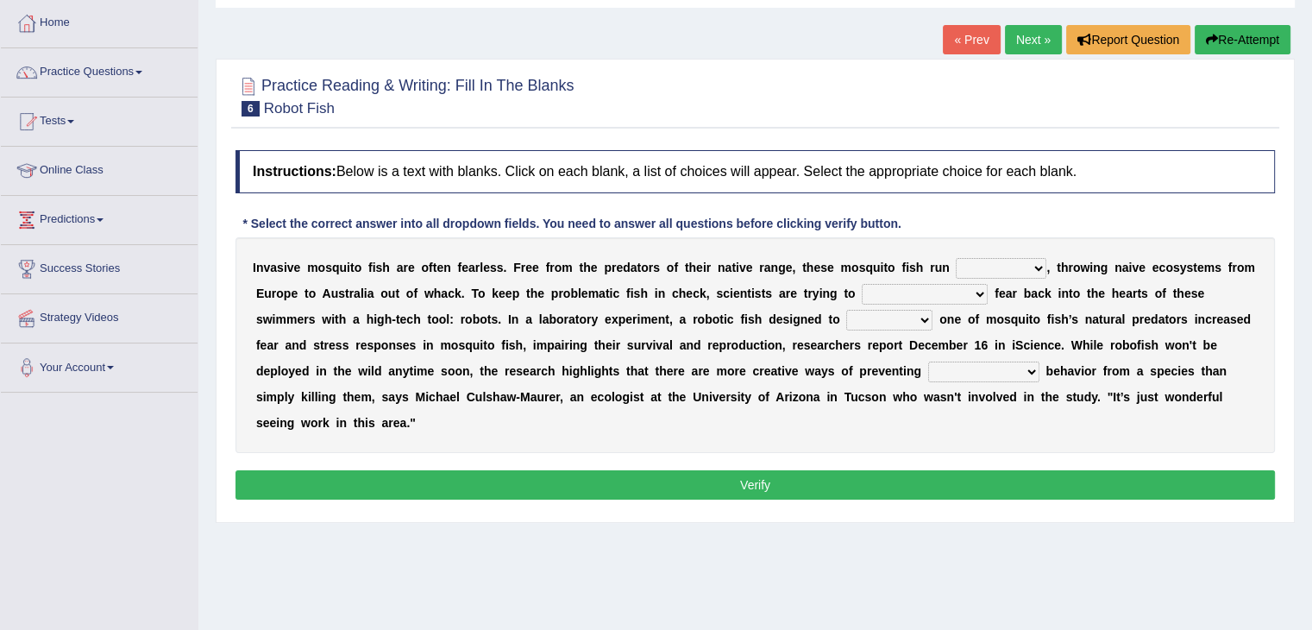
click at [994, 259] on select "occupant flippant rampant concordant" at bounding box center [1001, 268] width 91 height 21
select select "occupant"
click at [956, 258] on select "occupant flippant rampant concordant" at bounding box center [1001, 268] width 91 height 21
click at [916, 298] on select "accept spike strike drake" at bounding box center [925, 294] width 126 height 21
select select "accept"
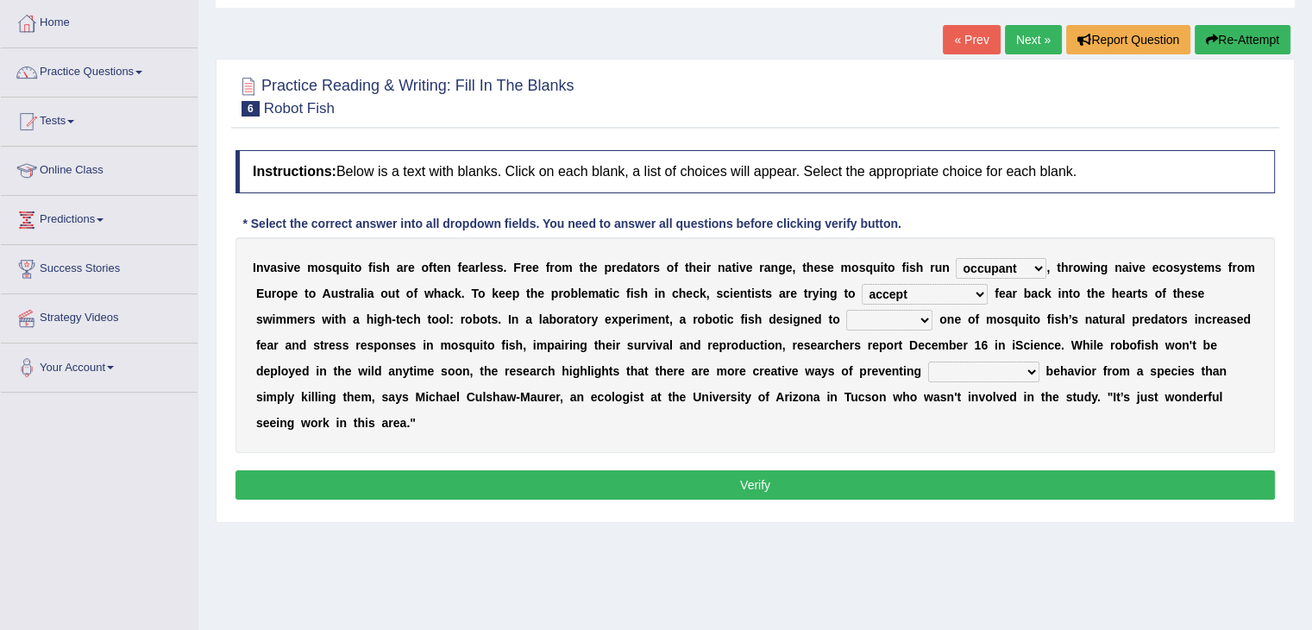
click at [862, 284] on select "accept spike strike drake" at bounding box center [925, 294] width 126 height 21
click at [846, 326] on select "bequest mimic battle conquest" at bounding box center [889, 320] width 86 height 21
select select "battle"
click at [846, 310] on select "bequest mimic battle conquest" at bounding box center [889, 320] width 86 height 21
click at [928, 363] on select "unprivileged unprecedented uncharted unwanted" at bounding box center [983, 372] width 111 height 21
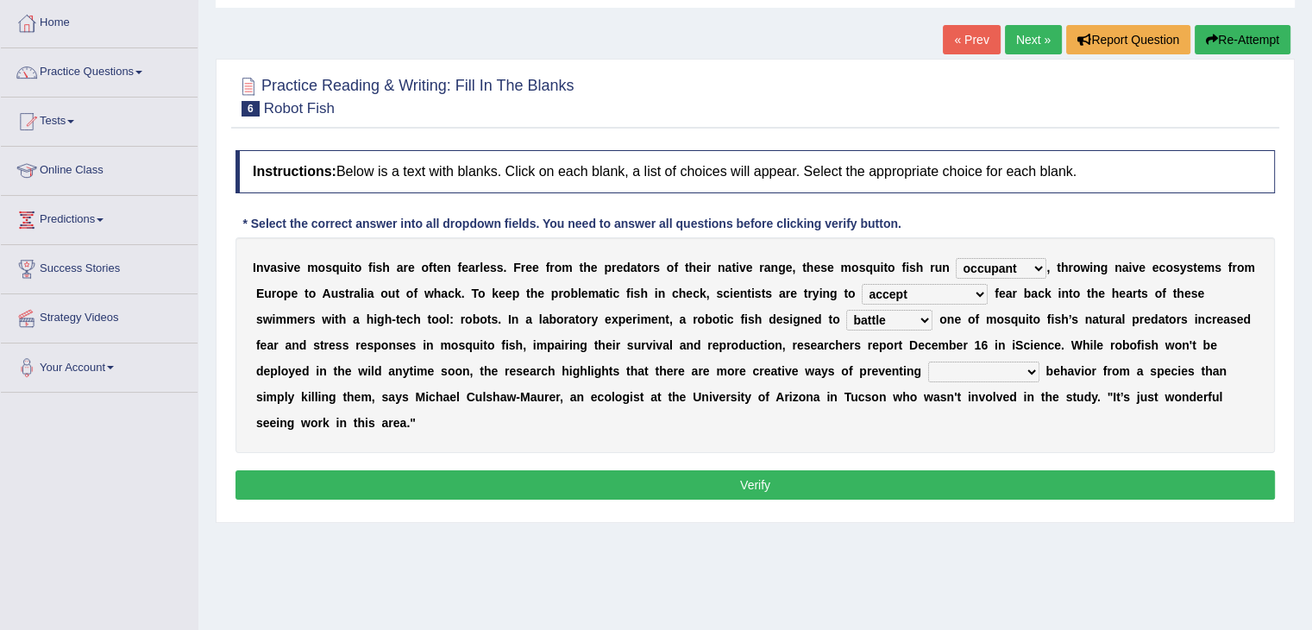
select select "unwanted"
click at [928, 362] on select "unprivileged unprecedented uncharted unwanted" at bounding box center [983, 372] width 111 height 21
click at [891, 474] on button "Verify" at bounding box center [756, 484] width 1040 height 29
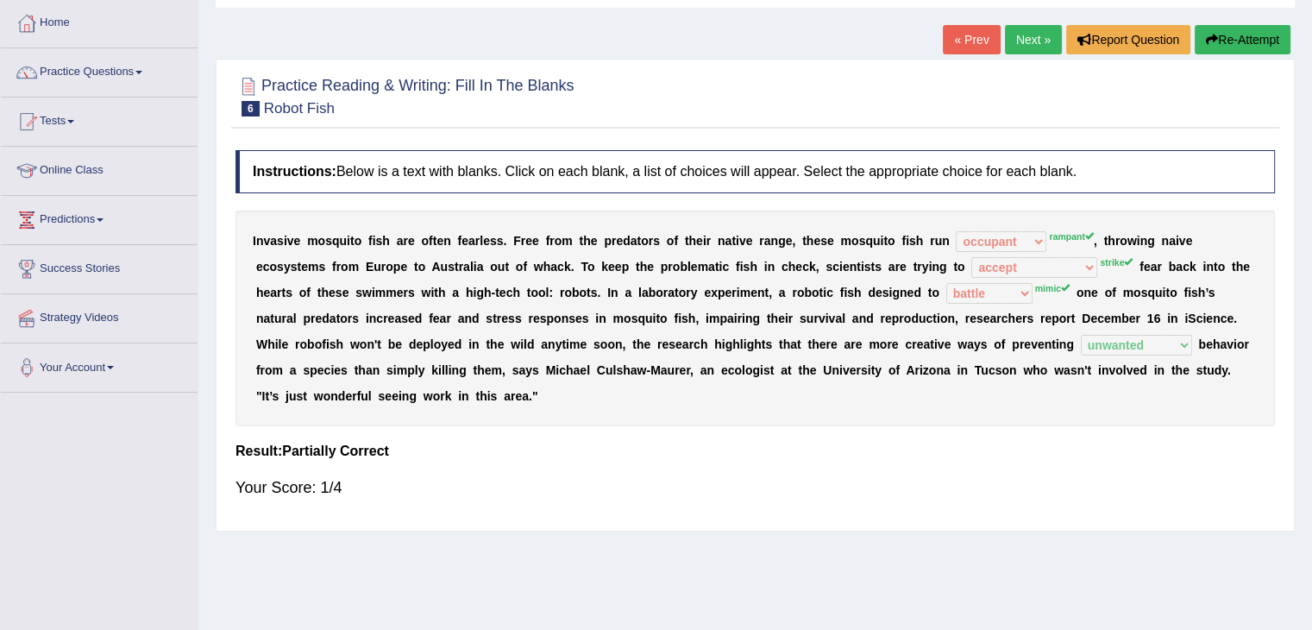
click at [1039, 25] on link "Next »" at bounding box center [1033, 39] width 57 height 29
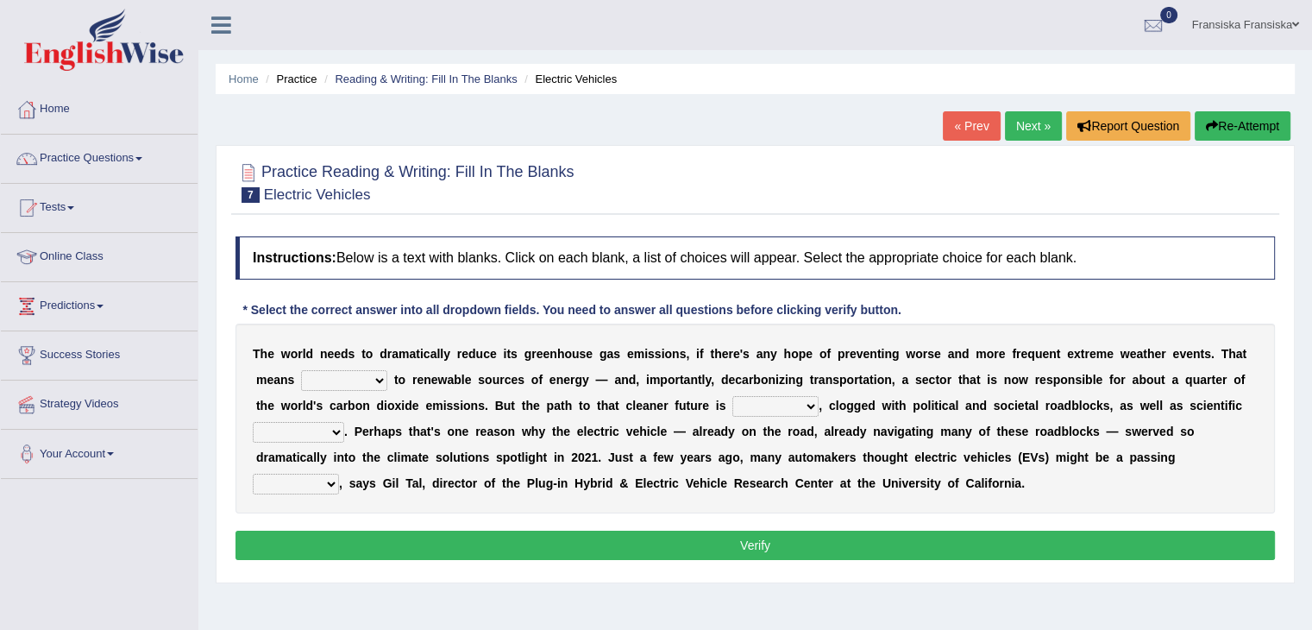
click at [382, 374] on select "grafting drafting crafting shifting" at bounding box center [344, 380] width 86 height 21
select select "grafting"
click at [301, 370] on select "grafting drafting crafting shifting" at bounding box center [344, 380] width 86 height 21
click at [770, 407] on select "daunting daunted daunt dauntless" at bounding box center [776, 406] width 86 height 21
select select "daunt"
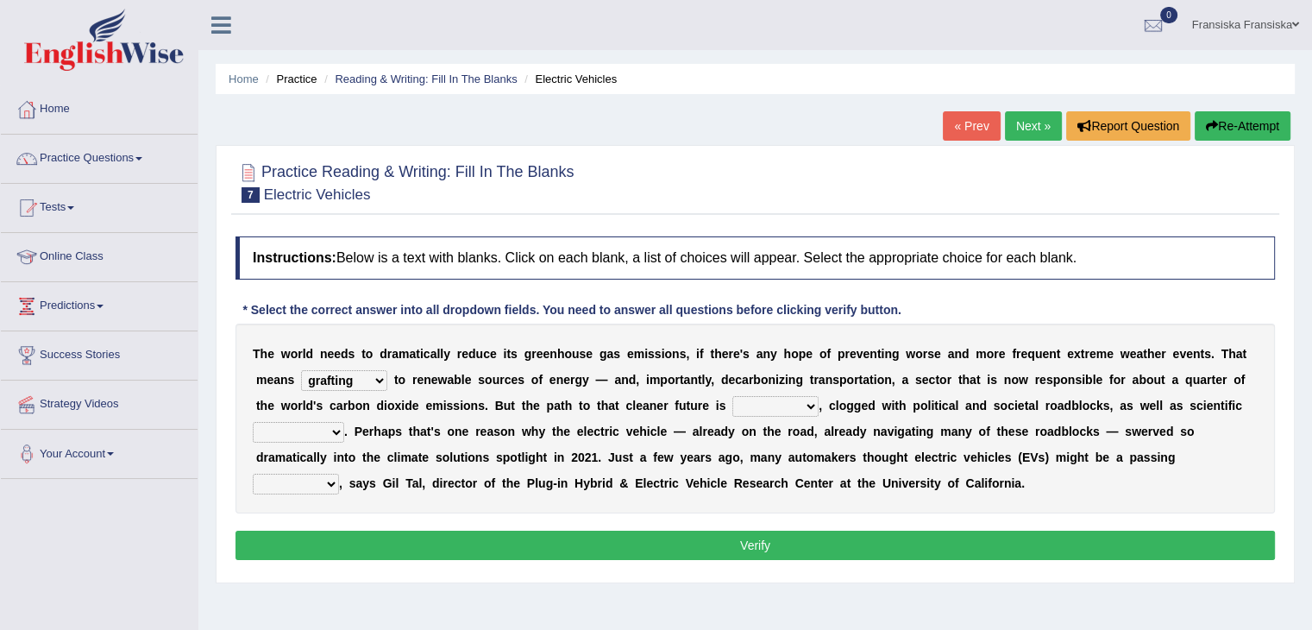
click at [733, 396] on select "daunting daunted daunt dauntless" at bounding box center [776, 406] width 86 height 21
click at [331, 433] on select "spectacles obstacles tentacles receptacles" at bounding box center [298, 432] width 91 height 21
select select "spectacles"
click at [253, 422] on select "spectacles obstacles tentacles receptacles" at bounding box center [298, 432] width 91 height 21
click at [321, 484] on select "fad gad tad lad" at bounding box center [296, 484] width 86 height 21
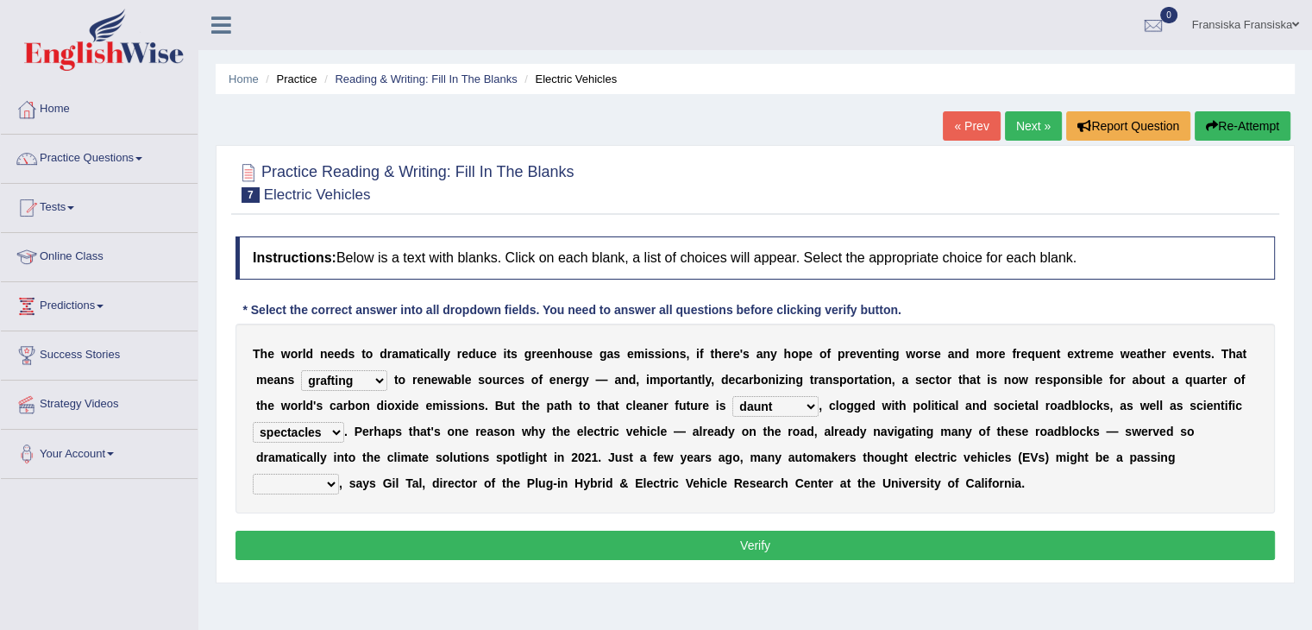
select select "fad"
click at [253, 474] on select "fad gad tad lad" at bounding box center [296, 484] width 86 height 21
click at [300, 534] on button "Verify" at bounding box center [756, 545] width 1040 height 29
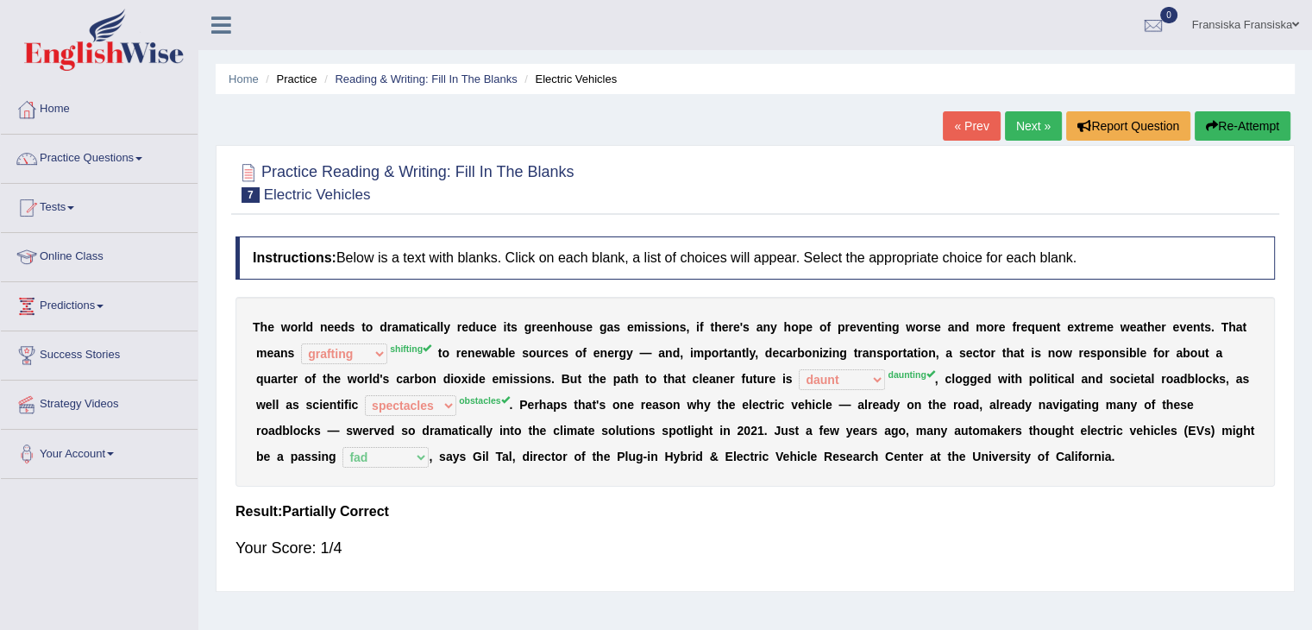
click at [1022, 132] on link "Next »" at bounding box center [1033, 125] width 57 height 29
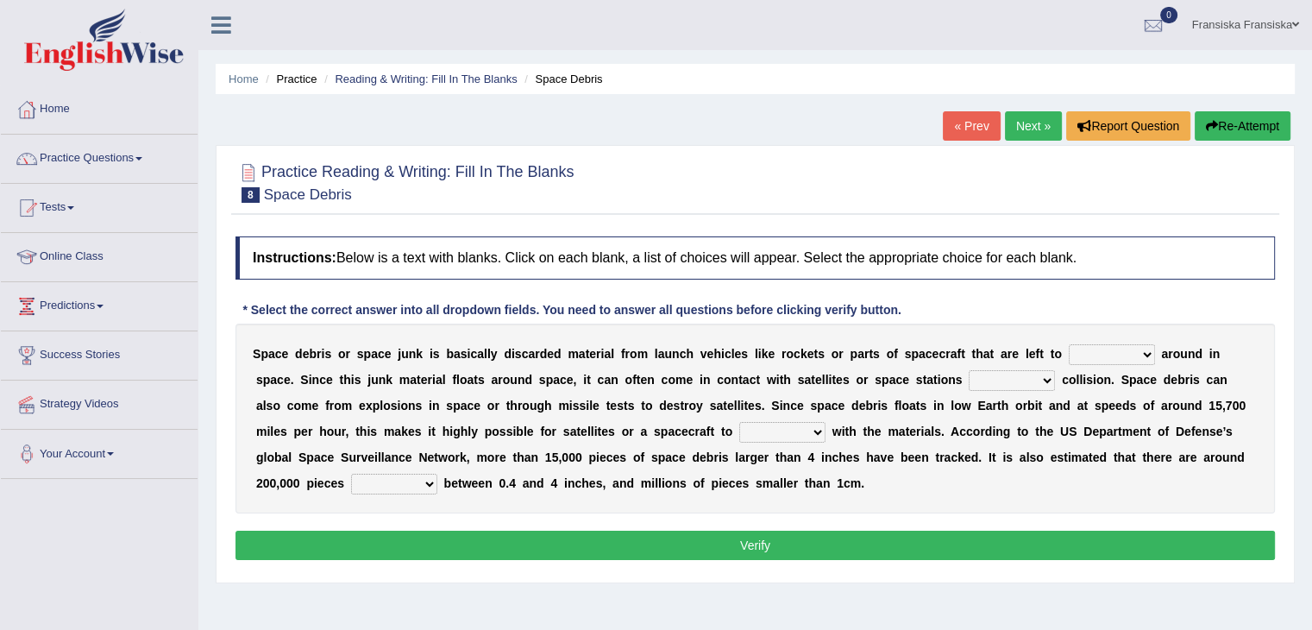
click at [1089, 349] on select "twist center roam loll" at bounding box center [1112, 354] width 86 height 21
select select "twist"
click at [1069, 344] on select "twist center roam loll" at bounding box center [1112, 354] width 86 height 21
click at [987, 381] on select "risks risk risked risking" at bounding box center [1012, 380] width 86 height 21
select select "risks"
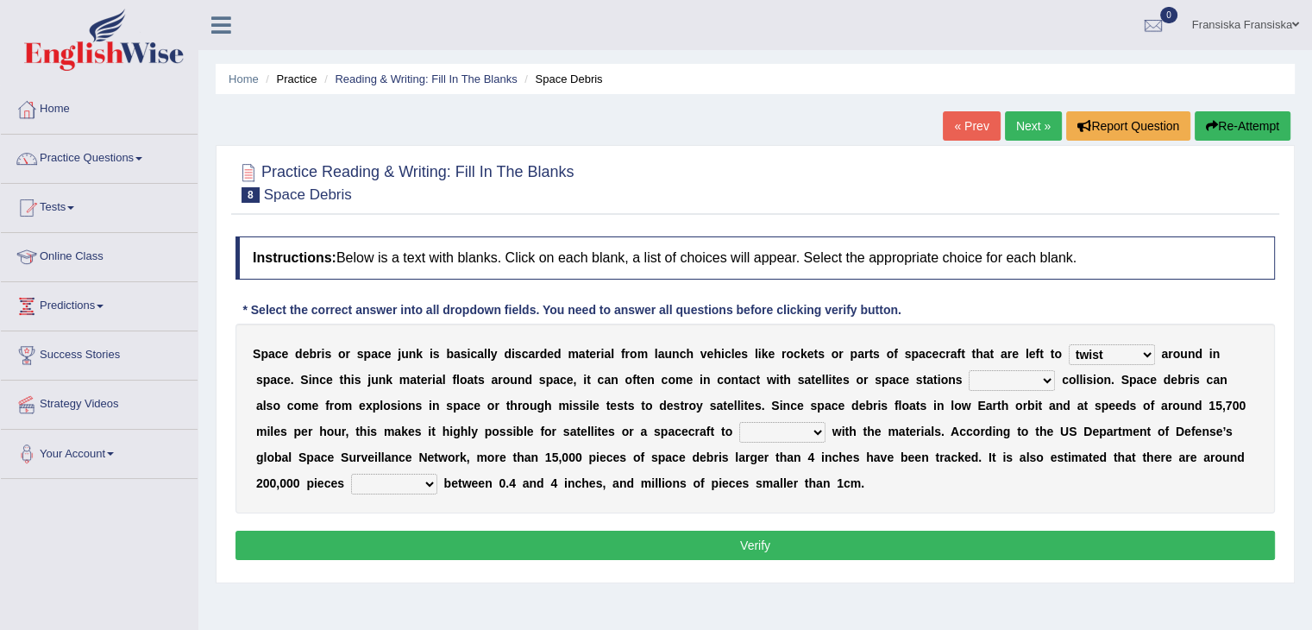
click at [969, 370] on select "risks risk risked risking" at bounding box center [1012, 380] width 86 height 21
click at [747, 426] on select "collect collate collide collocate" at bounding box center [782, 432] width 86 height 21
select select "collect"
click at [739, 422] on select "collect collate collide collocate" at bounding box center [782, 432] width 86 height 21
click at [351, 484] on select "sized sizing size sizes" at bounding box center [394, 484] width 86 height 21
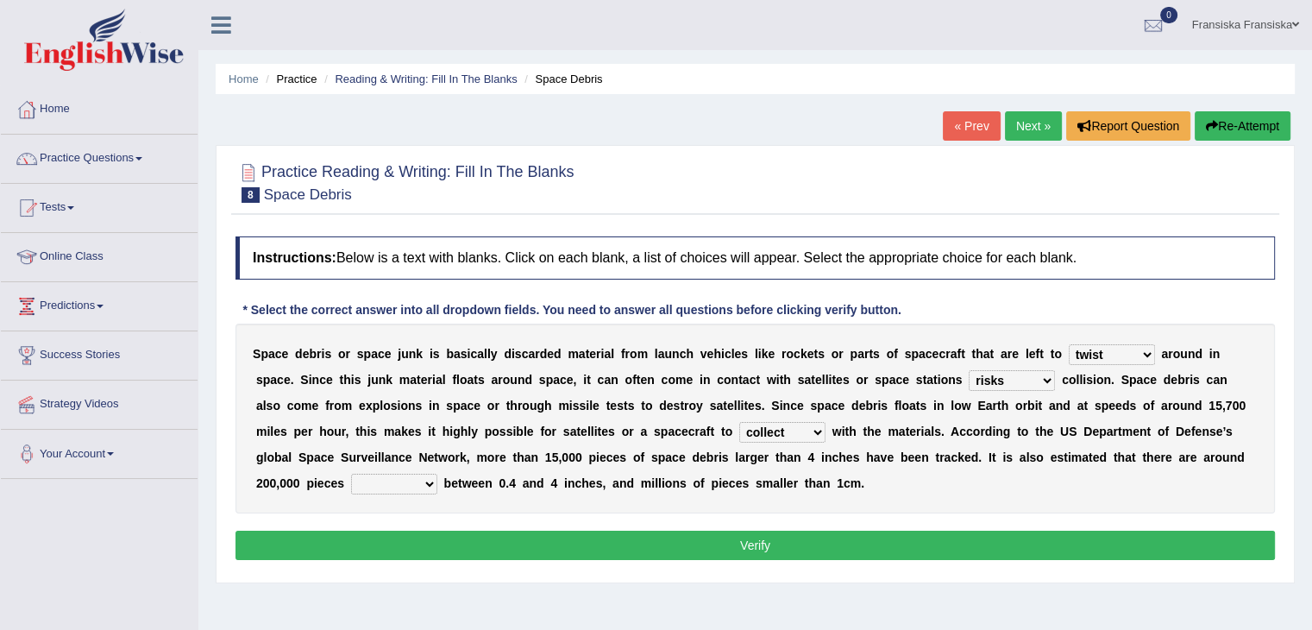
select select "sizing"
click at [351, 474] on select "sized sizing size sizes" at bounding box center [394, 484] width 86 height 21
click at [340, 543] on button "Verify" at bounding box center [756, 545] width 1040 height 29
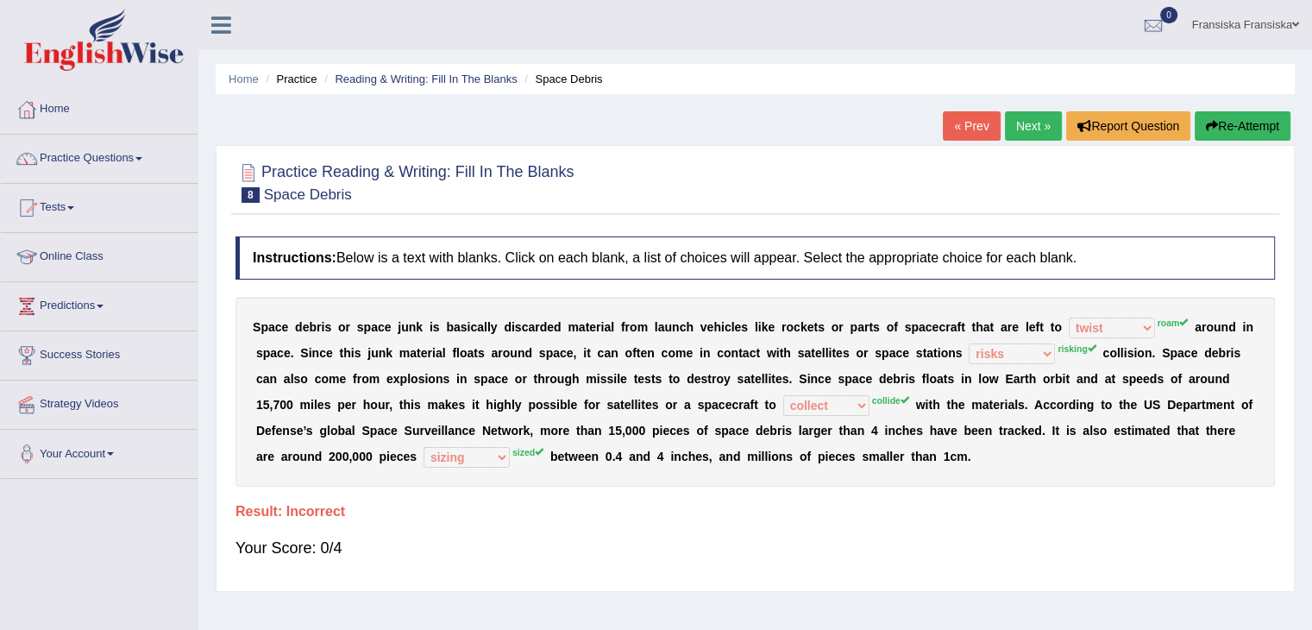
click at [1255, 131] on button "Re-Attempt" at bounding box center [1243, 125] width 96 height 29
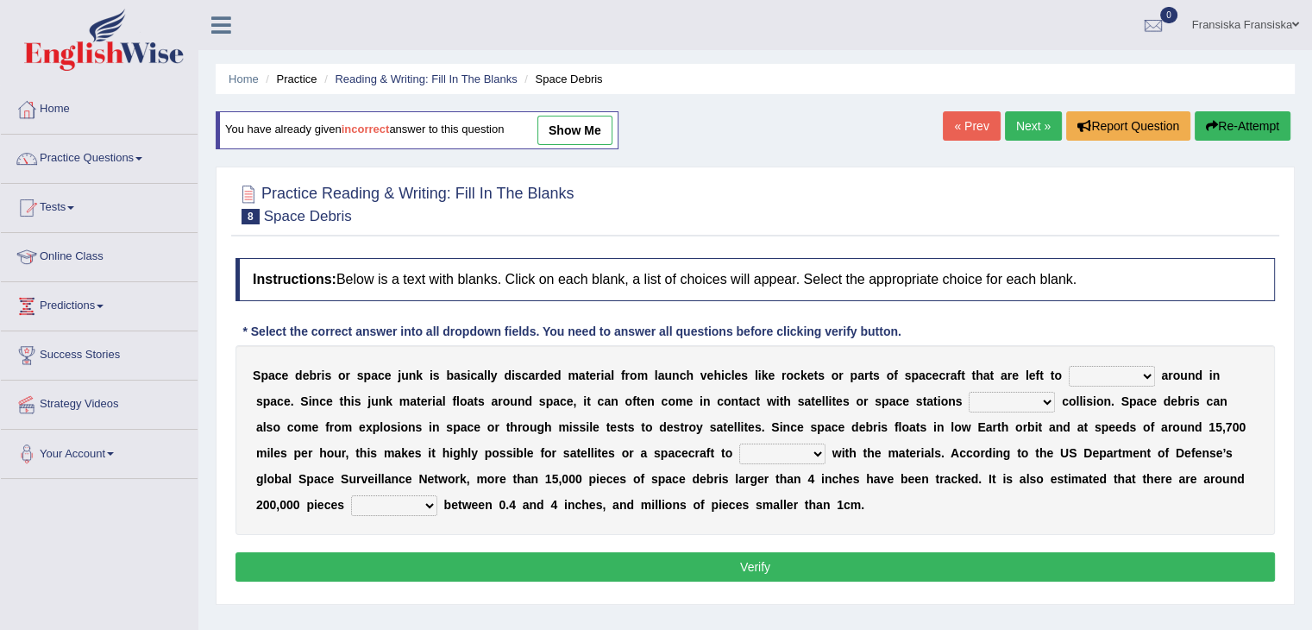
click at [1085, 374] on select "twist center roam loll" at bounding box center [1112, 376] width 86 height 21
select select "roam"
click at [1069, 366] on select "twist center roam loll" at bounding box center [1112, 376] width 86 height 21
click at [1035, 408] on select "risks risk risked risking" at bounding box center [1012, 402] width 86 height 21
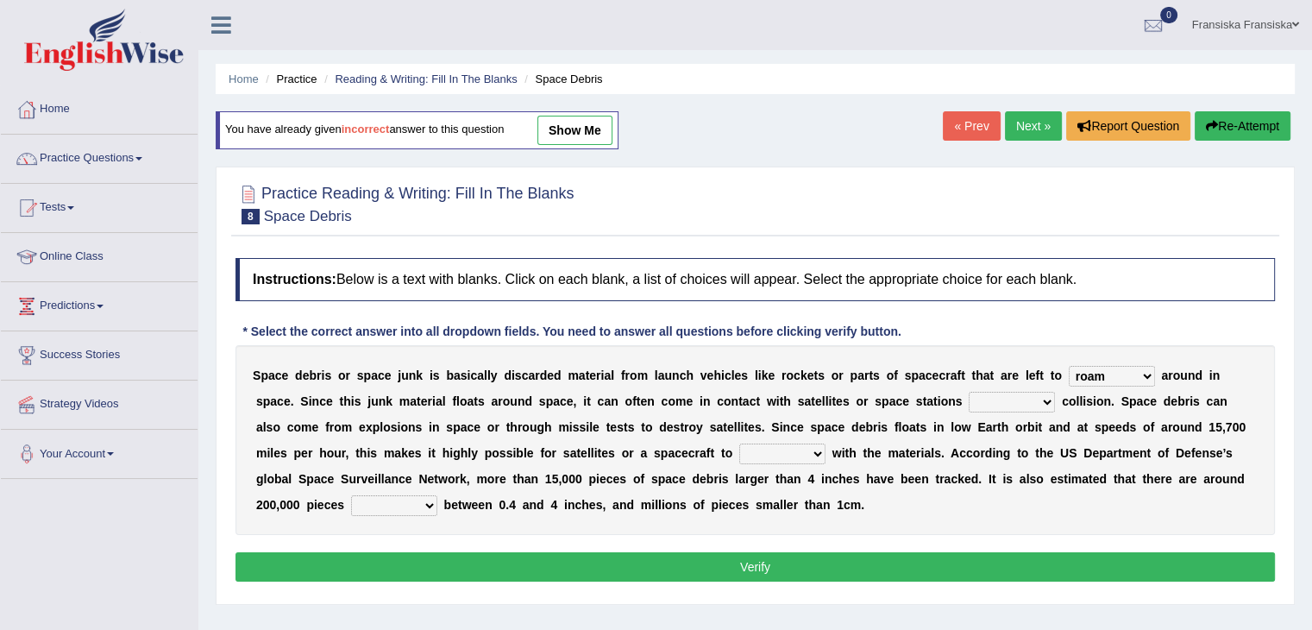
click at [1035, 408] on select "risks risk risked risking" at bounding box center [1012, 402] width 86 height 21
select select "risk"
click at [969, 392] on select "risks risk risked risking" at bounding box center [1012, 402] width 86 height 21
click at [739, 453] on select "collect collate collide collocate" at bounding box center [782, 454] width 86 height 21
select select "collate"
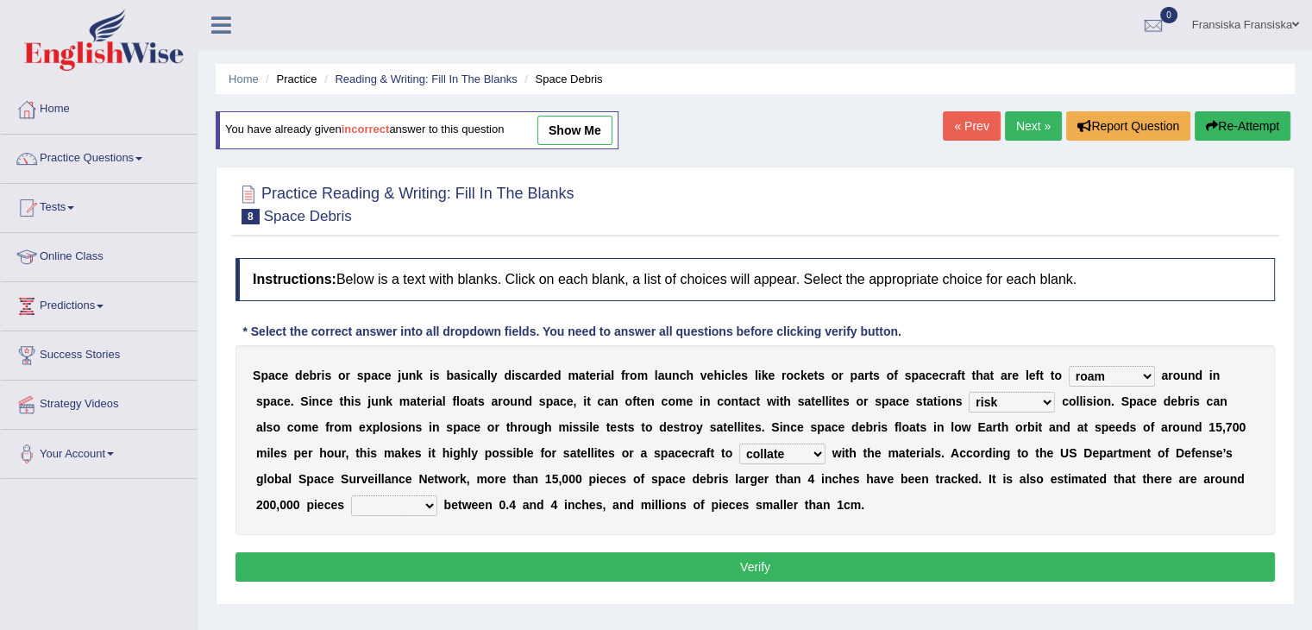
click at [739, 444] on select "collect collate collide collocate" at bounding box center [782, 454] width 86 height 21
click at [359, 501] on select "sized sizing size sizes" at bounding box center [394, 505] width 86 height 21
select select "size"
click at [351, 495] on select "sized sizing size sizes" at bounding box center [394, 505] width 86 height 21
click at [369, 563] on button "Verify" at bounding box center [756, 566] width 1040 height 29
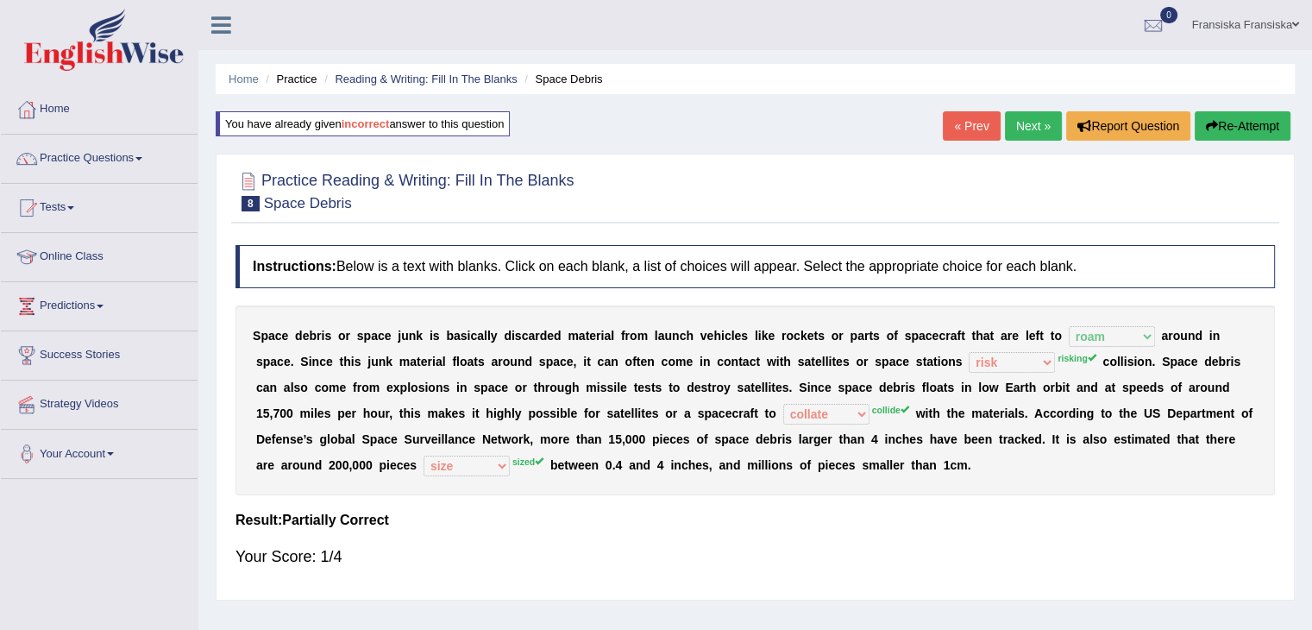
click at [1026, 133] on link "Next »" at bounding box center [1033, 125] width 57 height 29
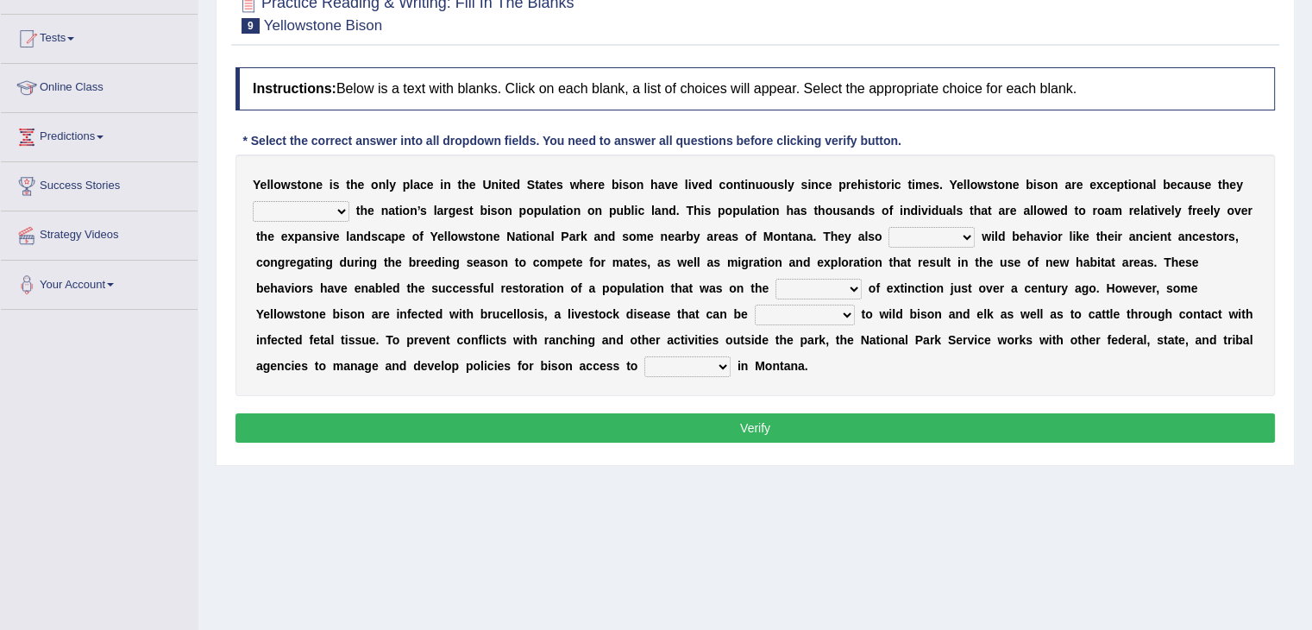
scroll to position [171, 0]
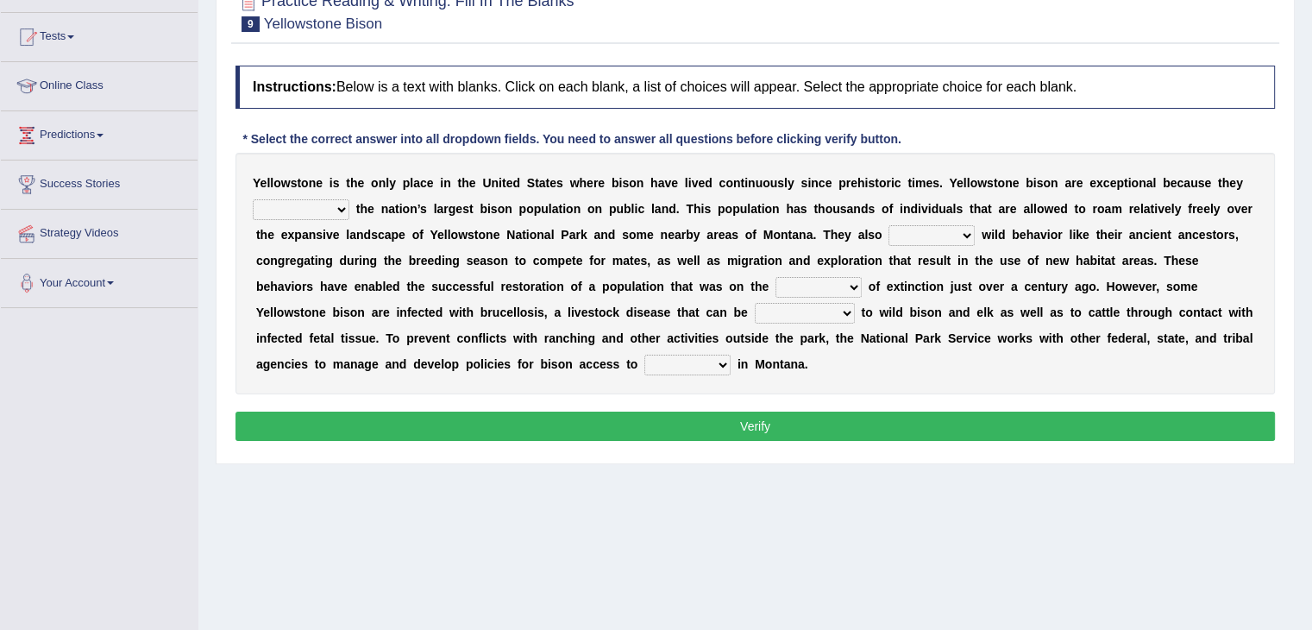
click at [293, 204] on select "congregate comprise consist compromise" at bounding box center [301, 209] width 97 height 21
select select "comprise"
click at [253, 199] on select "congregate comprise consist compromise" at bounding box center [301, 209] width 97 height 21
click at [897, 242] on select "exhibit disregard resist encourage" at bounding box center [932, 235] width 86 height 21
select select "encourage"
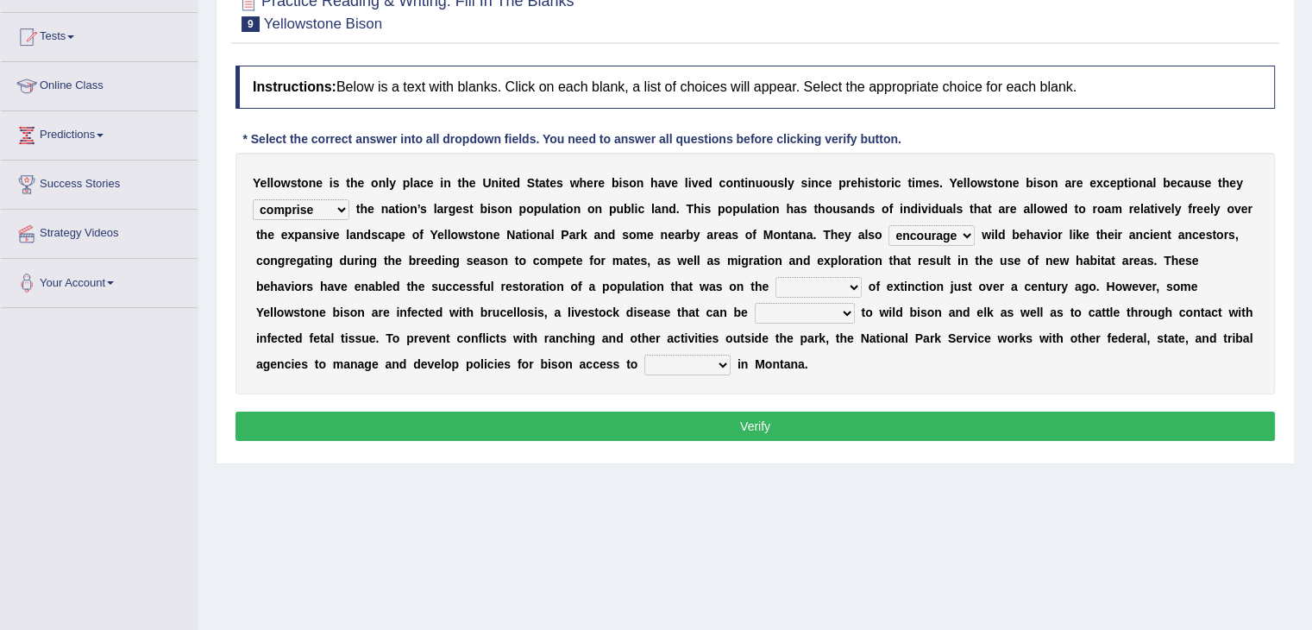
click at [889, 225] on select "exhibit disregard resist encourage" at bounding box center [932, 235] width 86 height 21
click at [833, 286] on select "brine brink danger brindle" at bounding box center [819, 287] width 86 height 21
select select "danger"
click at [776, 277] on select "brine brink danger brindle" at bounding box center [819, 287] width 86 height 21
click at [801, 316] on select "transplanted transported transgressed transmitted" at bounding box center [805, 313] width 100 height 21
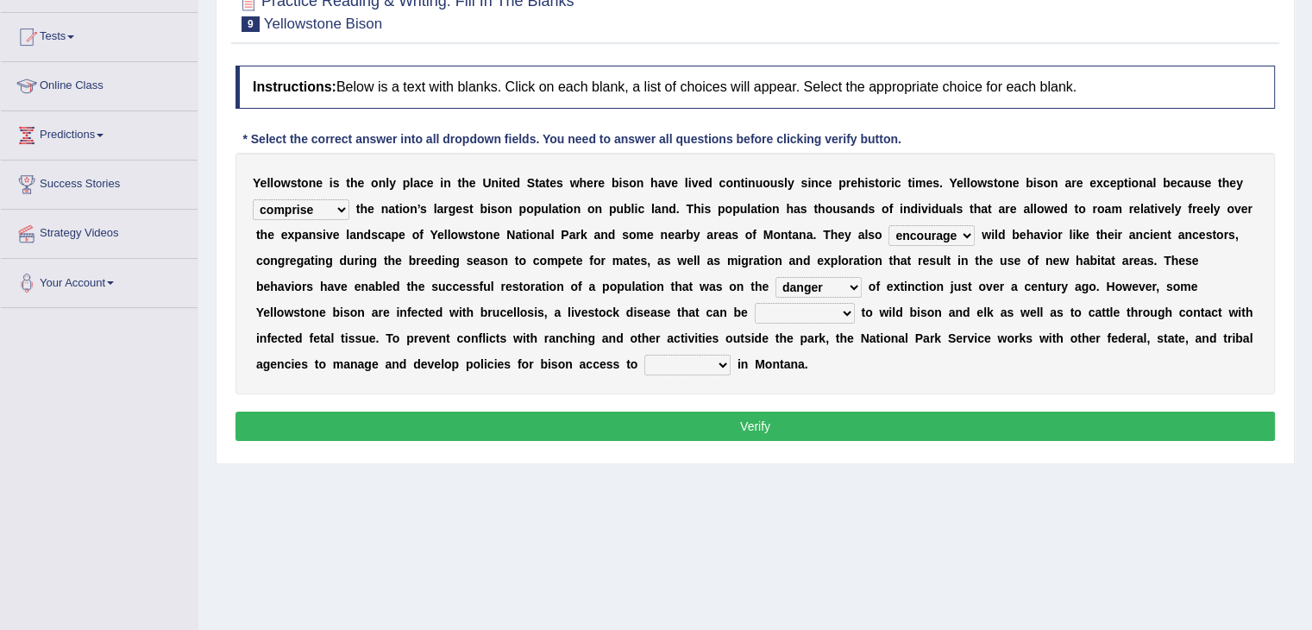
select select "transported"
click at [755, 303] on select "transplanted transported transgressed transmitted" at bounding box center [805, 313] width 100 height 21
click at [721, 361] on select "habitat habitat habitant food" at bounding box center [688, 365] width 86 height 21
select select "food"
click at [645, 355] on select "habitat habitat habitant food" at bounding box center [688, 365] width 86 height 21
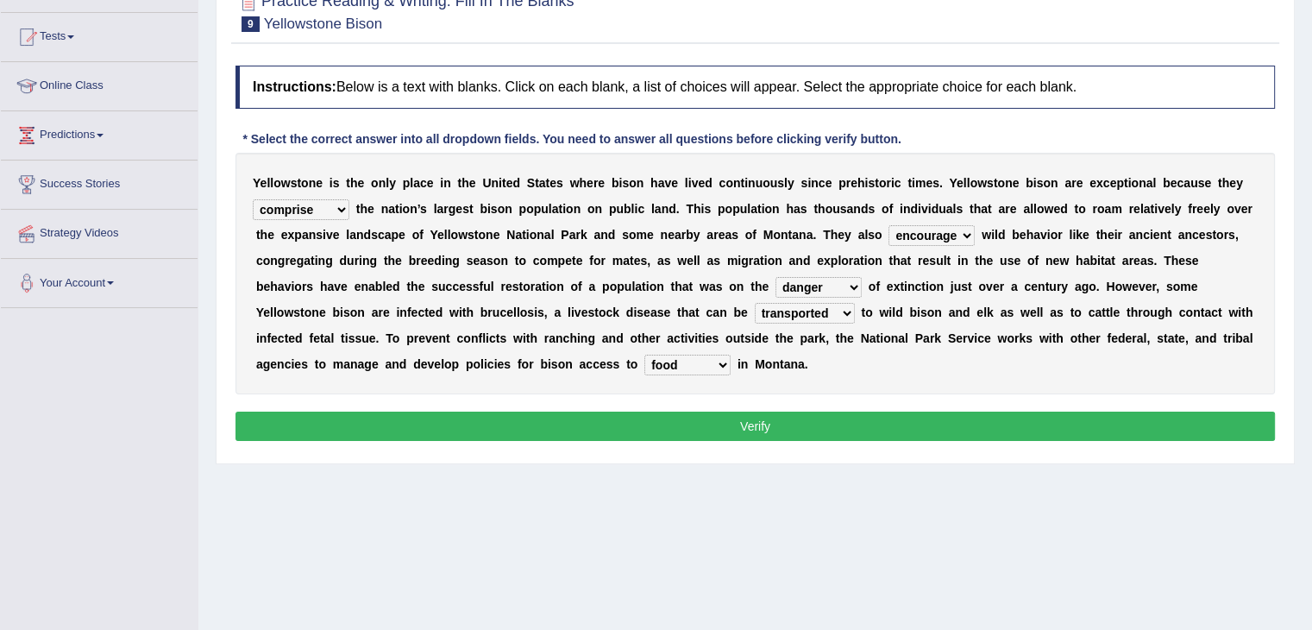
click at [687, 429] on button "Verify" at bounding box center [756, 426] width 1040 height 29
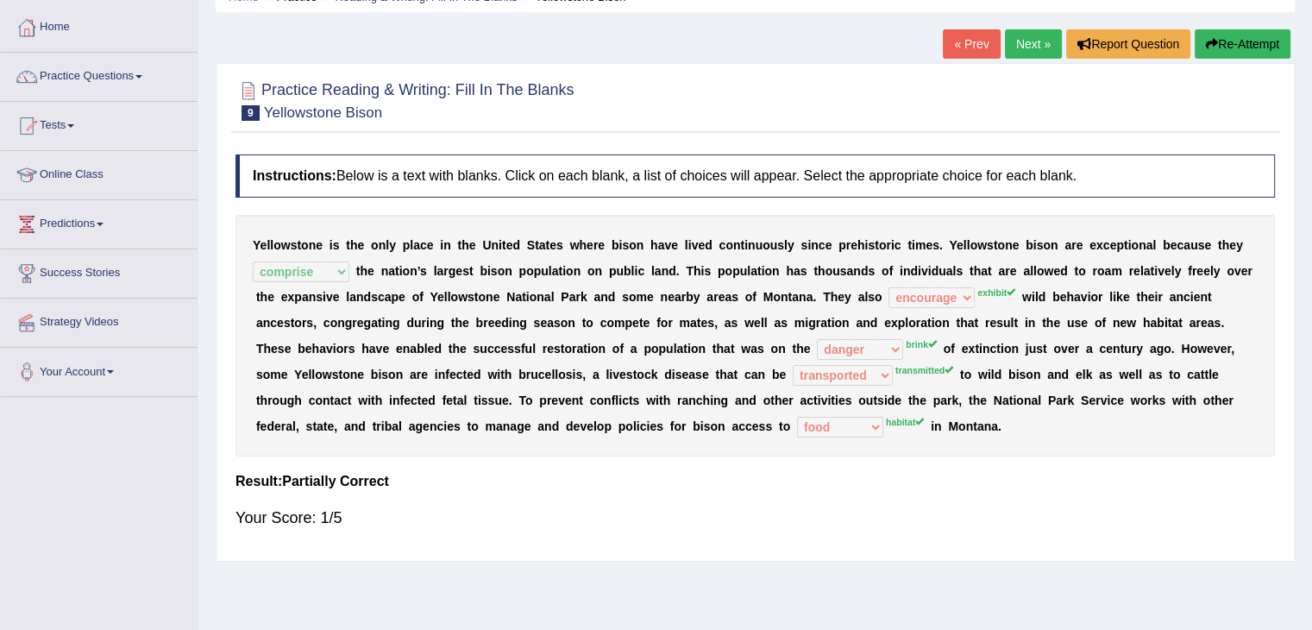
scroll to position [83, 0]
click at [1249, 52] on button "Re-Attempt" at bounding box center [1243, 42] width 96 height 29
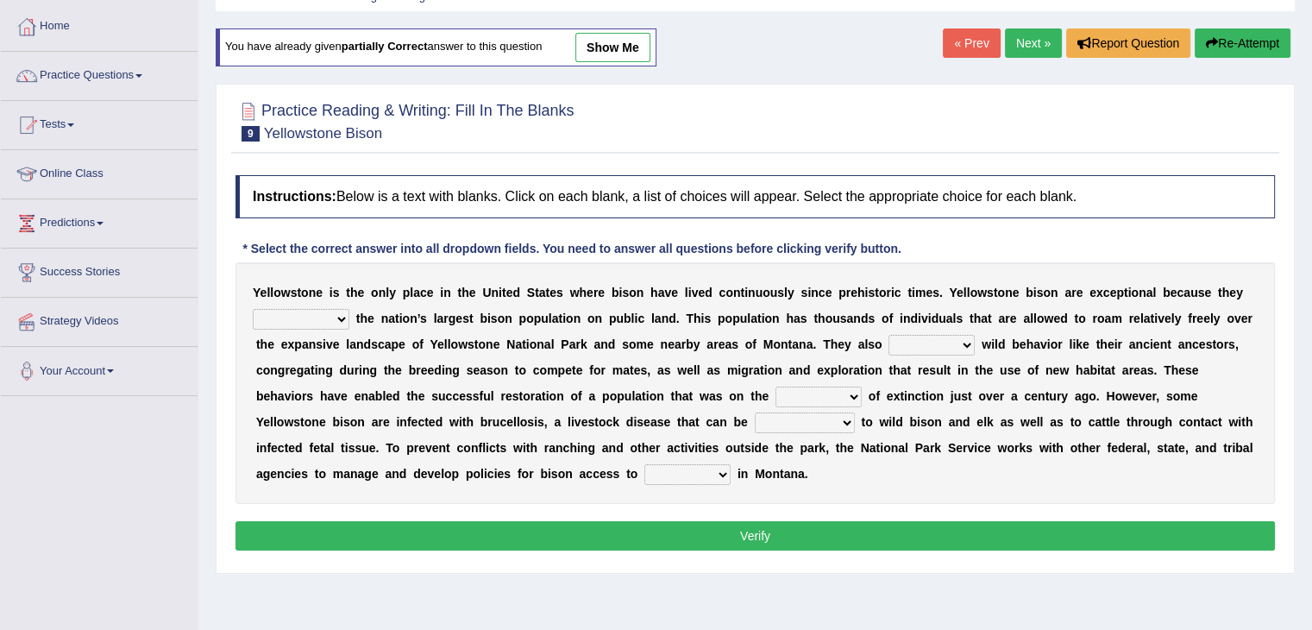
click at [314, 311] on select "congregate comprise consist compromise" at bounding box center [301, 319] width 97 height 21
select select "compromise"
click at [253, 309] on select "congregate comprise consist compromise" at bounding box center [301, 319] width 97 height 21
click at [677, 472] on select "habitat habitat habitant food" at bounding box center [688, 474] width 86 height 21
select select "habitat"
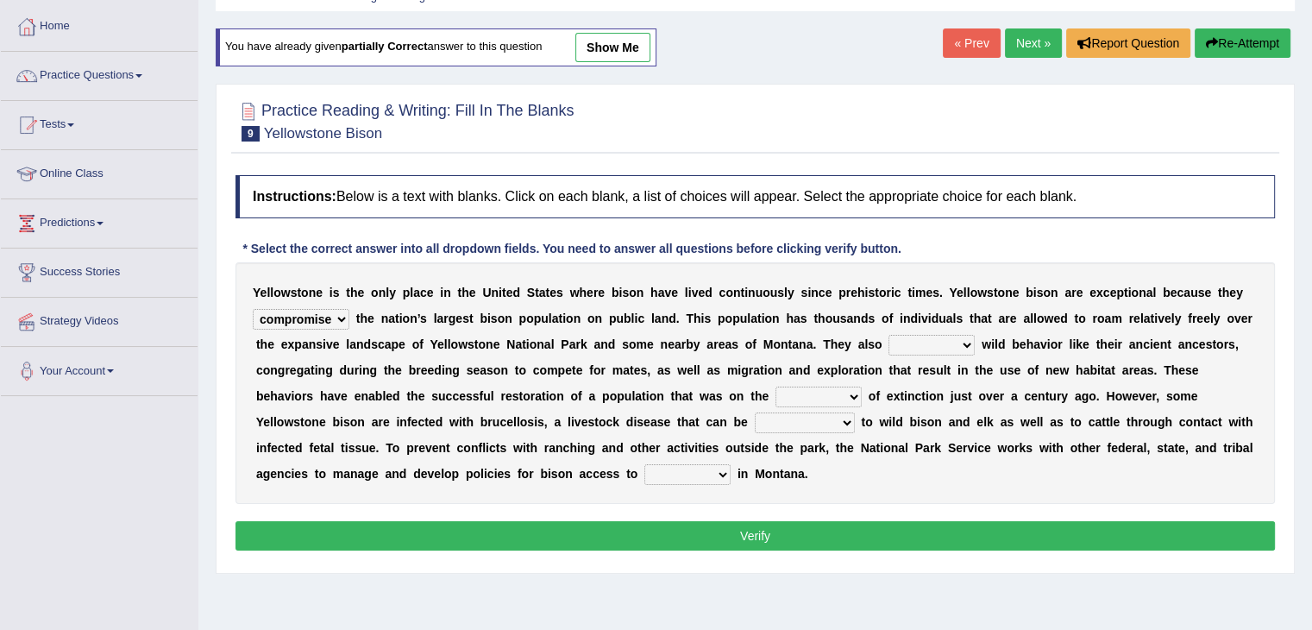
click at [645, 464] on select "habitat habitat habitant food" at bounding box center [688, 474] width 86 height 21
click at [834, 396] on select "brine brink danger brindle" at bounding box center [819, 397] width 86 height 21
select select "brink"
click at [776, 387] on select "brine brink danger brindle" at bounding box center [819, 397] width 86 height 21
click at [815, 420] on select "transplanted transported transgressed transmitted" at bounding box center [805, 422] width 100 height 21
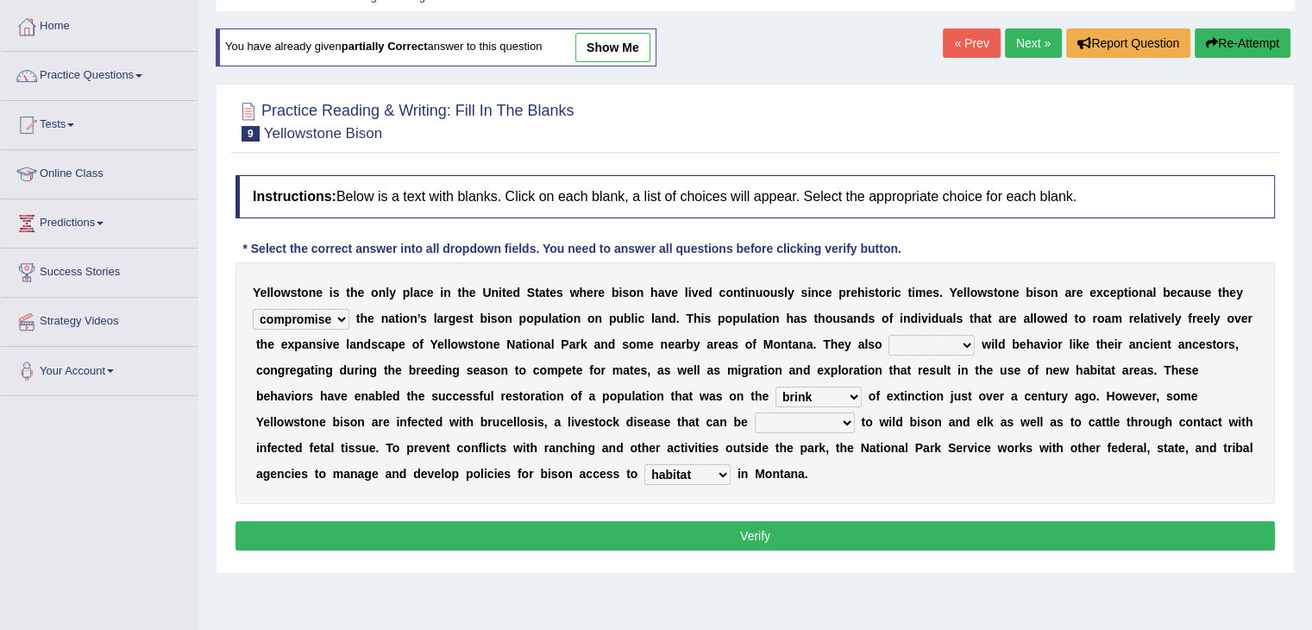
select select "transplanted"
click at [755, 412] on select "transplanted transported transgressed transmitted" at bounding box center [805, 422] width 100 height 21
click at [956, 338] on select "exhibit disregard resist encourage" at bounding box center [932, 345] width 86 height 21
select select "exhibit"
click at [889, 335] on select "exhibit disregard resist encourage" at bounding box center [932, 345] width 86 height 21
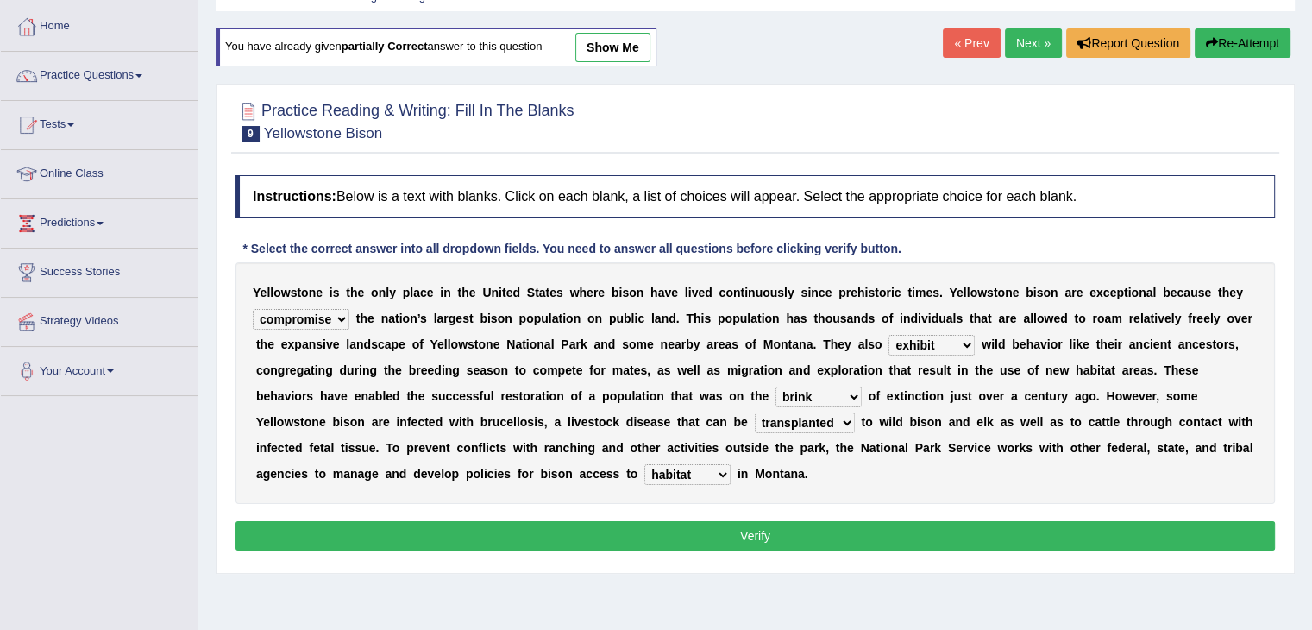
click at [887, 528] on button "Verify" at bounding box center [756, 535] width 1040 height 29
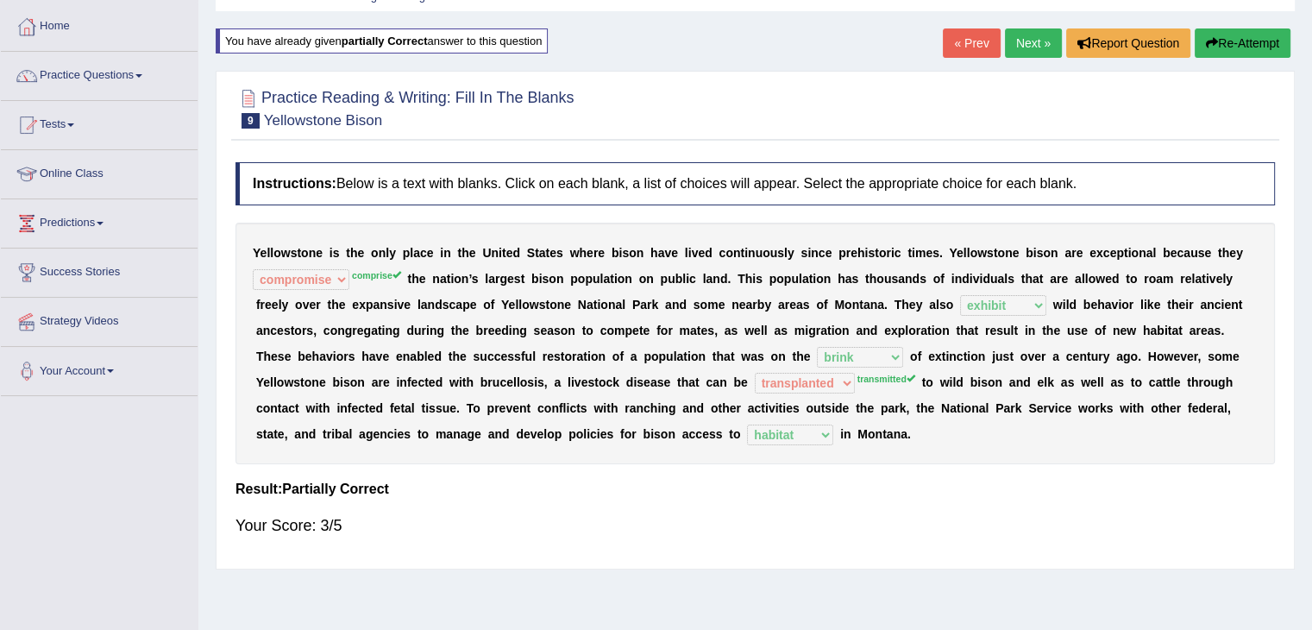
click at [1005, 47] on link "Next »" at bounding box center [1033, 42] width 57 height 29
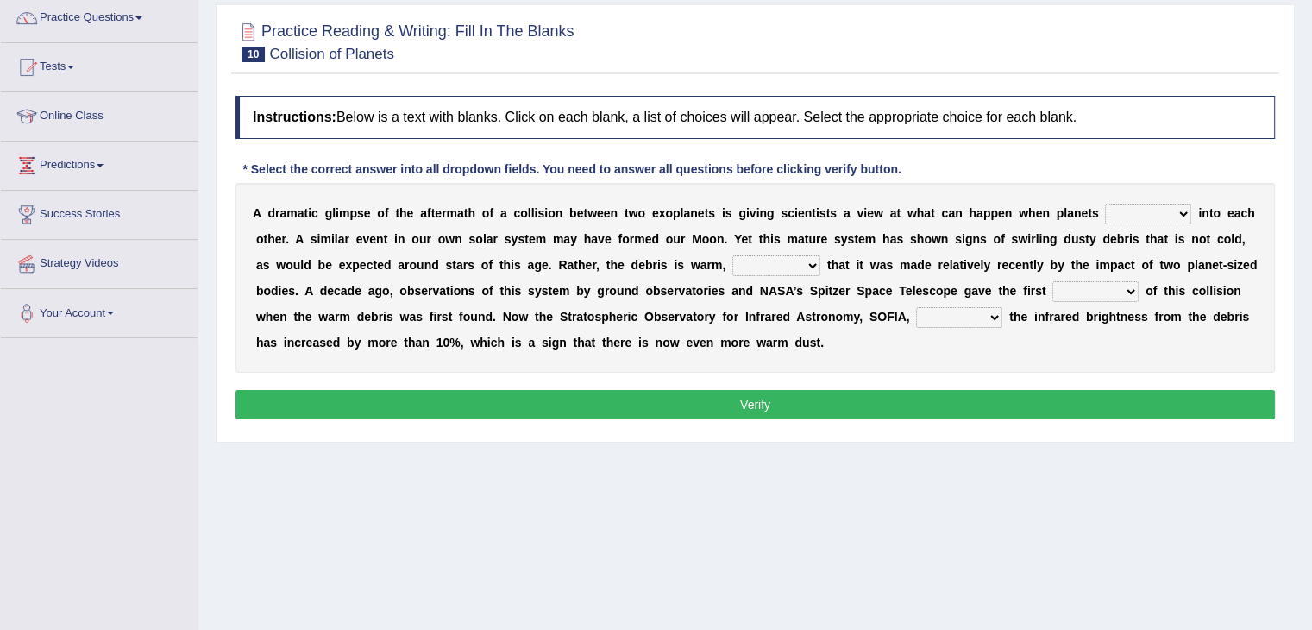
scroll to position [142, 0]
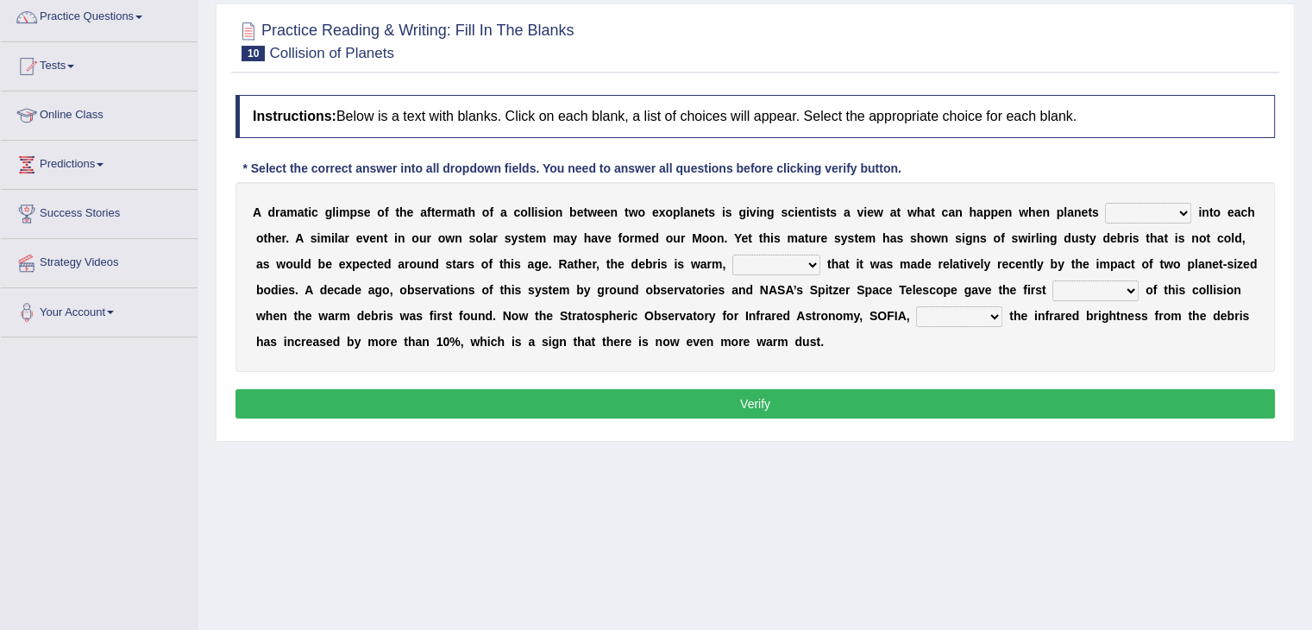
click at [1137, 210] on select "crash explore roam implode" at bounding box center [1148, 213] width 86 height 21
select select "explore"
click at [1105, 203] on select "crash explore roam implode" at bounding box center [1148, 213] width 86 height 21
click at [779, 255] on select "reinforcing sentencing forging conducing" at bounding box center [777, 265] width 88 height 21
select select "conducing"
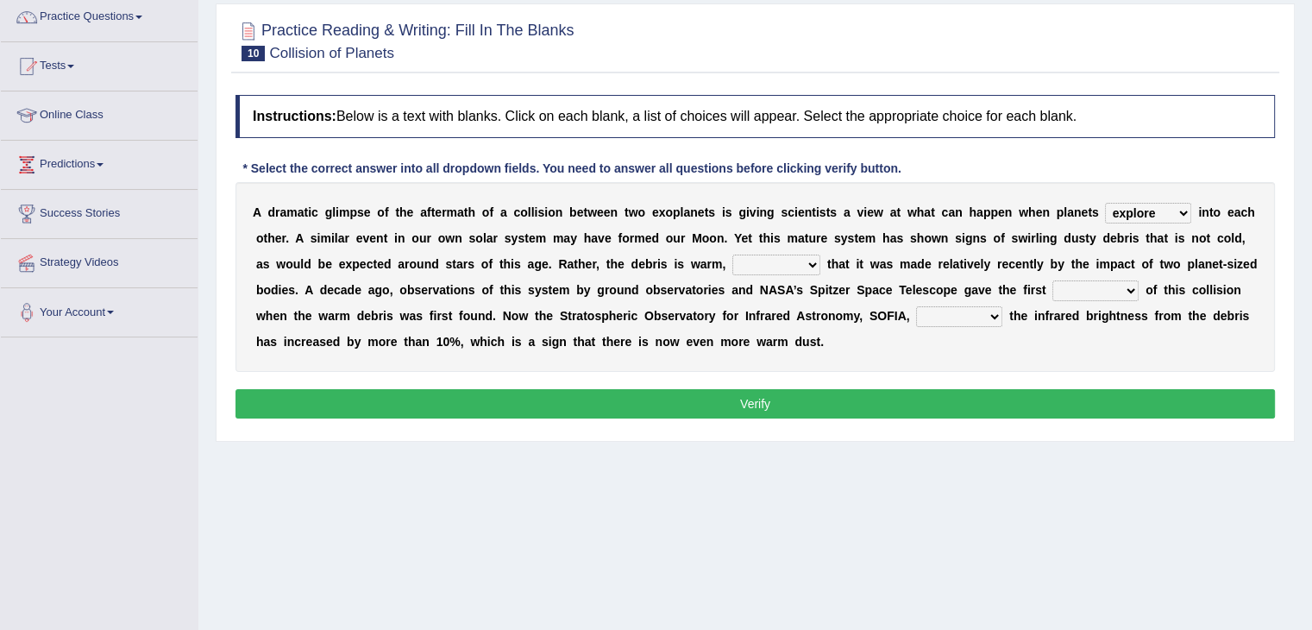
click at [733, 255] on select "reinforcing sentencing forging conducing" at bounding box center [777, 265] width 88 height 21
click at [1112, 294] on select "pints faints hints taints" at bounding box center [1096, 290] width 86 height 21
select select "faints"
click at [1053, 280] on select "pints faints hints taints" at bounding box center [1096, 290] width 86 height 21
click at [931, 311] on select "concealed revealed repealed unsealed" at bounding box center [959, 316] width 86 height 21
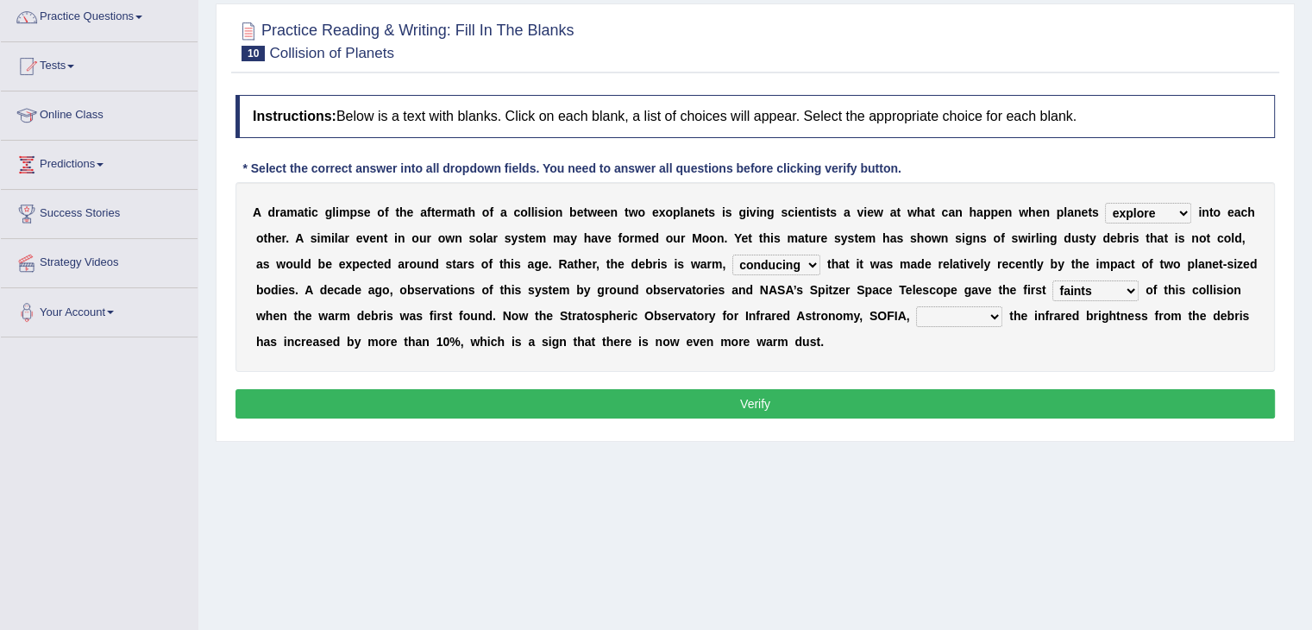
select select "concealed"
click at [916, 306] on select "concealed revealed repealed unsealed" at bounding box center [959, 316] width 86 height 21
click at [954, 404] on button "Verify" at bounding box center [756, 403] width 1040 height 29
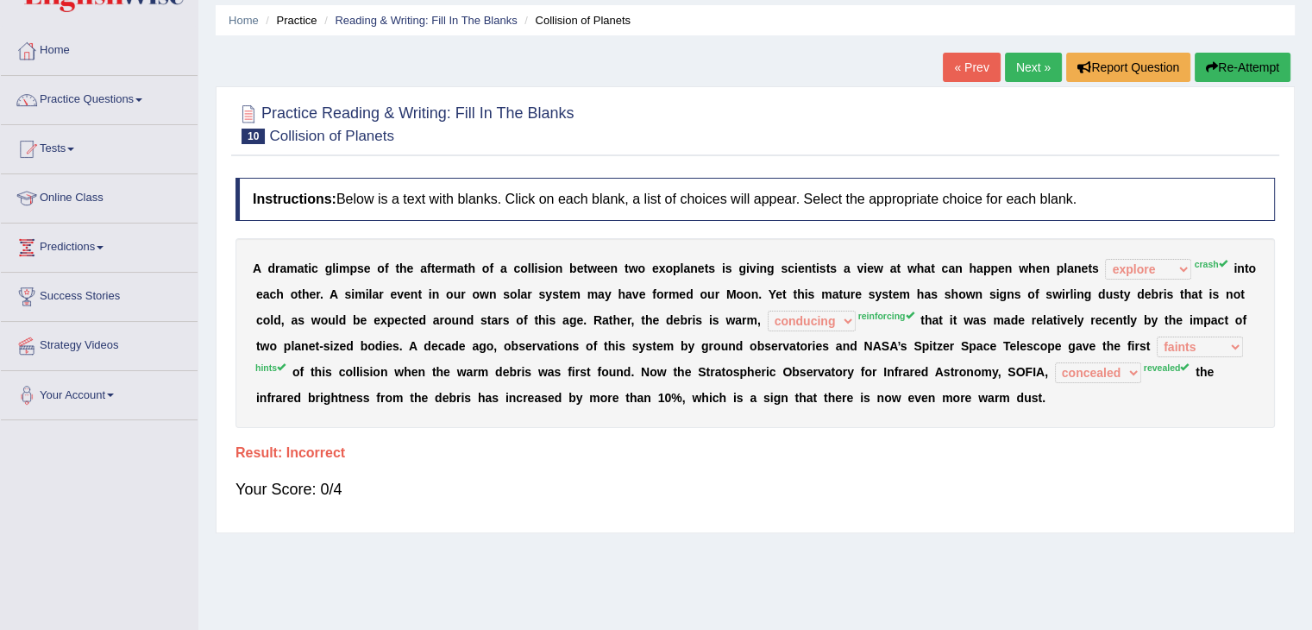
scroll to position [57, 0]
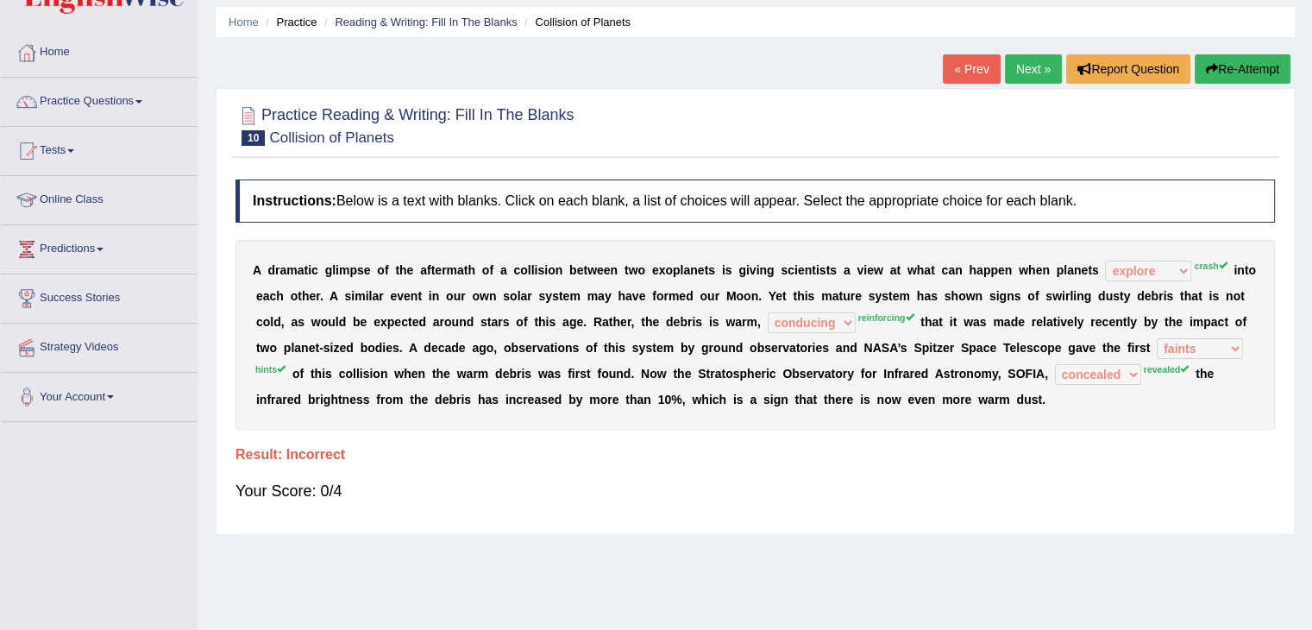
click at [1227, 63] on button "Re-Attempt" at bounding box center [1243, 68] width 96 height 29
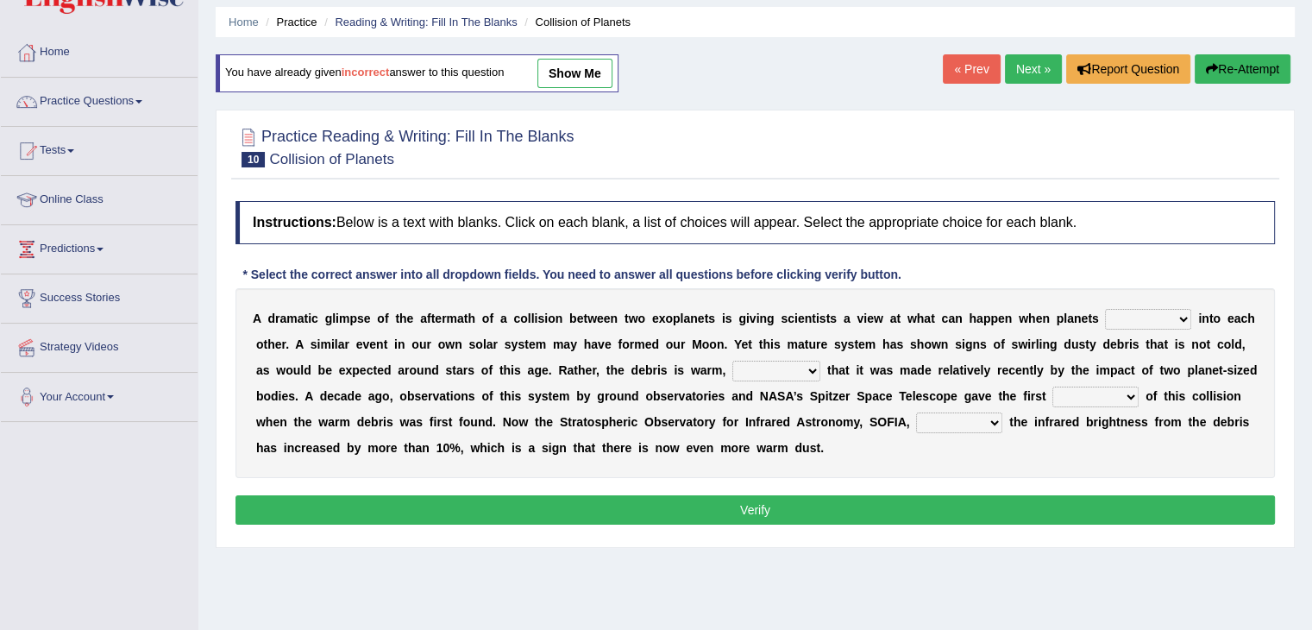
click at [1110, 318] on select "crash explore roam implode" at bounding box center [1148, 319] width 86 height 21
select select "crash"
click at [1105, 309] on select "crash explore roam implode" at bounding box center [1148, 319] width 86 height 21
click at [815, 369] on select "reinforcing sentencing forging conducing" at bounding box center [777, 371] width 88 height 21
select select "reinforcing"
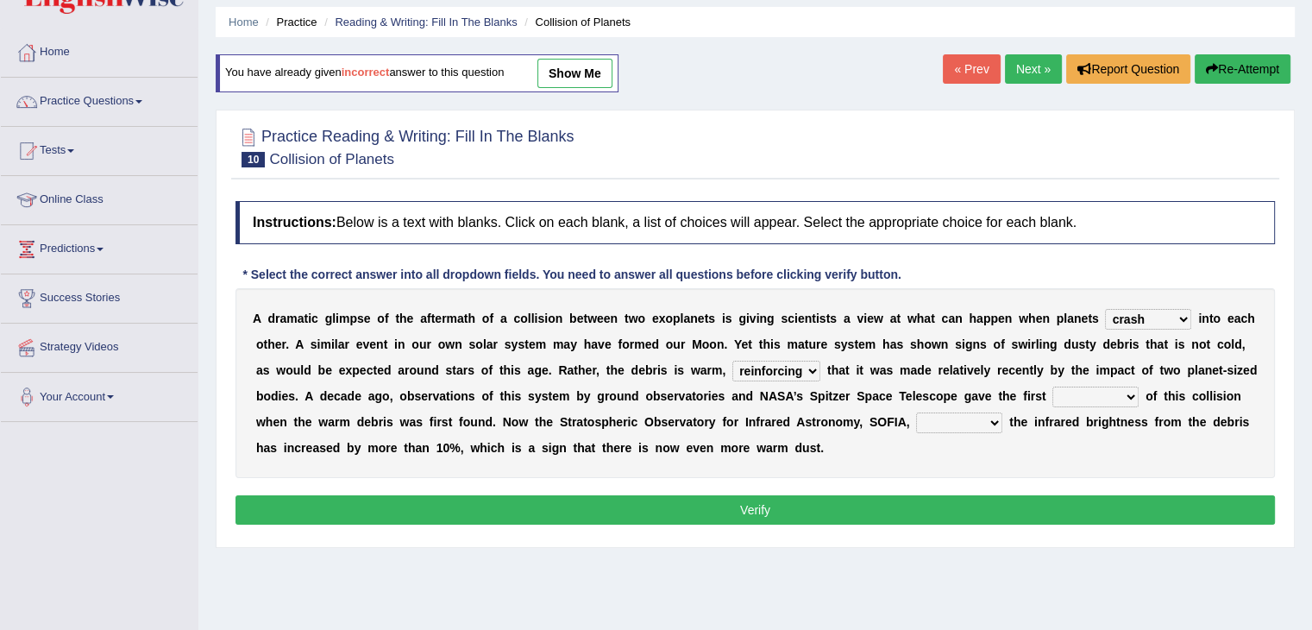
click at [733, 361] on select "reinforcing sentencing forging conducing" at bounding box center [777, 371] width 88 height 21
click at [1130, 389] on select "pints faints hints taints" at bounding box center [1096, 397] width 86 height 21
select select "pints"
click at [1053, 387] on select "pints faints hints taints" at bounding box center [1096, 397] width 86 height 21
click at [959, 407] on div "A d r a m a t i c g l i m p s e o f t h e a f t e r m a t h o f a c o l l i s i…" at bounding box center [756, 383] width 1040 height 190
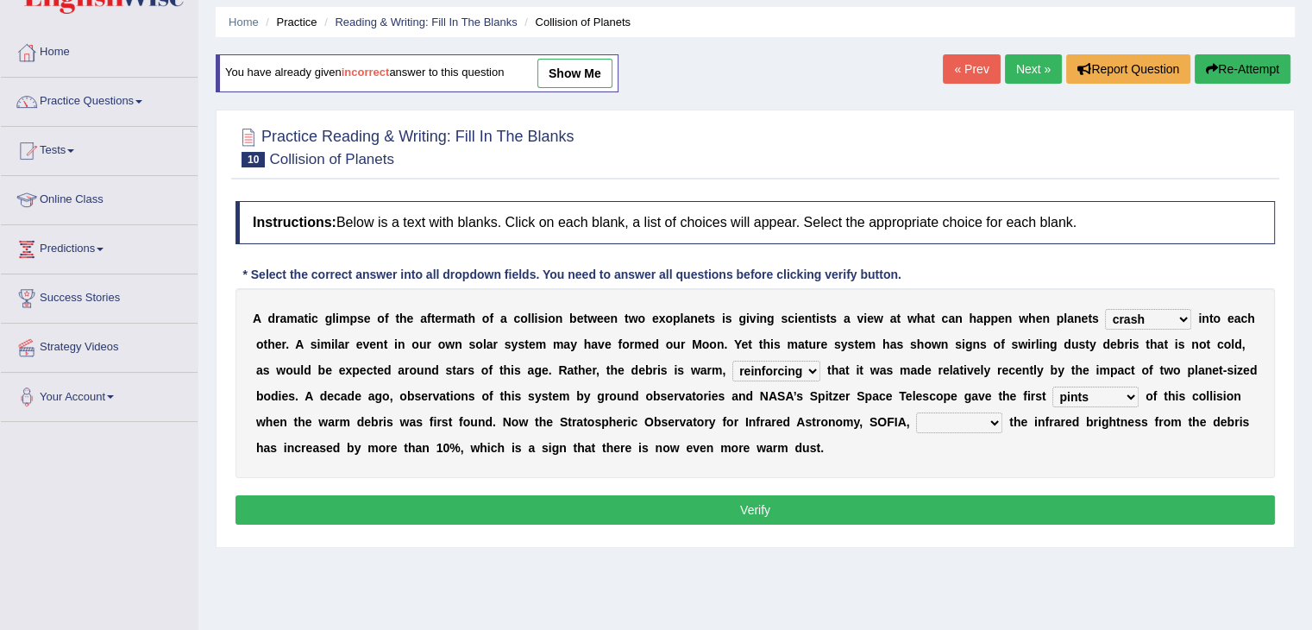
click at [960, 418] on select "concealed revealed repealed unsealed" at bounding box center [959, 422] width 86 height 21
select select "concealed"
click at [916, 412] on select "concealed revealed repealed unsealed" at bounding box center [959, 422] width 86 height 21
click at [932, 519] on button "Verify" at bounding box center [756, 509] width 1040 height 29
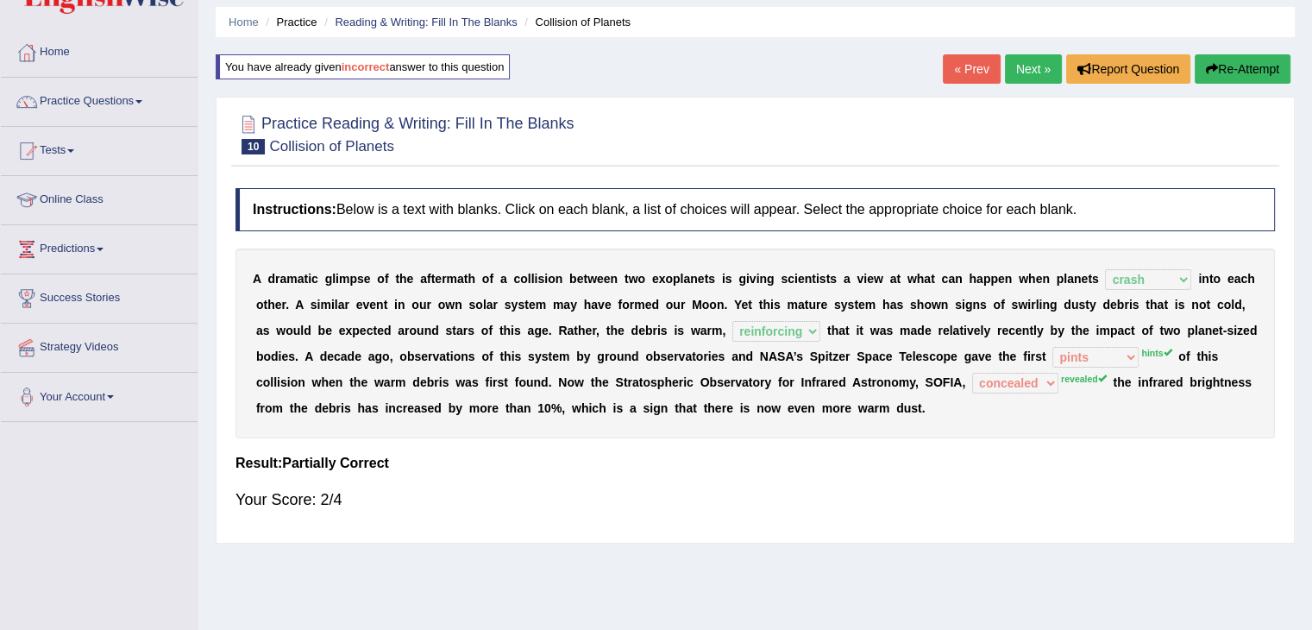
scroll to position [68, 0]
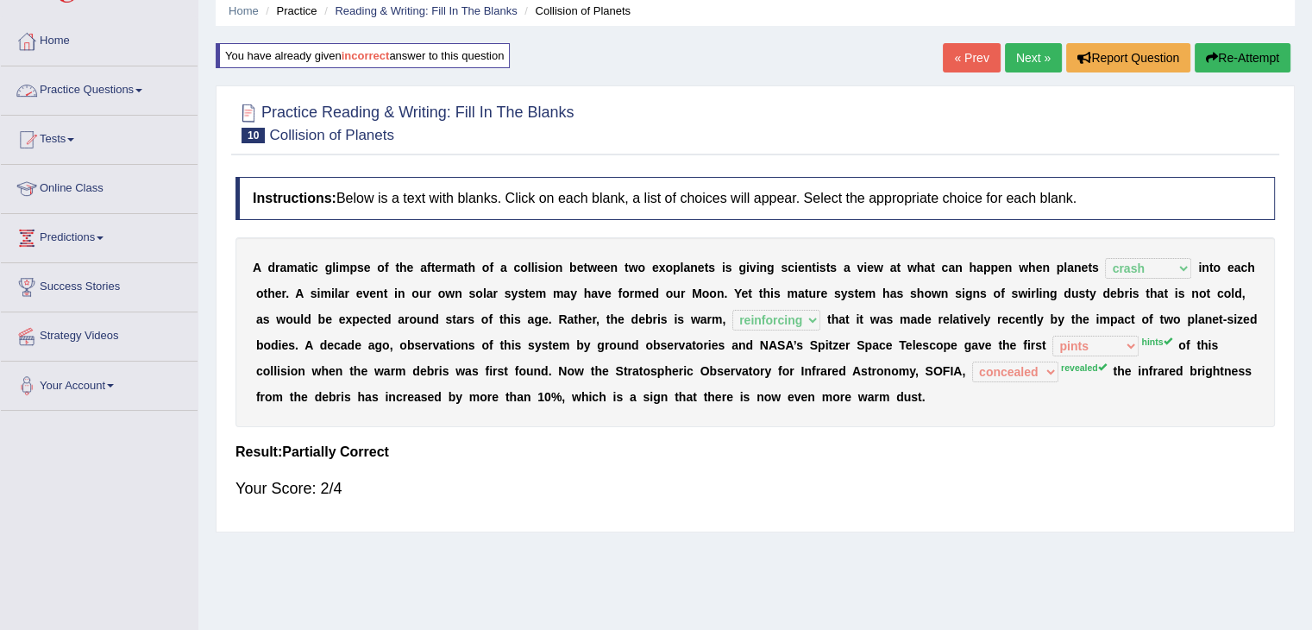
click at [171, 102] on link "Practice Questions" at bounding box center [99, 87] width 197 height 43
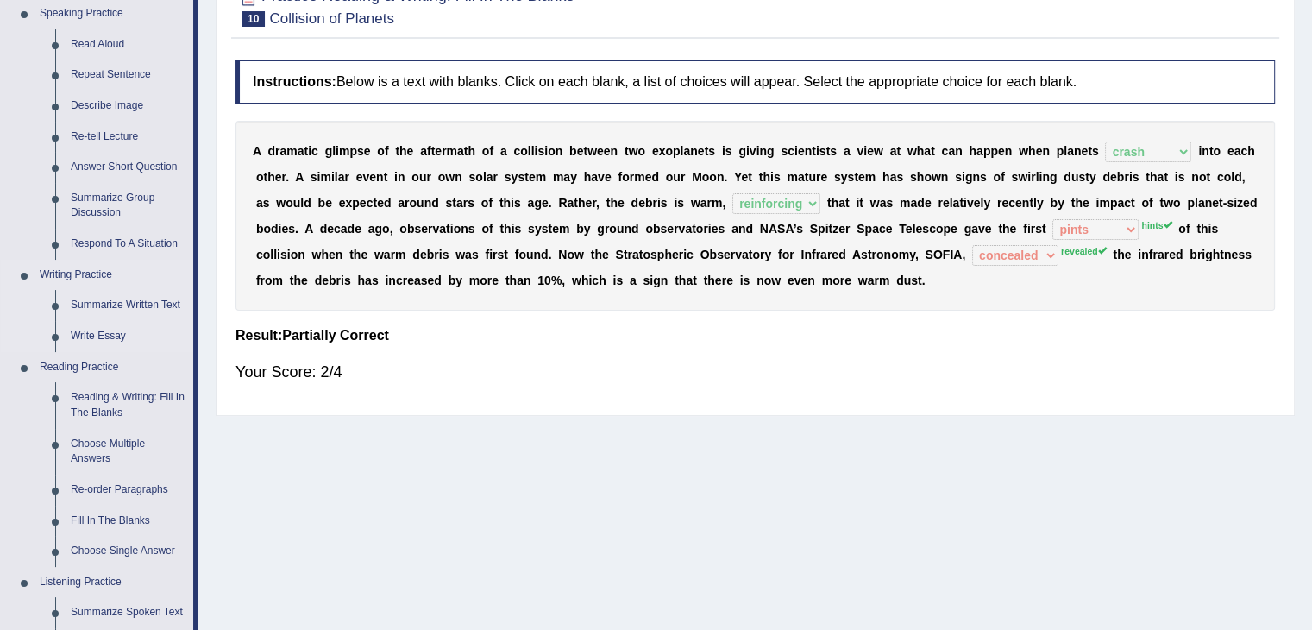
scroll to position [191, 0]
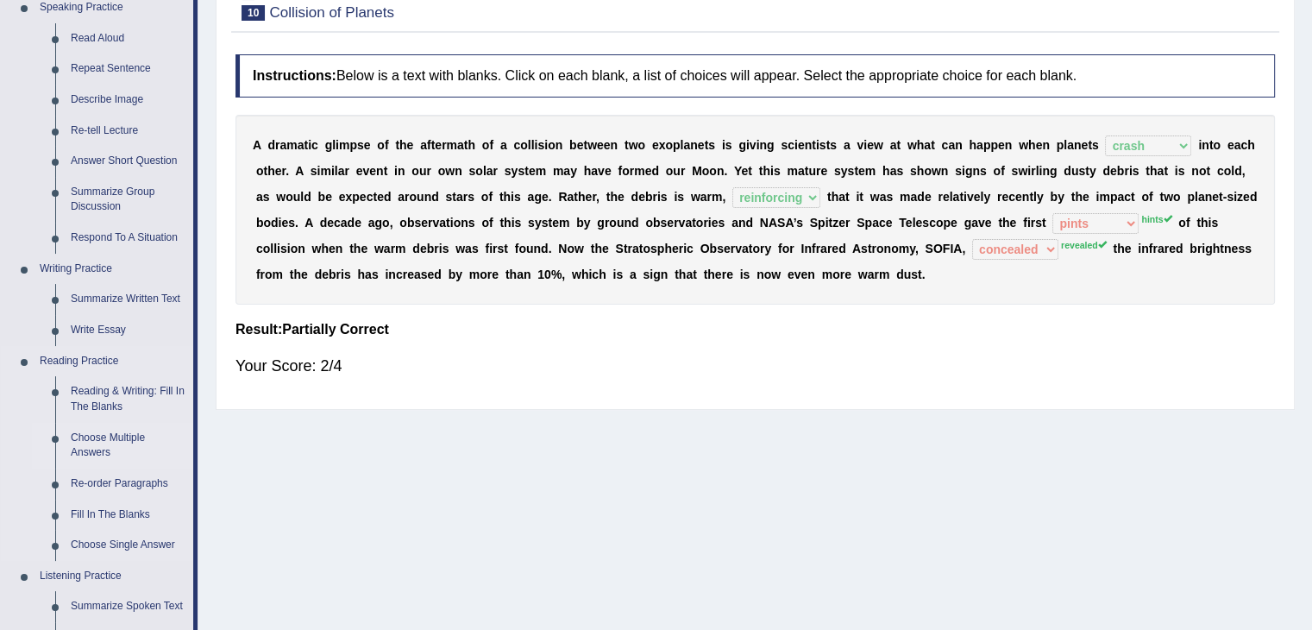
click at [98, 444] on link "Choose Multiple Answers" at bounding box center [128, 446] width 130 height 46
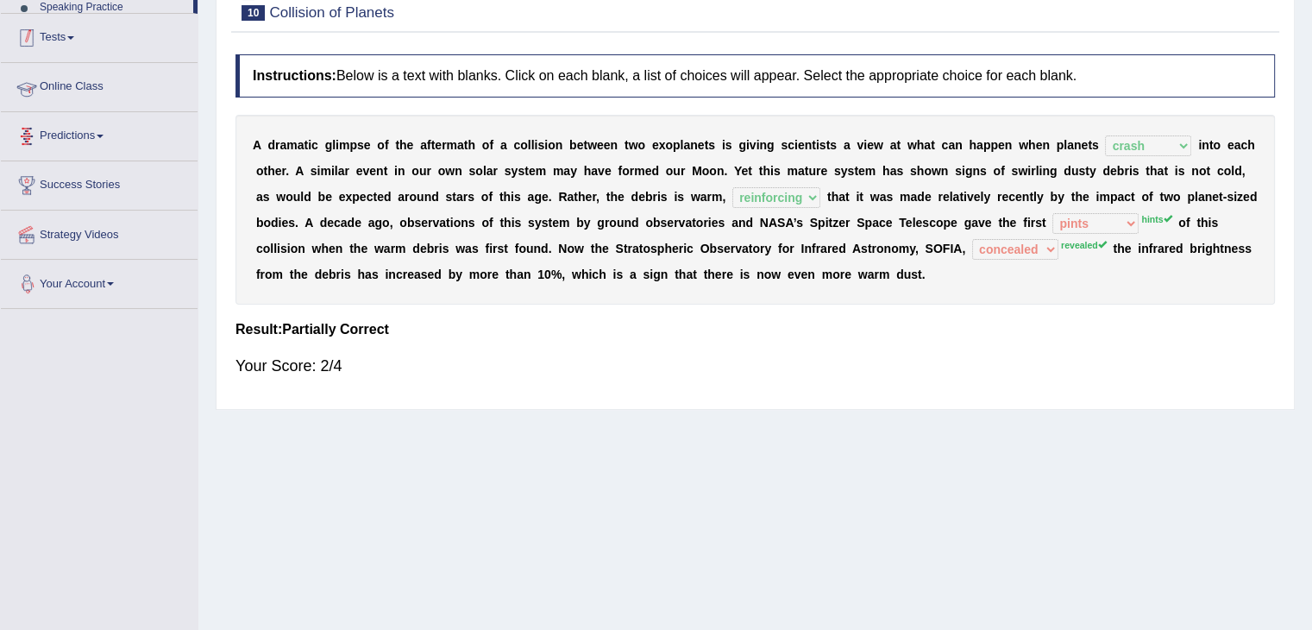
scroll to position [249, 0]
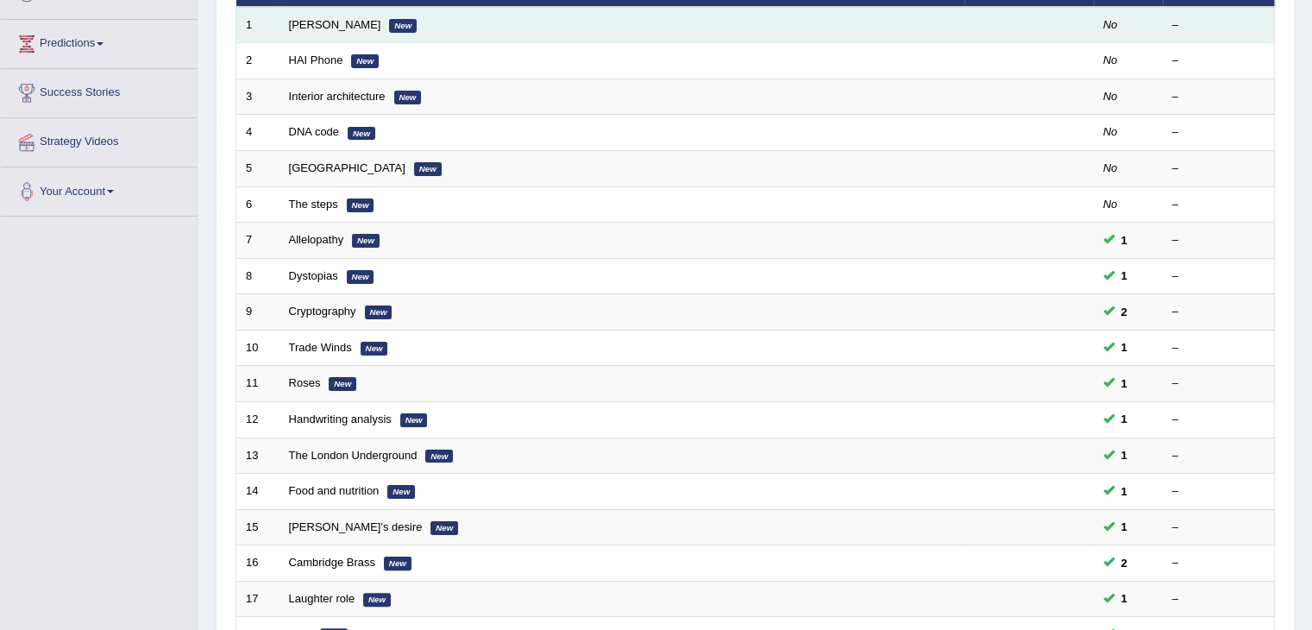
scroll to position [259, 0]
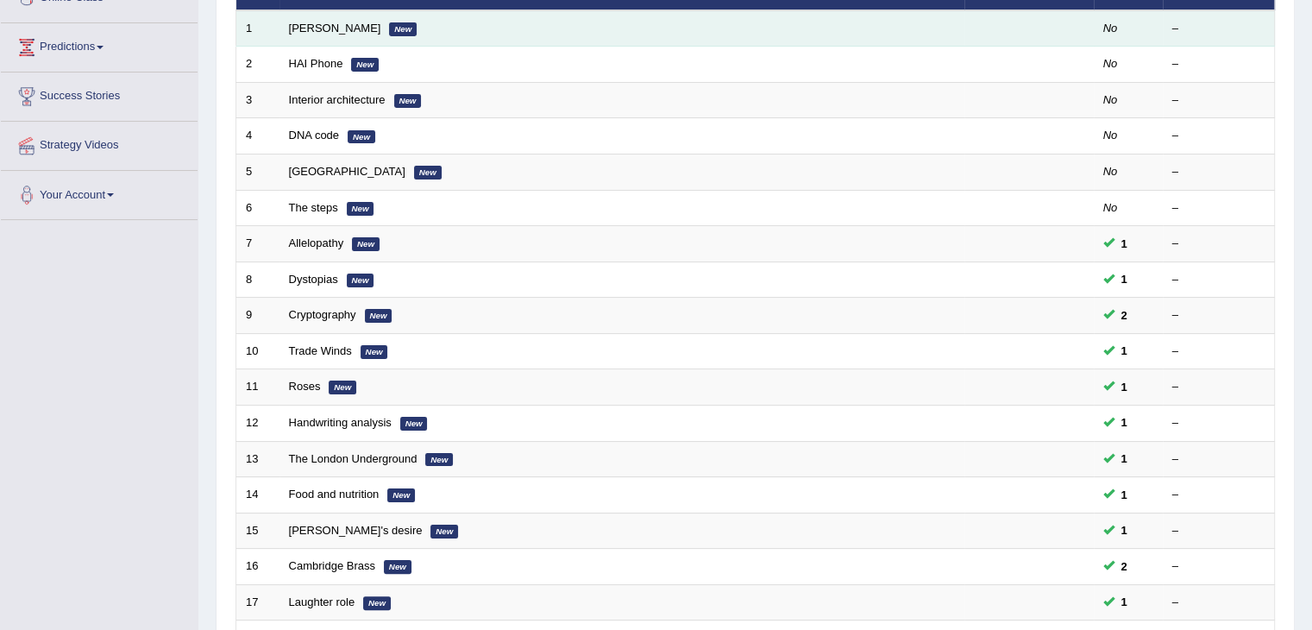
click at [695, 288] on td "Dystopias New" at bounding box center [622, 279] width 685 height 36
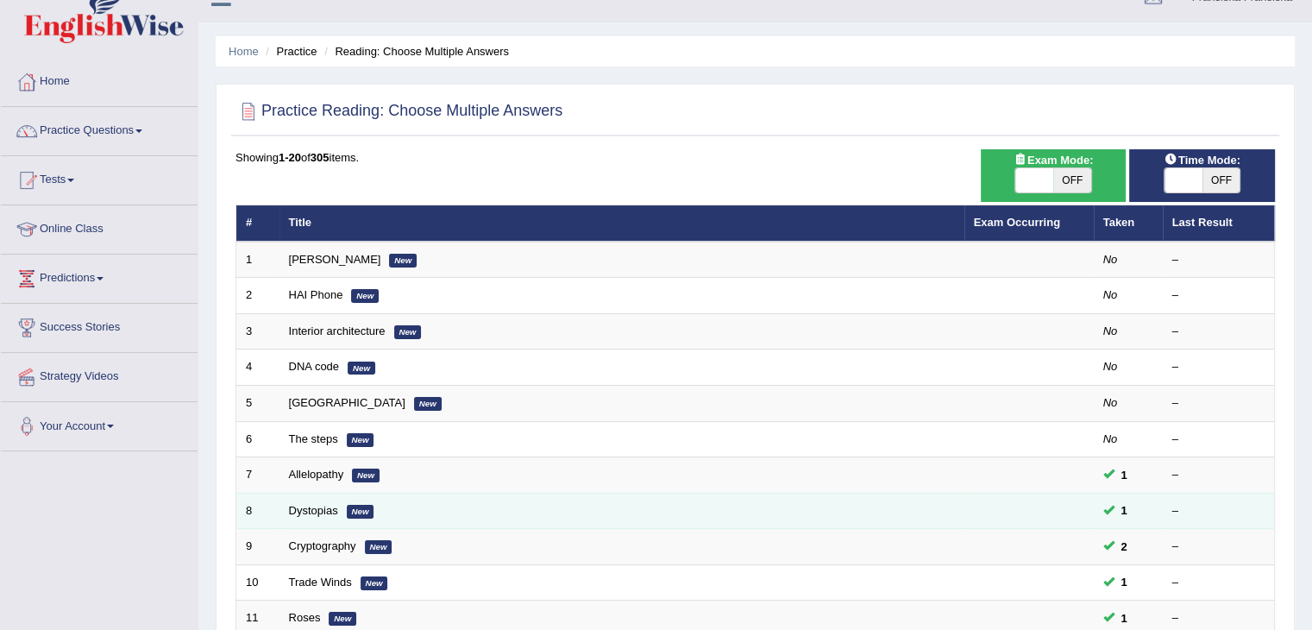
scroll to position [0, 0]
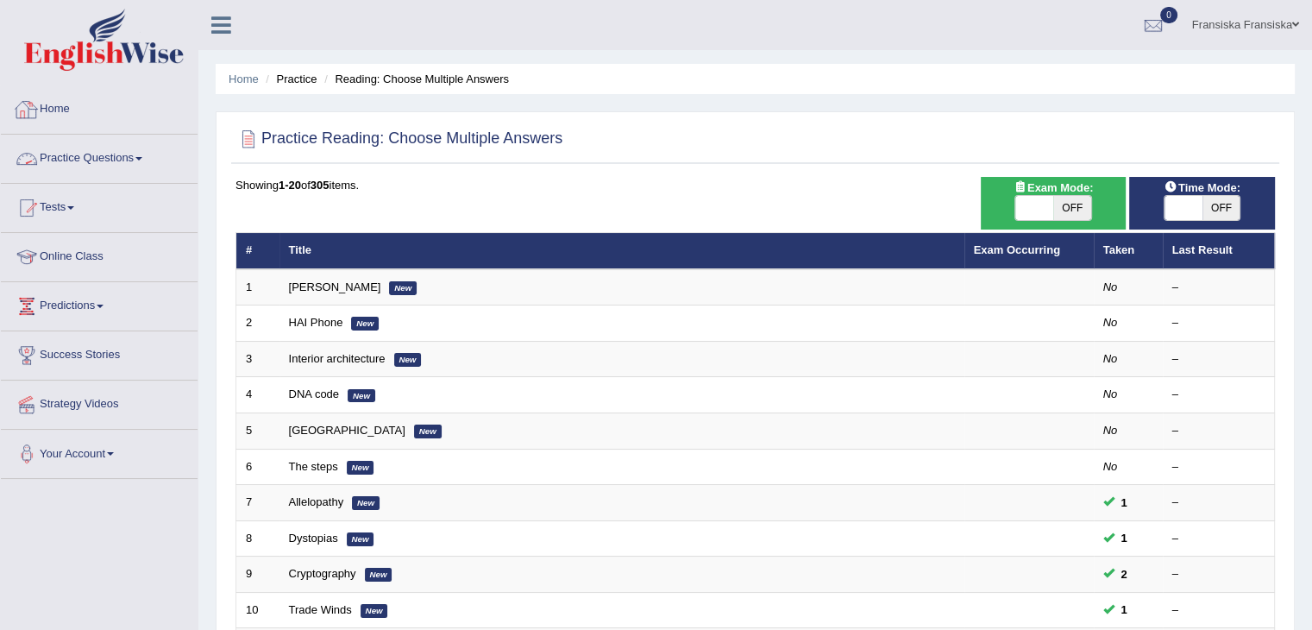
click at [115, 151] on link "Practice Questions" at bounding box center [99, 156] width 197 height 43
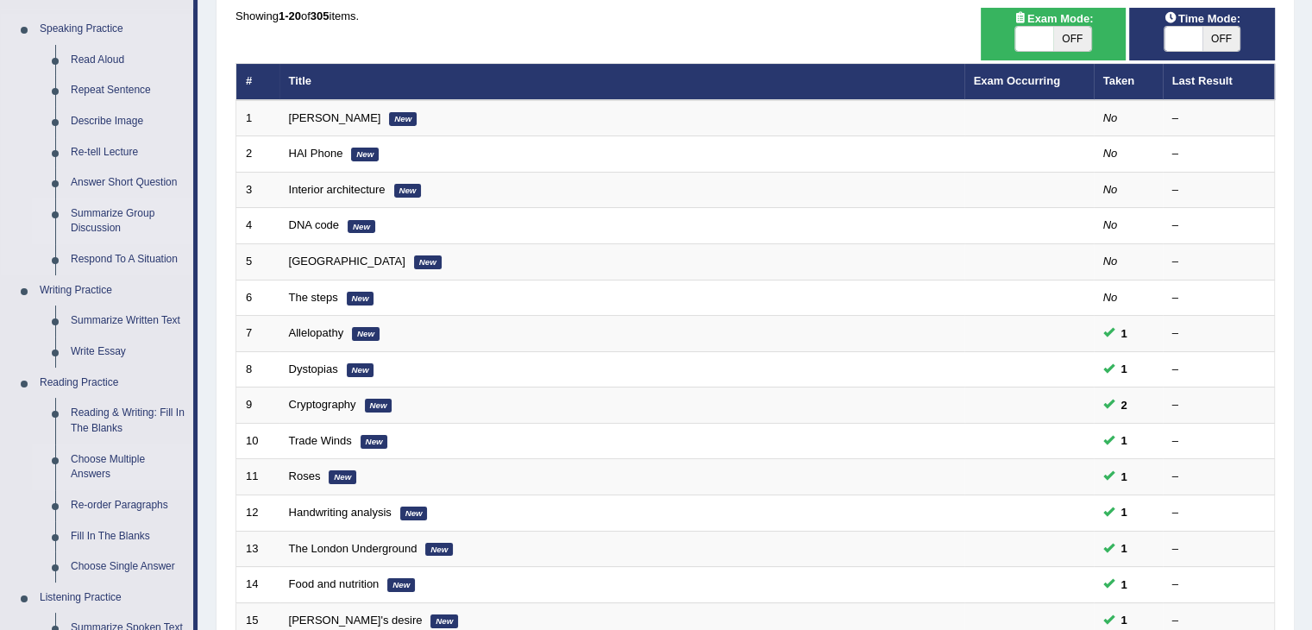
scroll to position [173, 0]
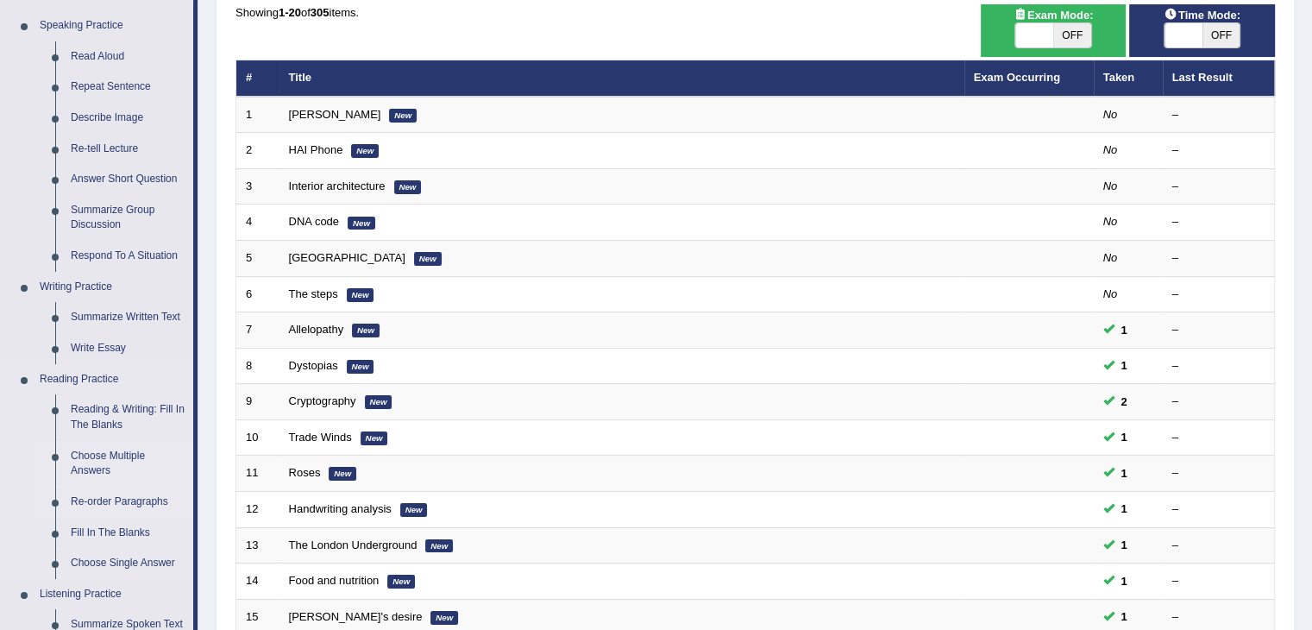
click at [111, 500] on link "Re-order Paragraphs" at bounding box center [128, 502] width 130 height 31
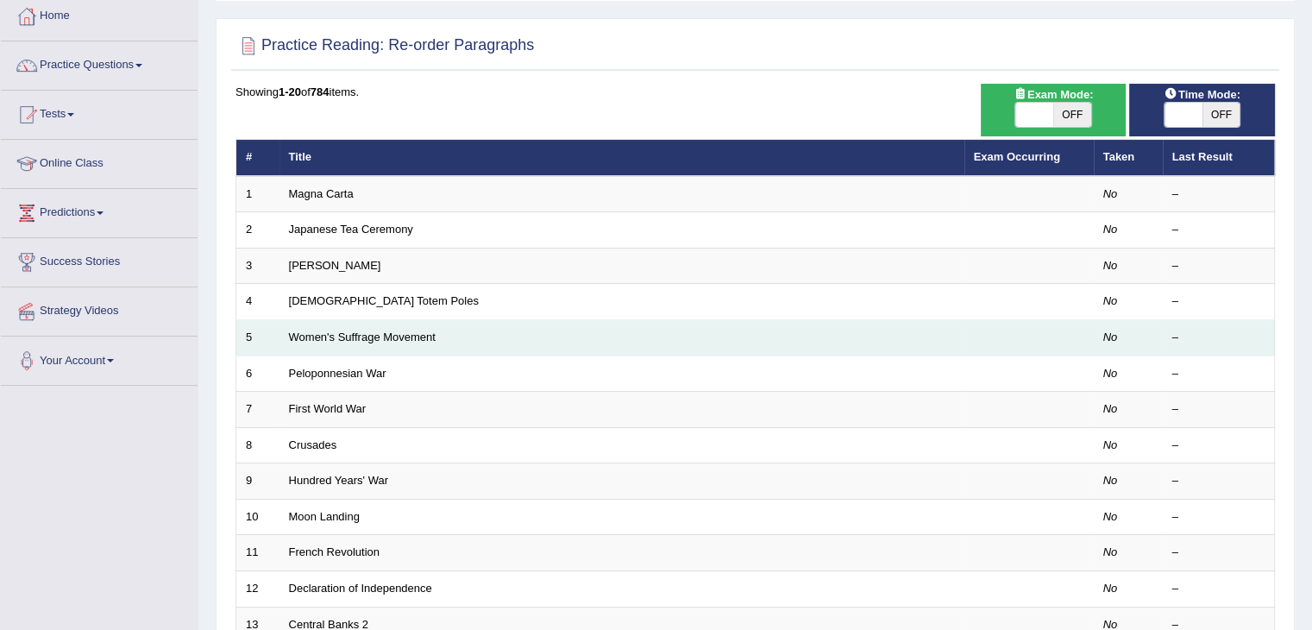
scroll to position [110, 0]
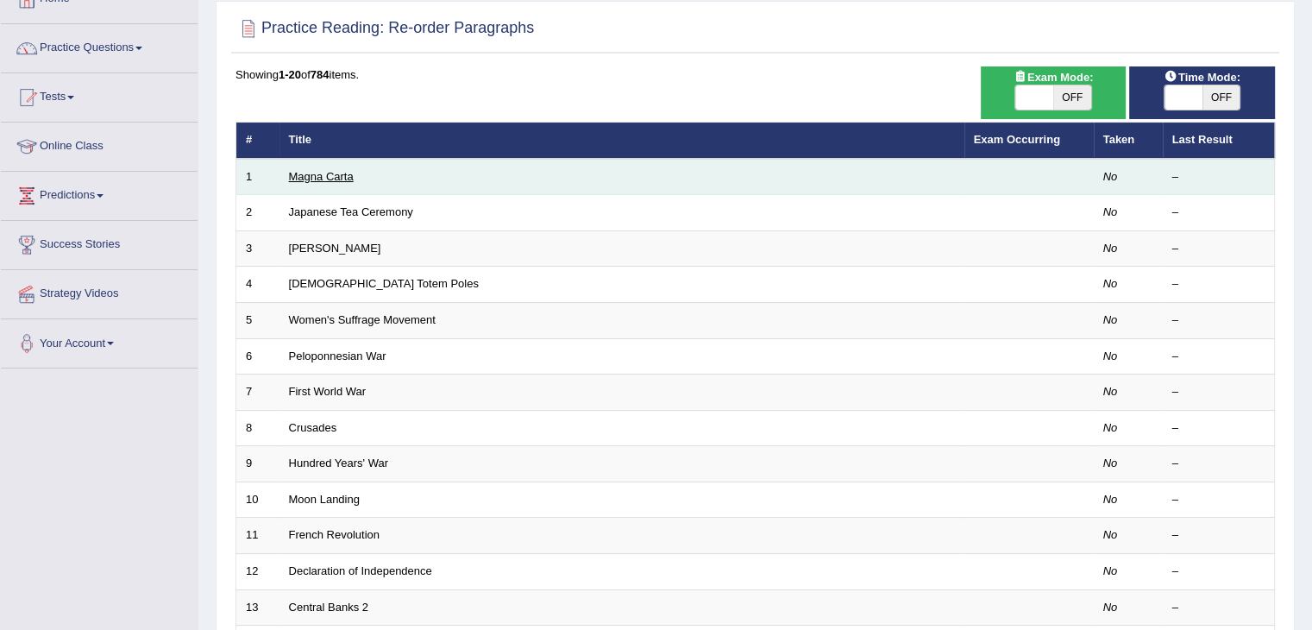
click at [322, 172] on link "Magna Carta" at bounding box center [321, 176] width 65 height 13
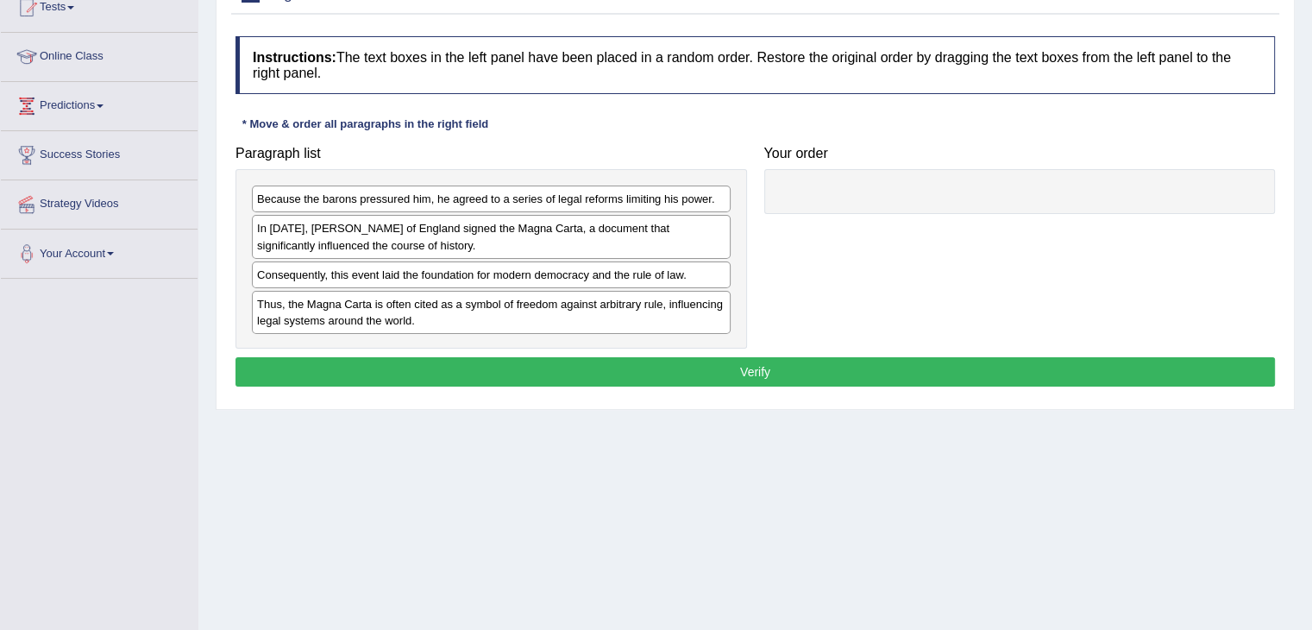
scroll to position [206, 0]
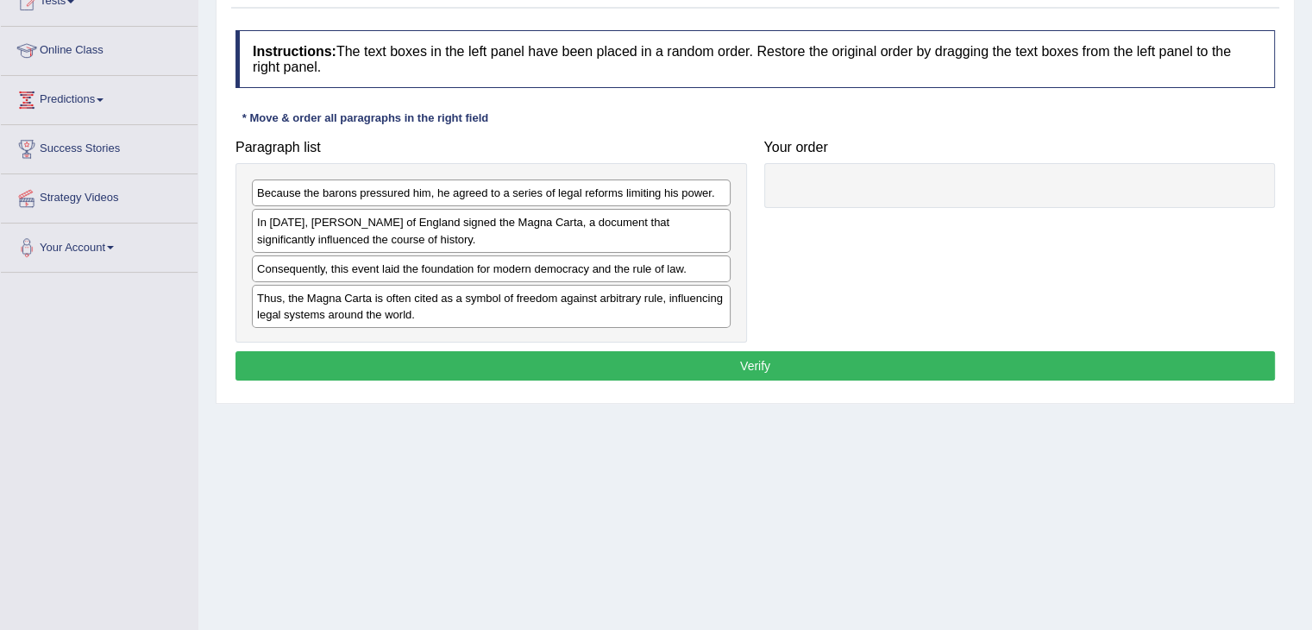
click at [580, 310] on div "Thus, the Magna Carta is often cited as a symbol of freedom against arbitrary r…" at bounding box center [491, 306] width 479 height 43
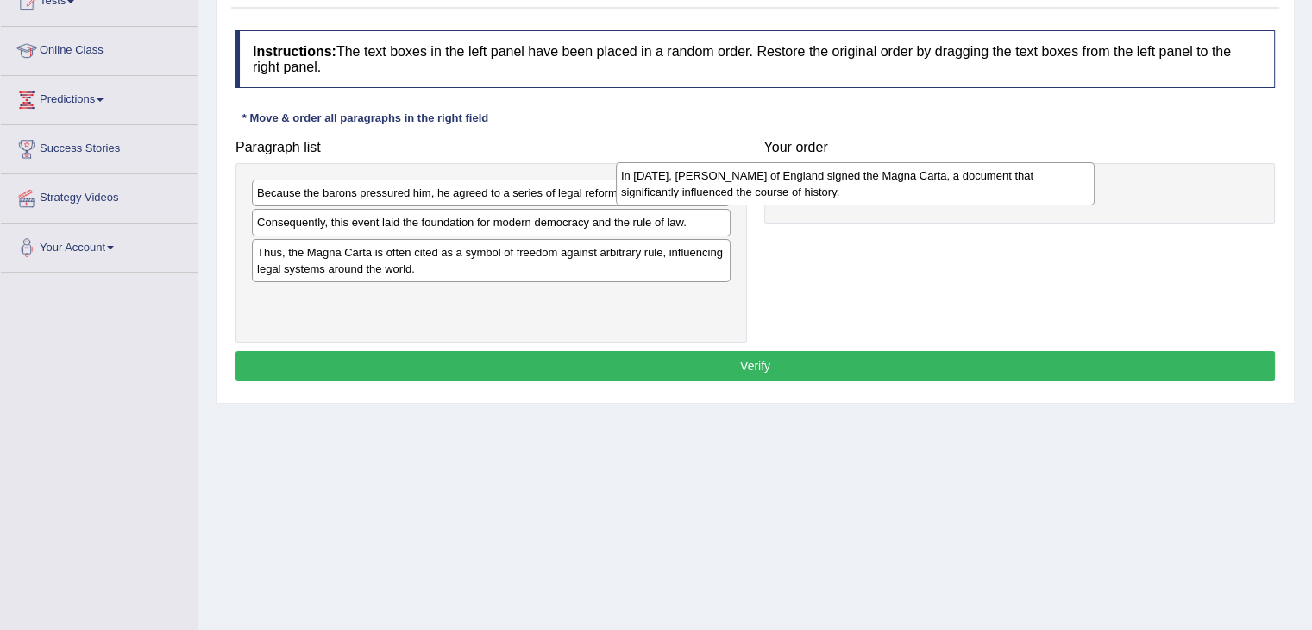
drag, startPoint x: 582, startPoint y: 237, endPoint x: 947, endPoint y: 192, distance: 367.8
click at [947, 192] on div "In [DATE], [PERSON_NAME] of England signed the Magna Carta, a document that sig…" at bounding box center [855, 183] width 479 height 43
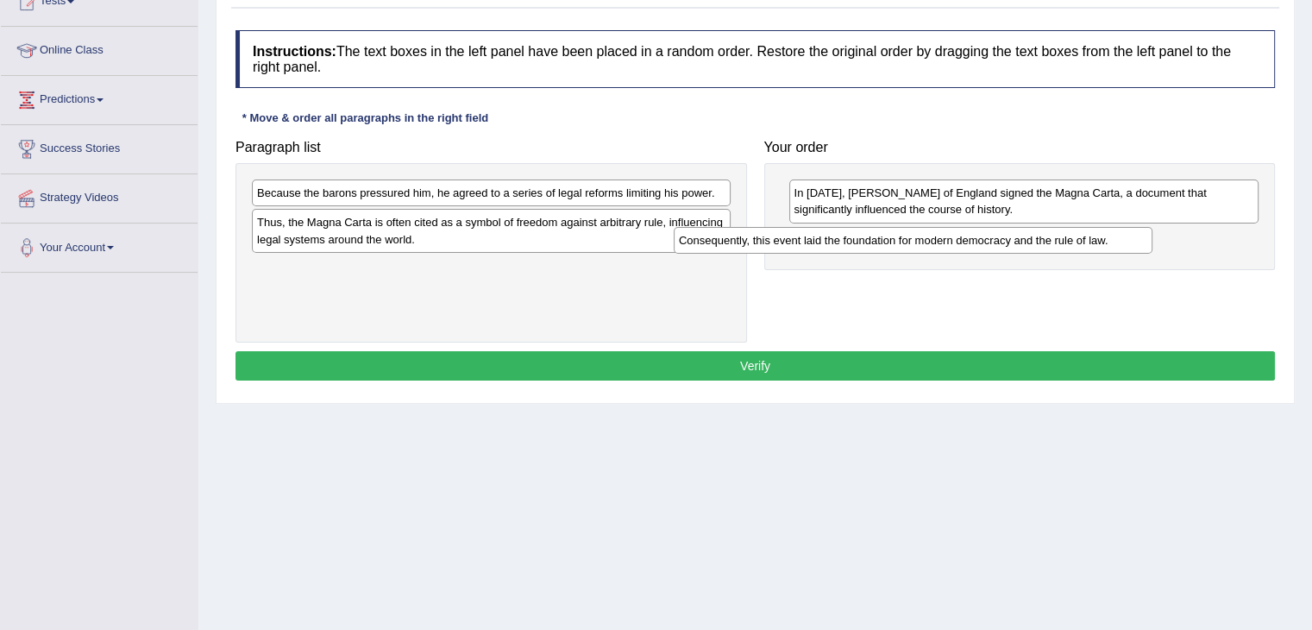
drag, startPoint x: 442, startPoint y: 229, endPoint x: 902, endPoint y: 260, distance: 460.9
click at [901, 254] on div "Consequently, this event laid the foundation for modern democracy and the rule …" at bounding box center [913, 240] width 479 height 27
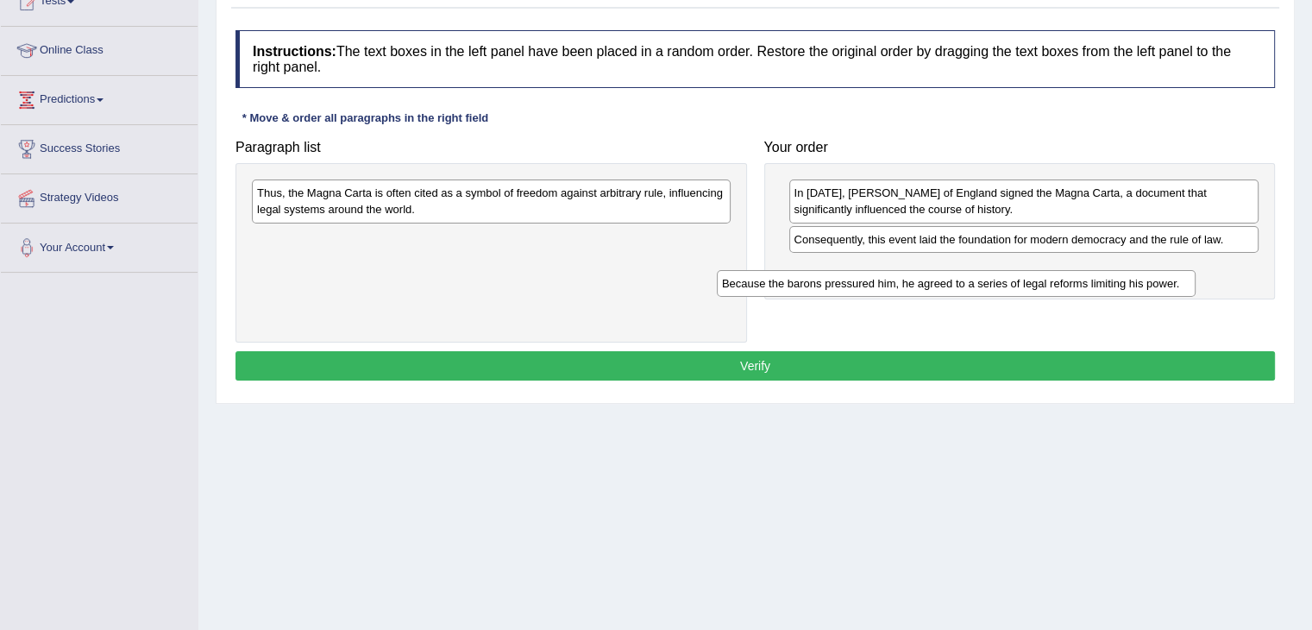
drag, startPoint x: 588, startPoint y: 187, endPoint x: 1061, endPoint y: 274, distance: 481.5
click at [1061, 274] on div "Because the barons pressured him, he agreed to a series of legal reforms limiti…" at bounding box center [956, 283] width 479 height 27
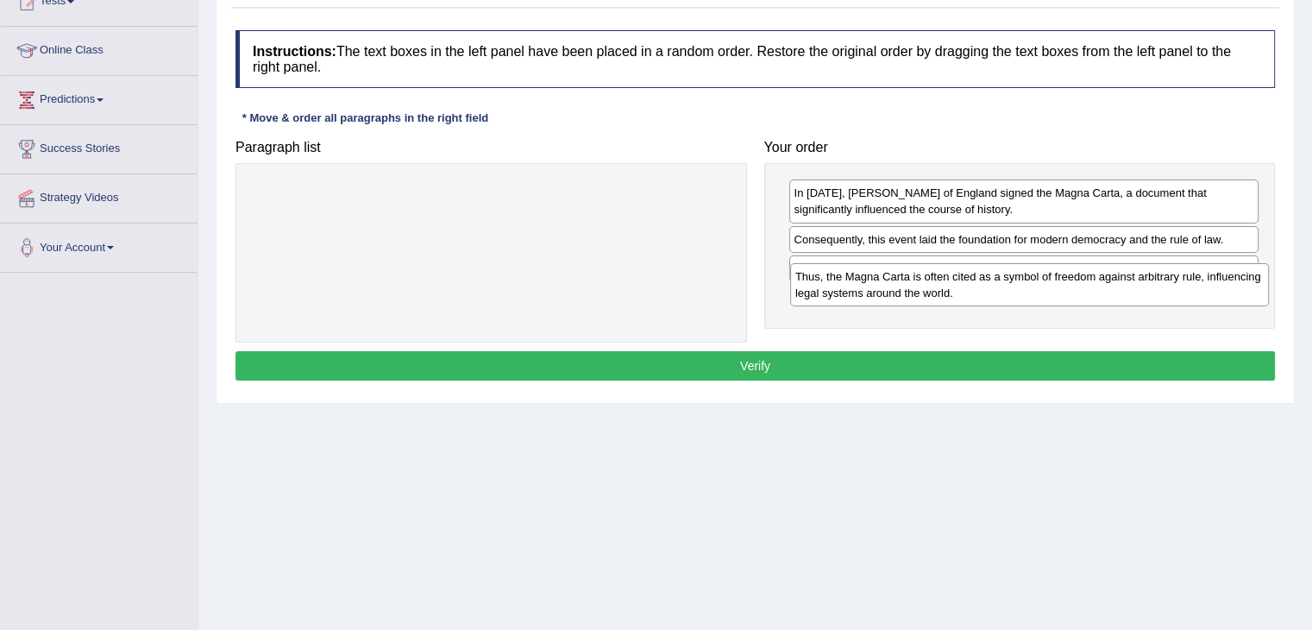
drag, startPoint x: 680, startPoint y: 209, endPoint x: 1221, endPoint y: 292, distance: 547.3
click at [1221, 292] on div "Thus, the Magna Carta is often cited as a symbol of freedom against arbitrary r…" at bounding box center [1029, 284] width 479 height 43
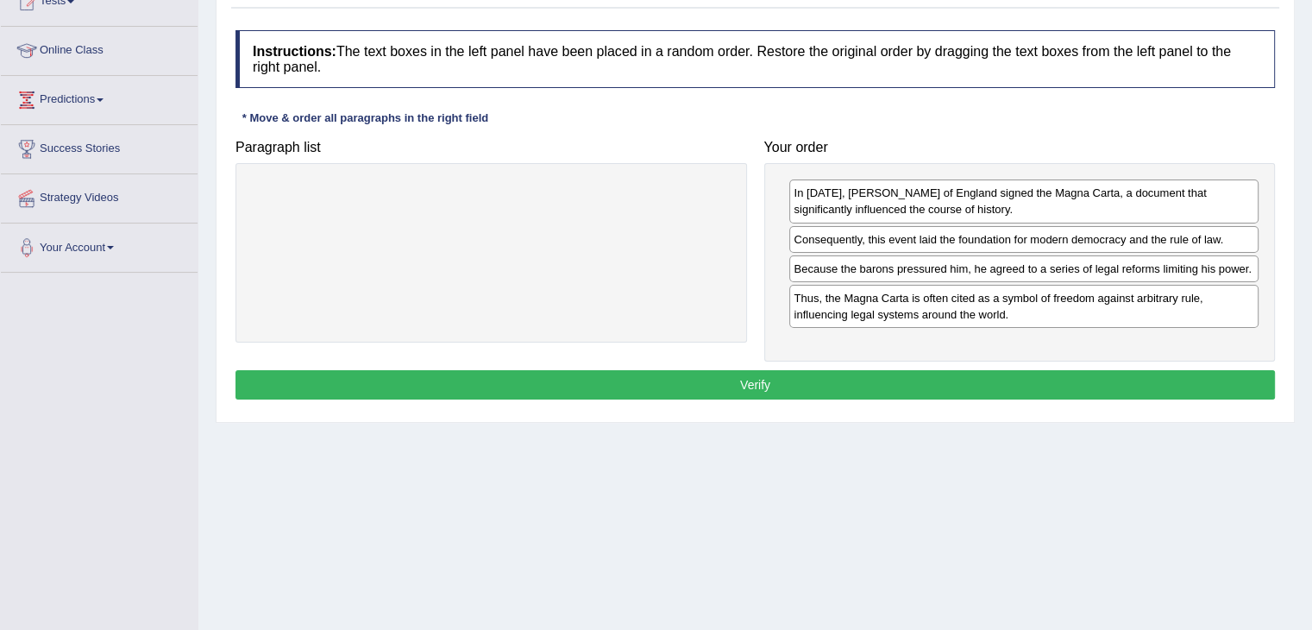
click at [1166, 390] on button "Verify" at bounding box center [756, 384] width 1040 height 29
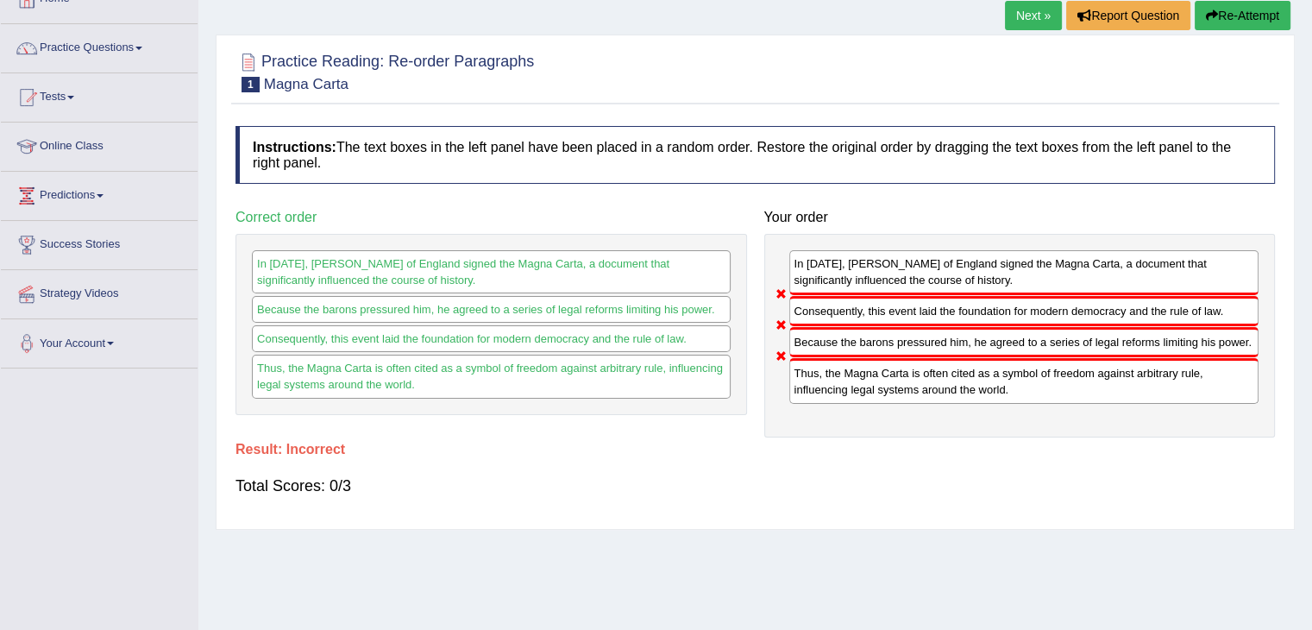
scroll to position [110, 0]
click at [1032, 11] on link "Next »" at bounding box center [1033, 16] width 57 height 29
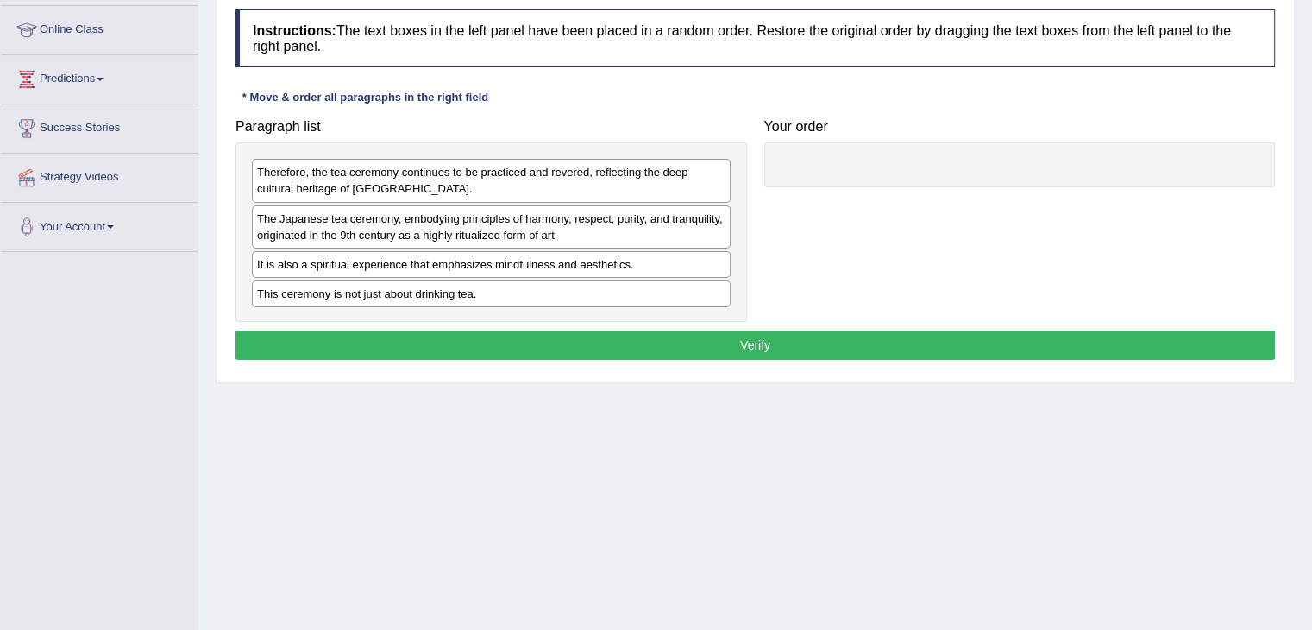
scroll to position [228, 0]
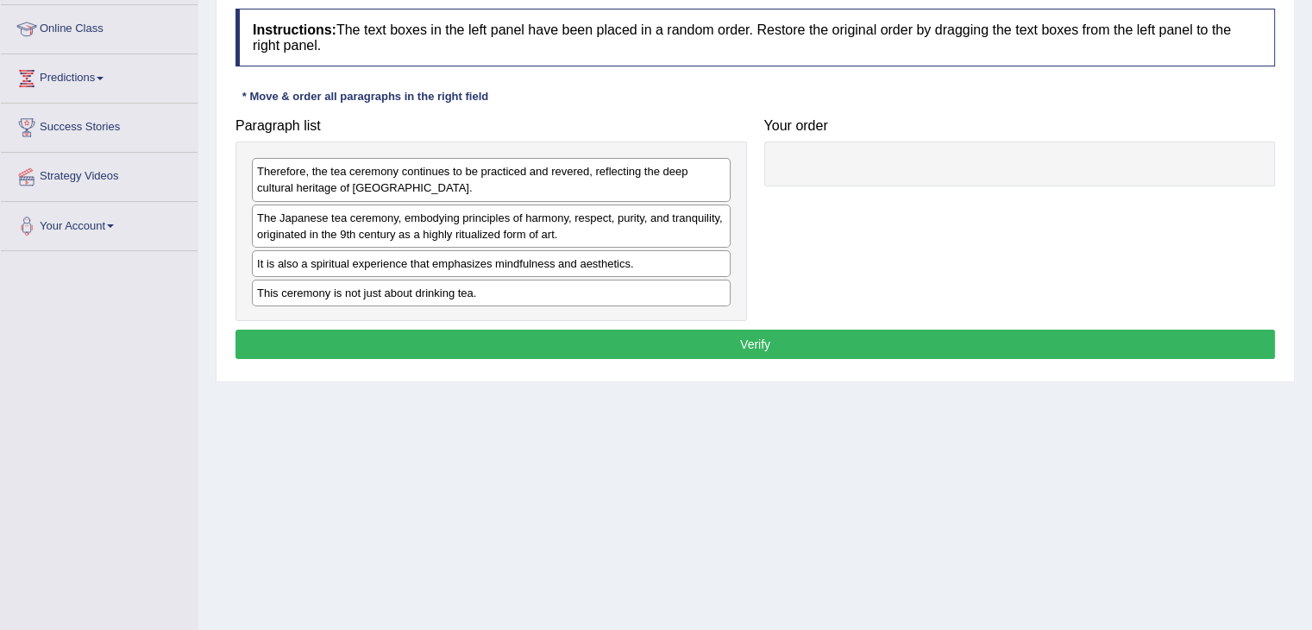
click at [583, 226] on div "The Japanese tea ceremony, embodying principles of harmony, respect, purity, an…" at bounding box center [491, 225] width 479 height 43
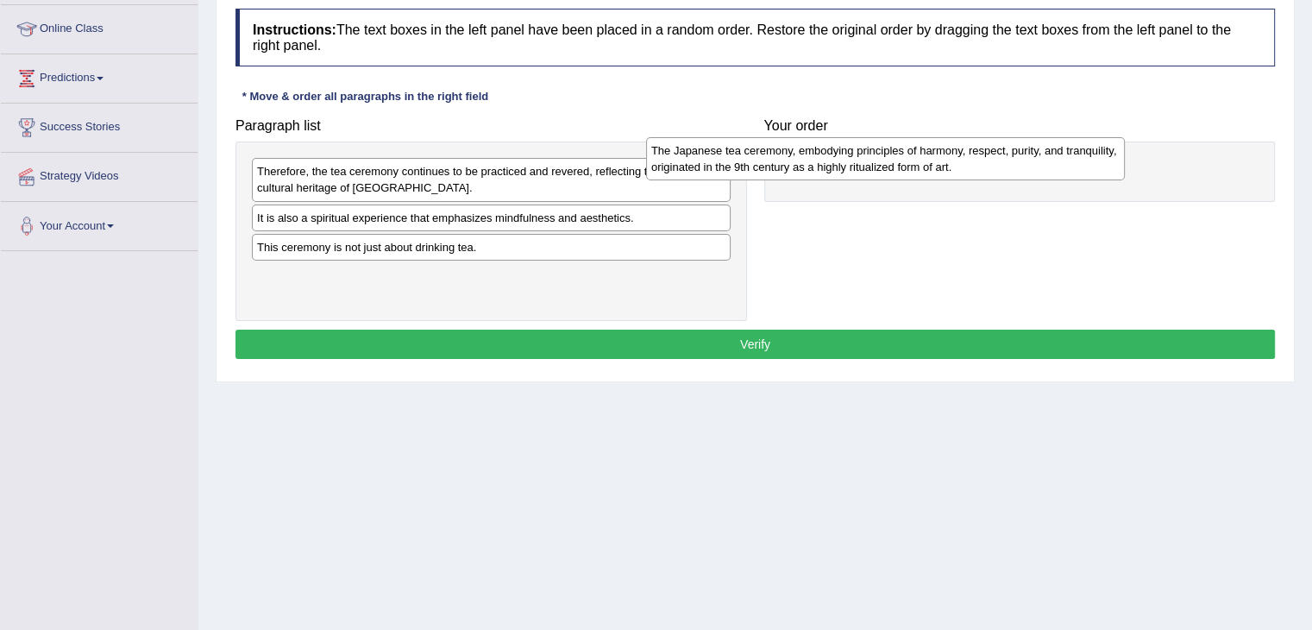
drag, startPoint x: 583, startPoint y: 226, endPoint x: 978, endPoint y: 160, distance: 399.9
click at [978, 160] on div "The Japanese tea ceremony, embodying principles of harmony, respect, purity, an…" at bounding box center [885, 158] width 479 height 43
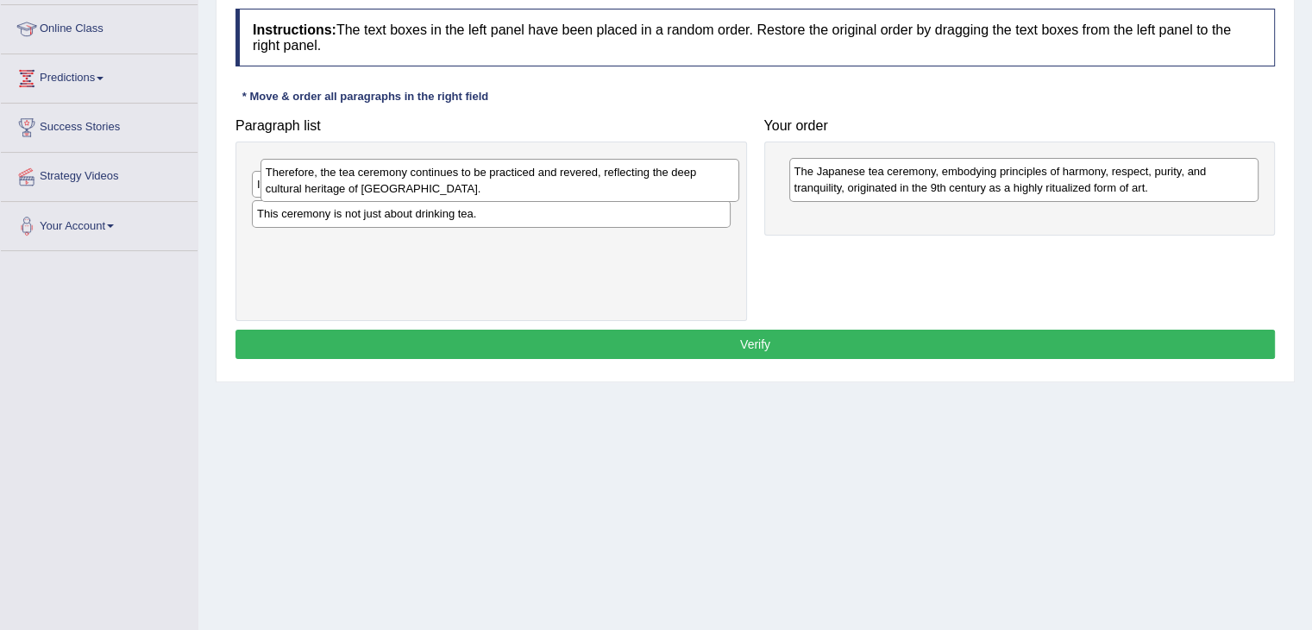
drag, startPoint x: 481, startPoint y: 189, endPoint x: 576, endPoint y: 208, distance: 97.6
click at [563, 202] on div "Therefore, the tea ceremony continues to be practiced and revered, reflecting t…" at bounding box center [500, 180] width 479 height 43
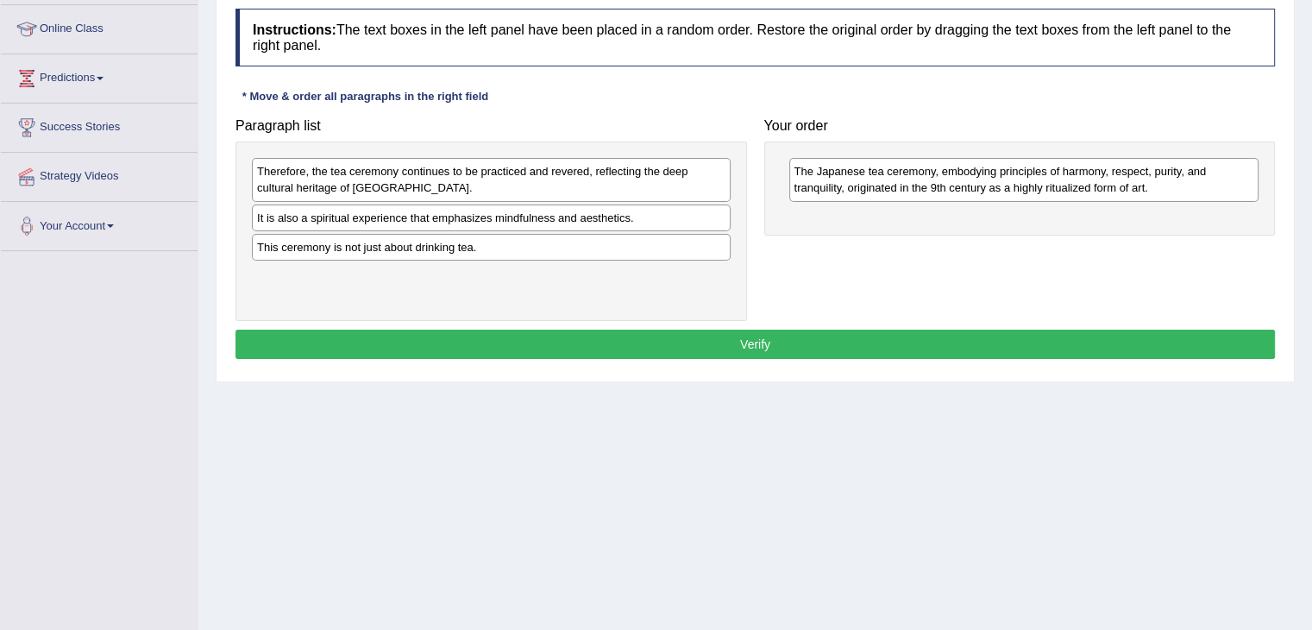
click at [639, 242] on div "This ceremony is not just about drinking tea." at bounding box center [491, 247] width 479 height 27
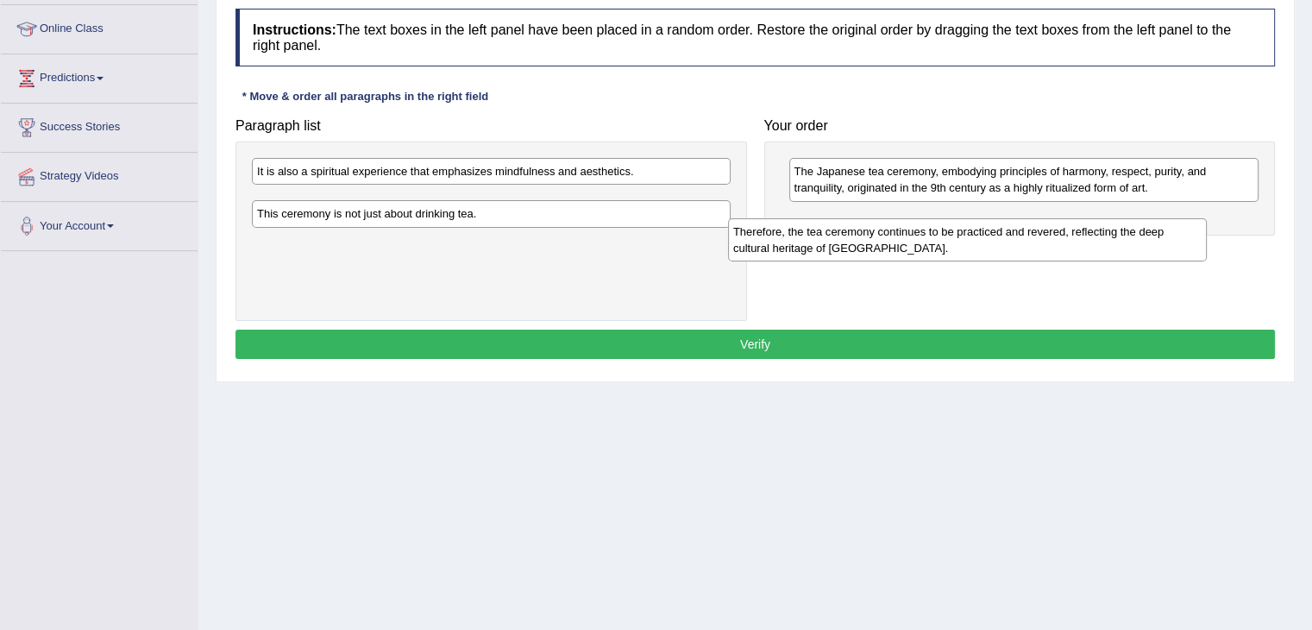
drag, startPoint x: 457, startPoint y: 173, endPoint x: 930, endPoint y: 233, distance: 476.7
click at [931, 233] on div "Therefore, the tea ceremony continues to be practiced and revered, reflecting t…" at bounding box center [967, 239] width 479 height 43
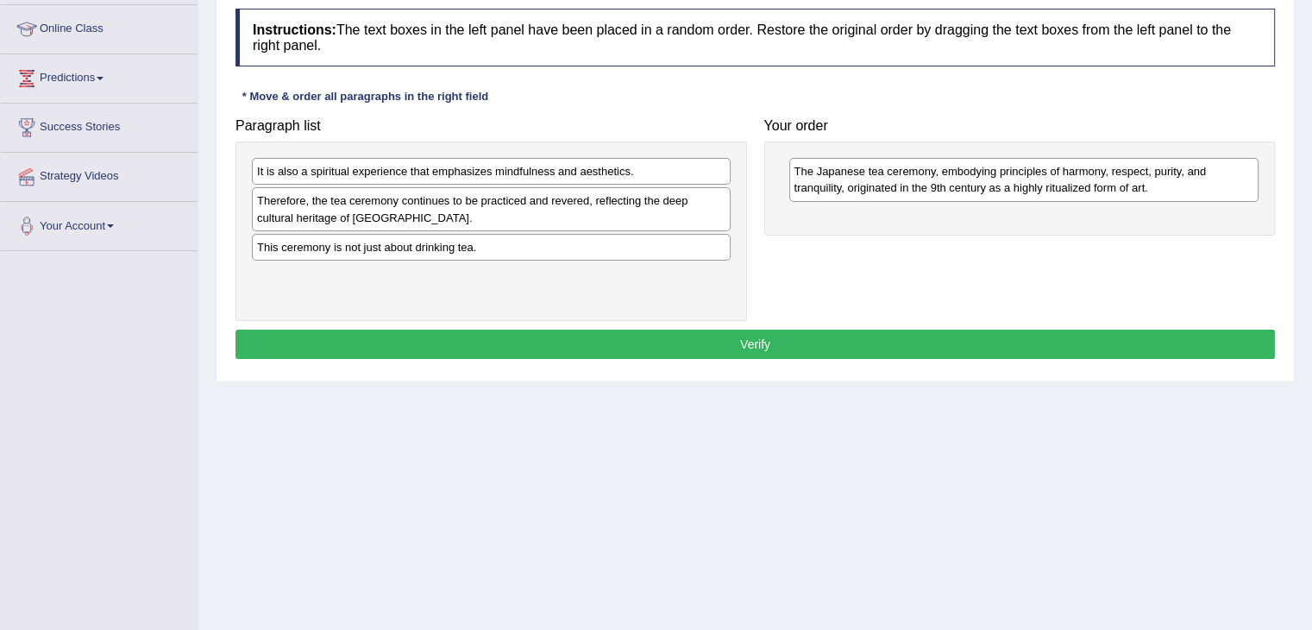
click at [473, 188] on div "Therefore, the tea ceremony continues to be practiced and revered, reflecting t…" at bounding box center [491, 208] width 479 height 43
drag, startPoint x: 454, startPoint y: 204, endPoint x: 594, endPoint y: 225, distance: 141.3
click at [481, 204] on div "Therefore, the tea ceremony continues to be practiced and revered, reflecting t…" at bounding box center [492, 208] width 479 height 43
click at [665, 247] on div "It is also a spiritual experience that emphasizes mindfulness and aesthetics. T…" at bounding box center [492, 231] width 512 height 179
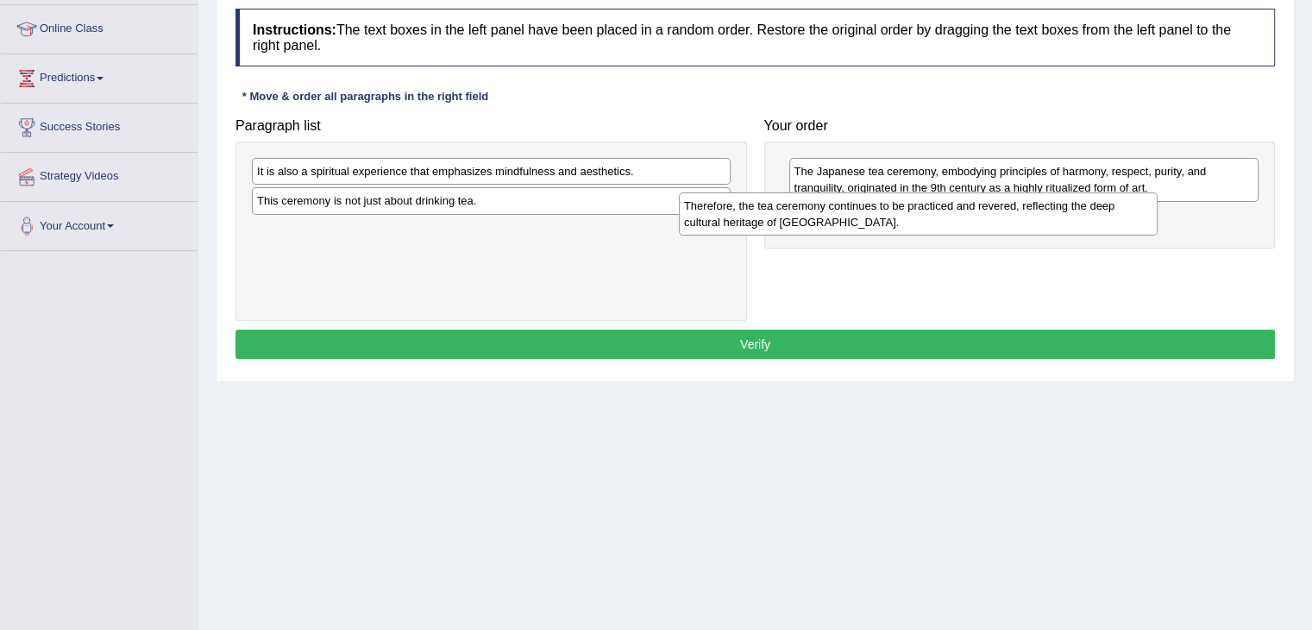
drag, startPoint x: 546, startPoint y: 222, endPoint x: 973, endPoint y: 230, distance: 427.2
click at [973, 229] on div "Therefore, the tea ceremony continues to be practiced and revered, reflecting t…" at bounding box center [918, 213] width 479 height 43
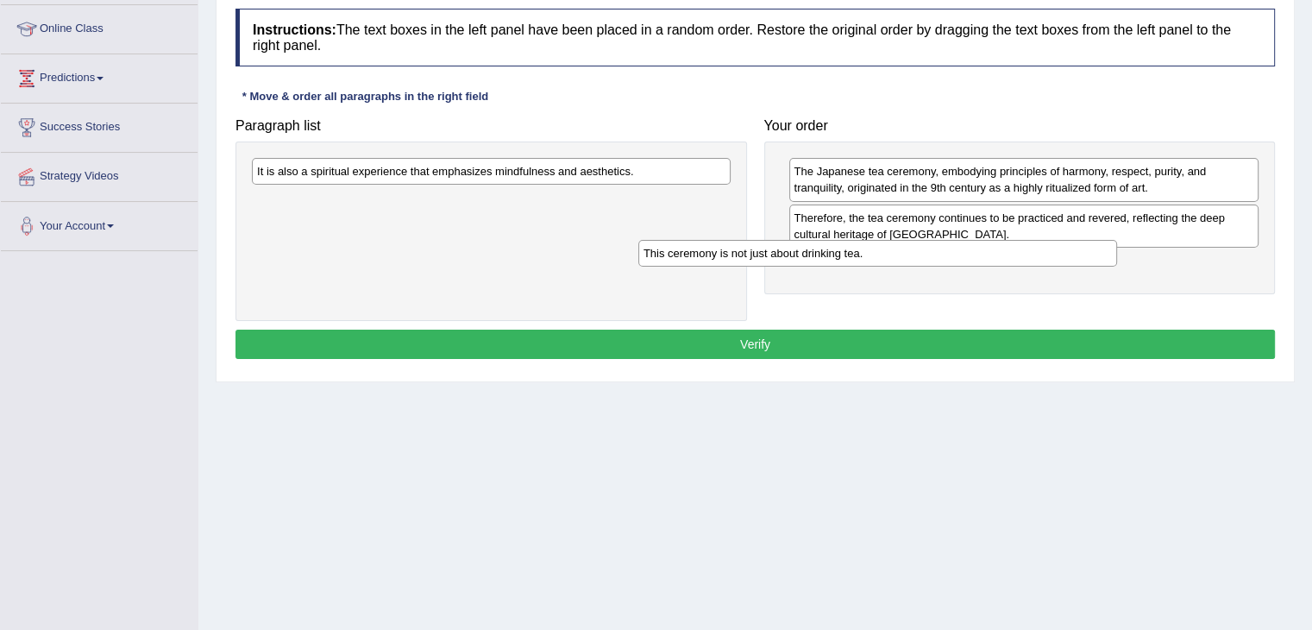
drag, startPoint x: 615, startPoint y: 185, endPoint x: 1004, endPoint y: 236, distance: 392.6
click at [1004, 240] on div "This ceremony is not just about drinking tea." at bounding box center [878, 253] width 479 height 27
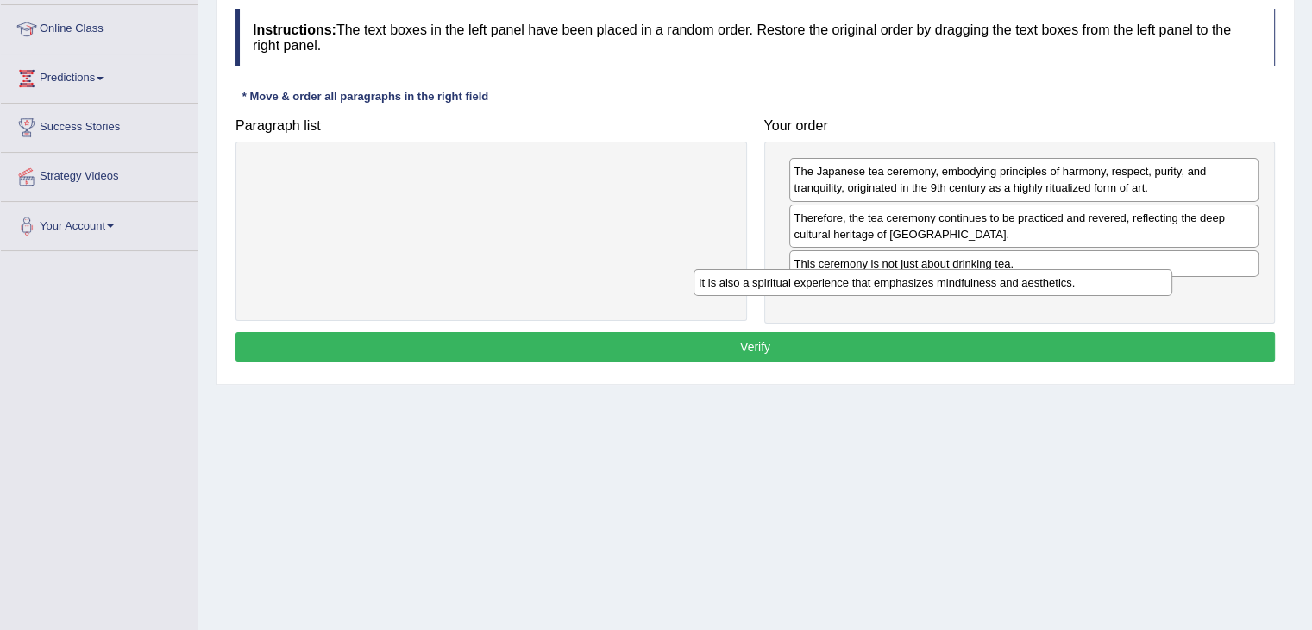
drag, startPoint x: 611, startPoint y: 174, endPoint x: 1061, endPoint y: 280, distance: 462.5
click at [1061, 280] on div "It is also a spiritual experience that emphasizes mindfulness and aesthetics." at bounding box center [933, 282] width 479 height 27
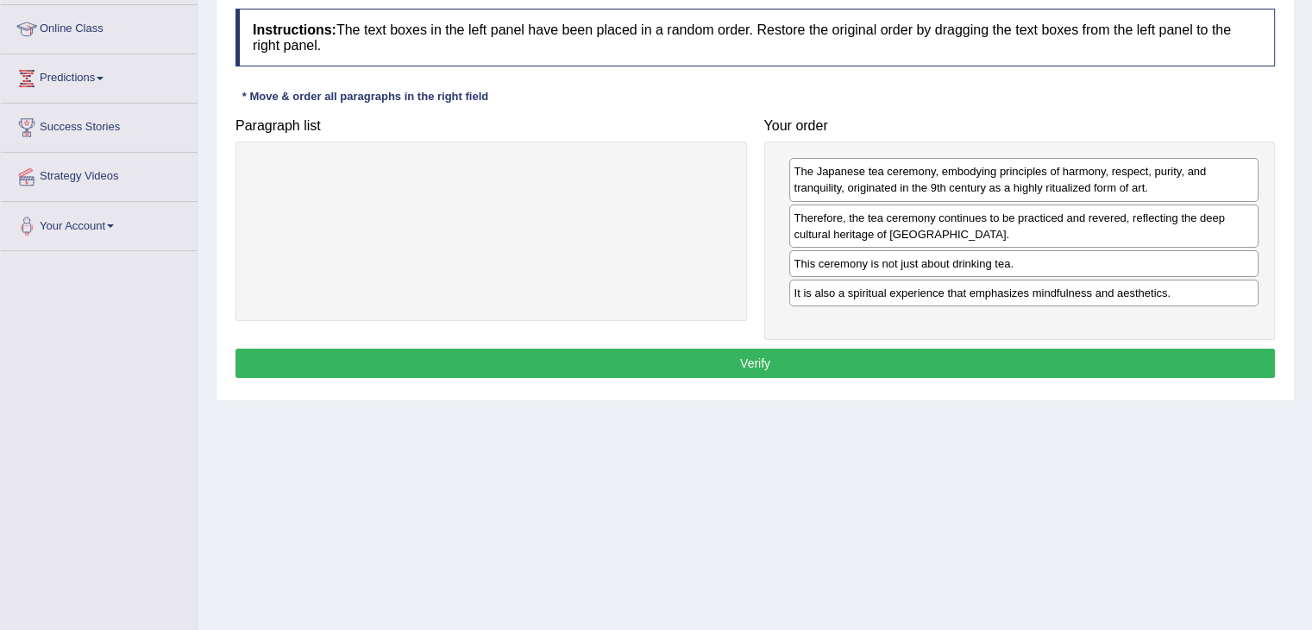
click at [1001, 365] on button "Verify" at bounding box center [756, 363] width 1040 height 29
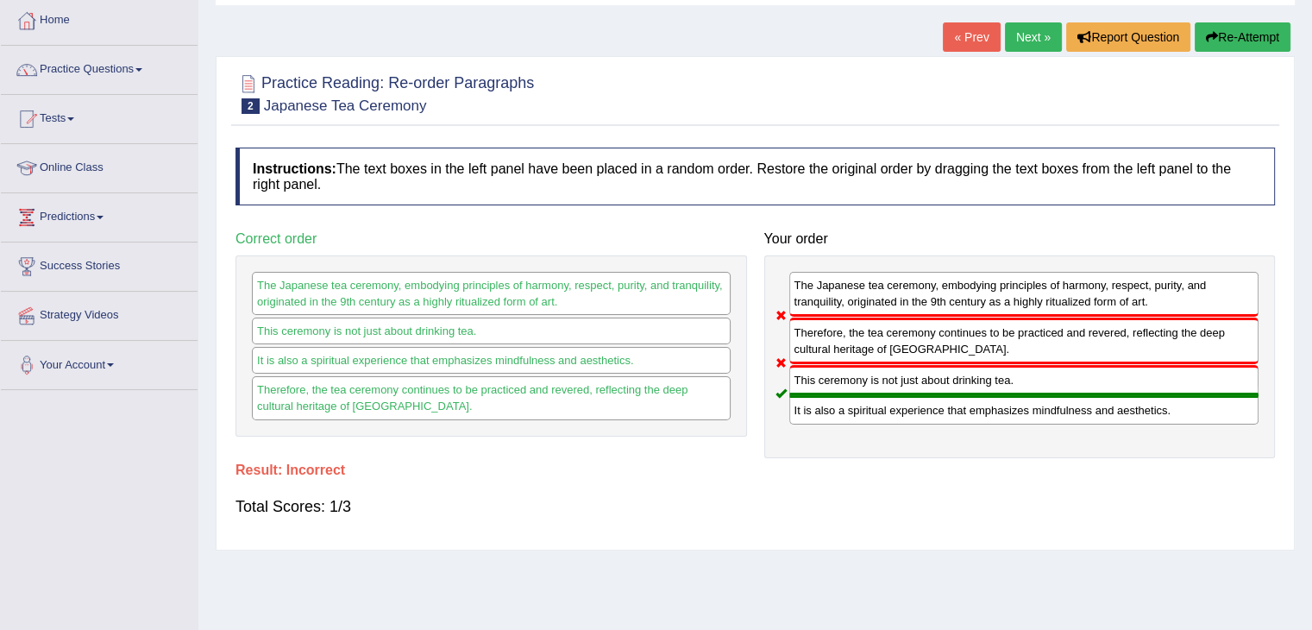
scroll to position [0, 0]
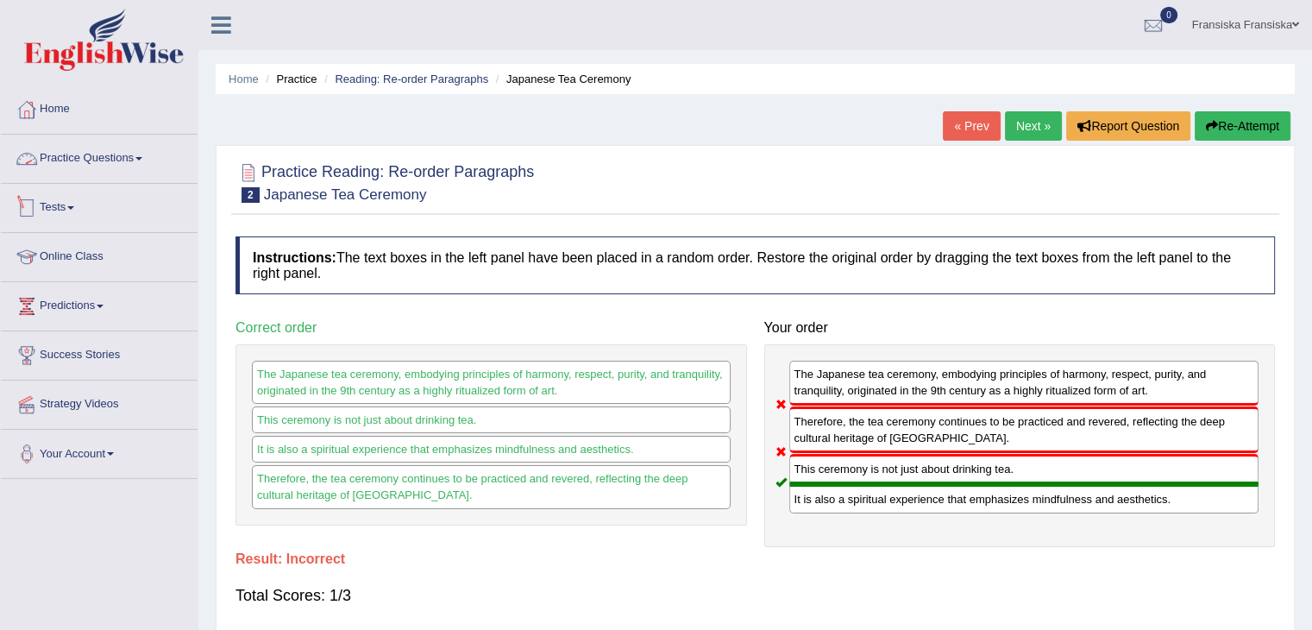
click at [107, 167] on link "Practice Questions" at bounding box center [99, 156] width 197 height 43
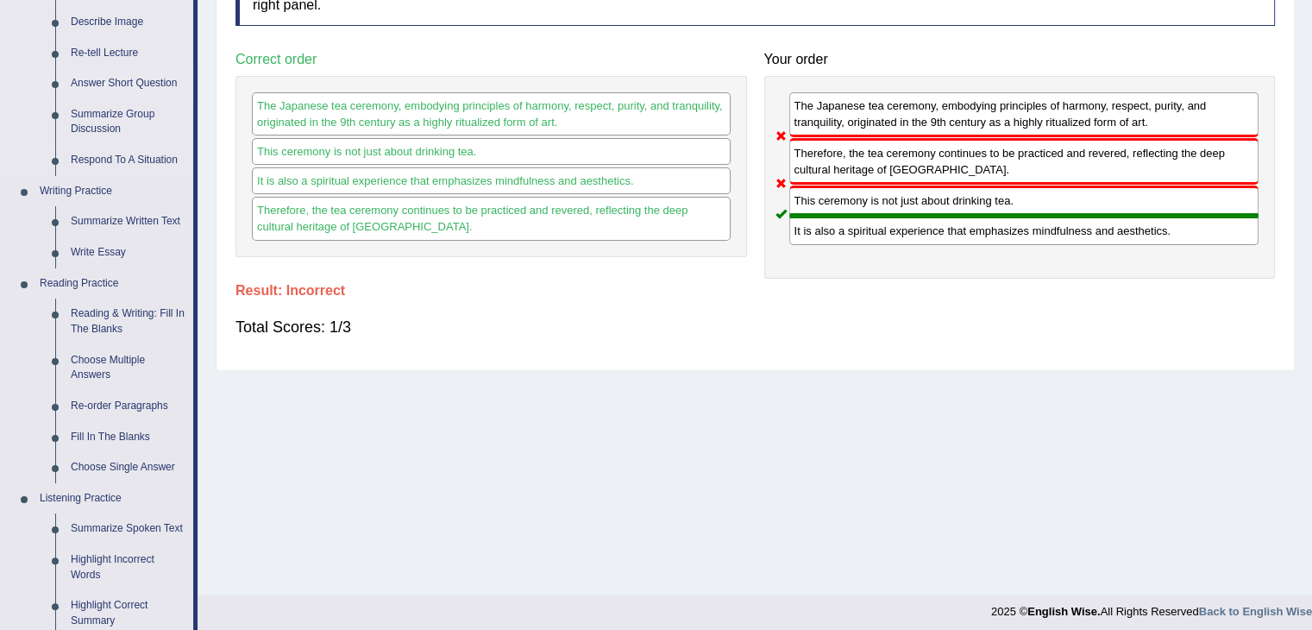
scroll to position [269, 0]
click at [110, 437] on link "Fill In The Blanks" at bounding box center [128, 436] width 130 height 31
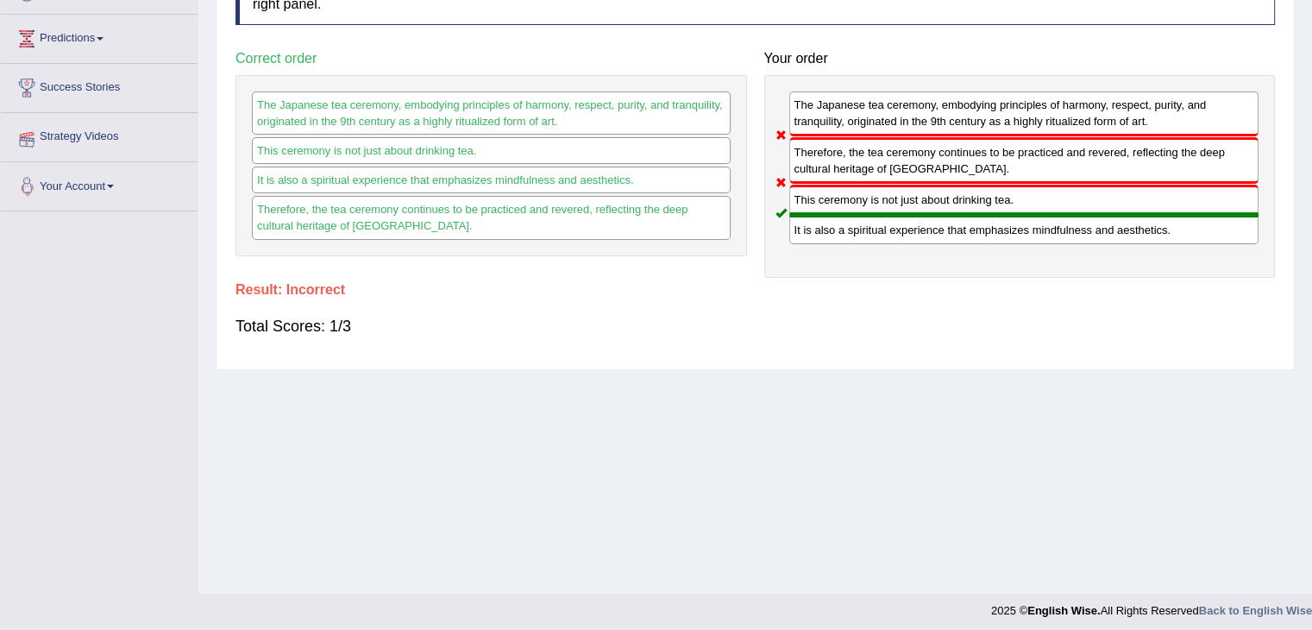
scroll to position [276, 0]
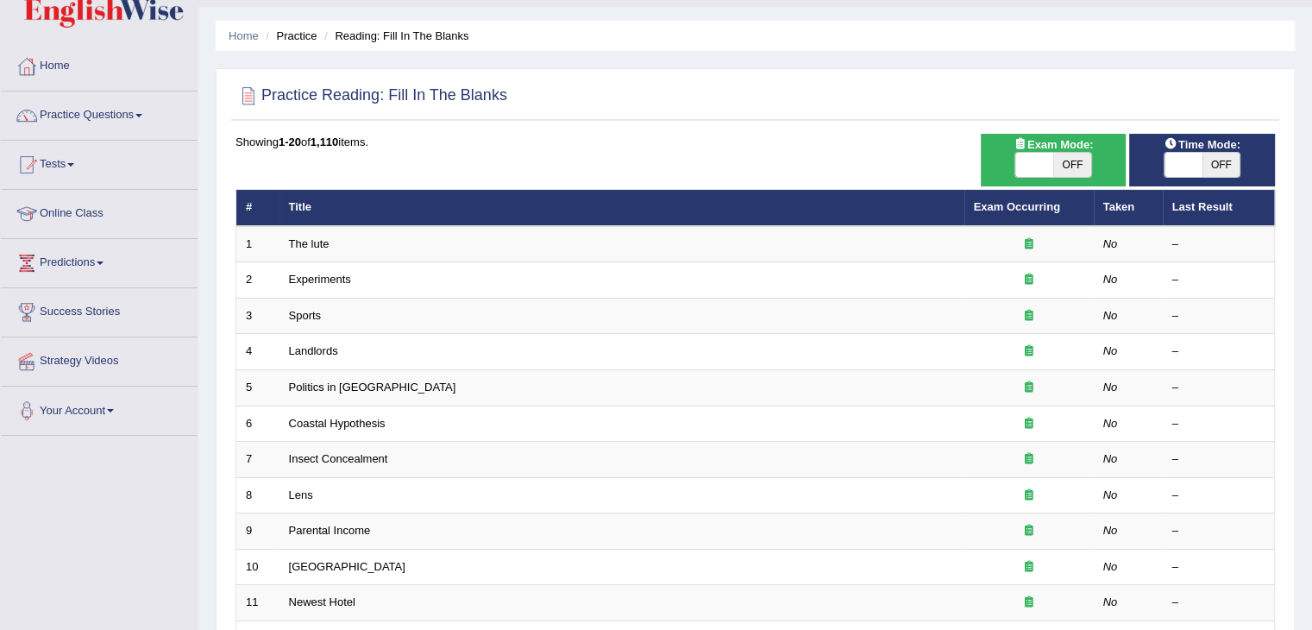
scroll to position [50, 0]
